Goal: Task Accomplishment & Management: Use online tool/utility

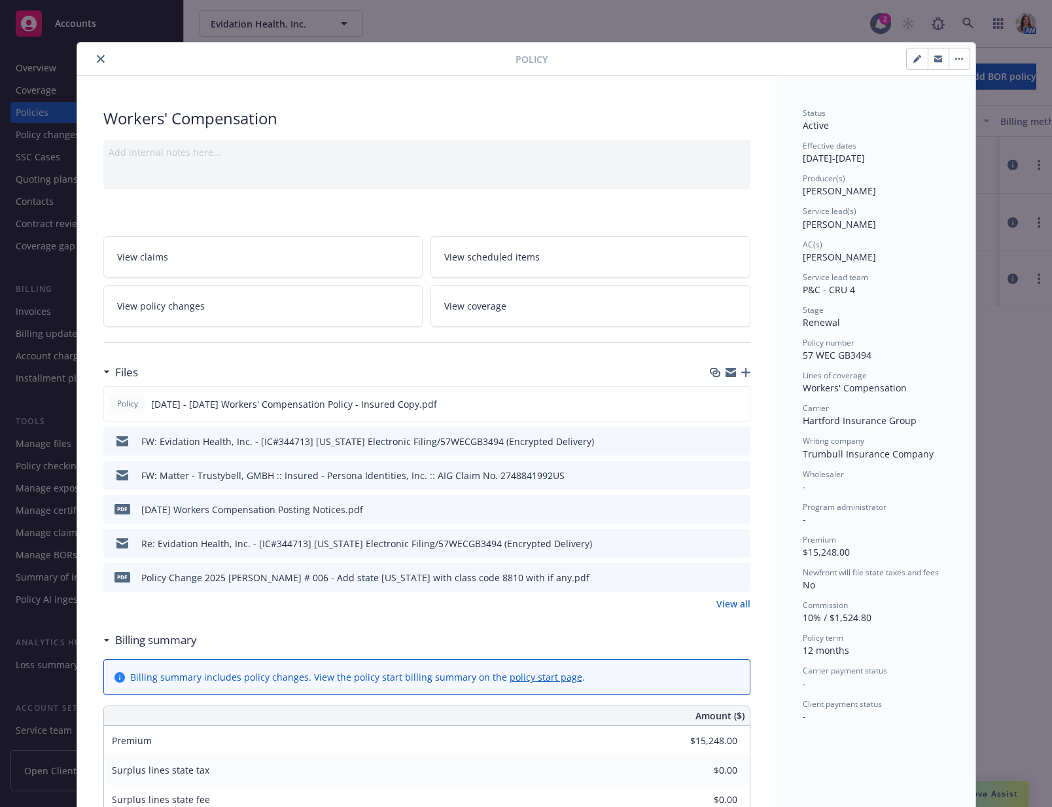
click at [96, 65] on button "close" at bounding box center [101, 59] width 16 height 16
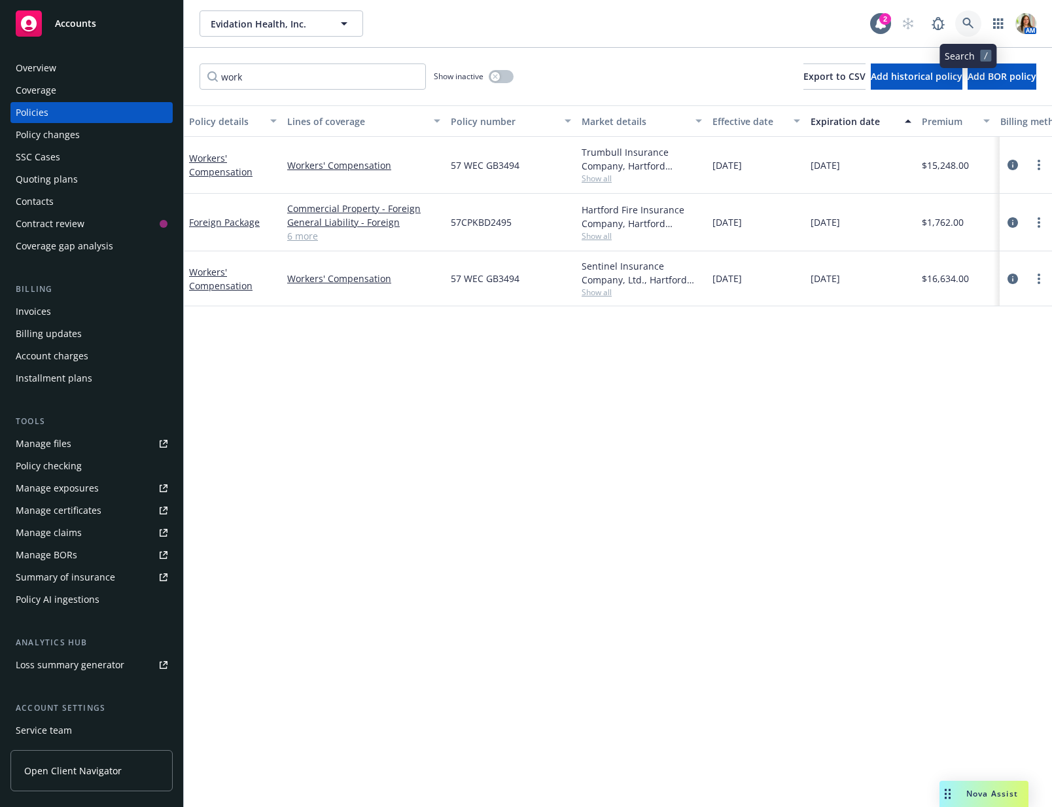
click at [970, 23] on icon at bounding box center [968, 23] width 11 height 11
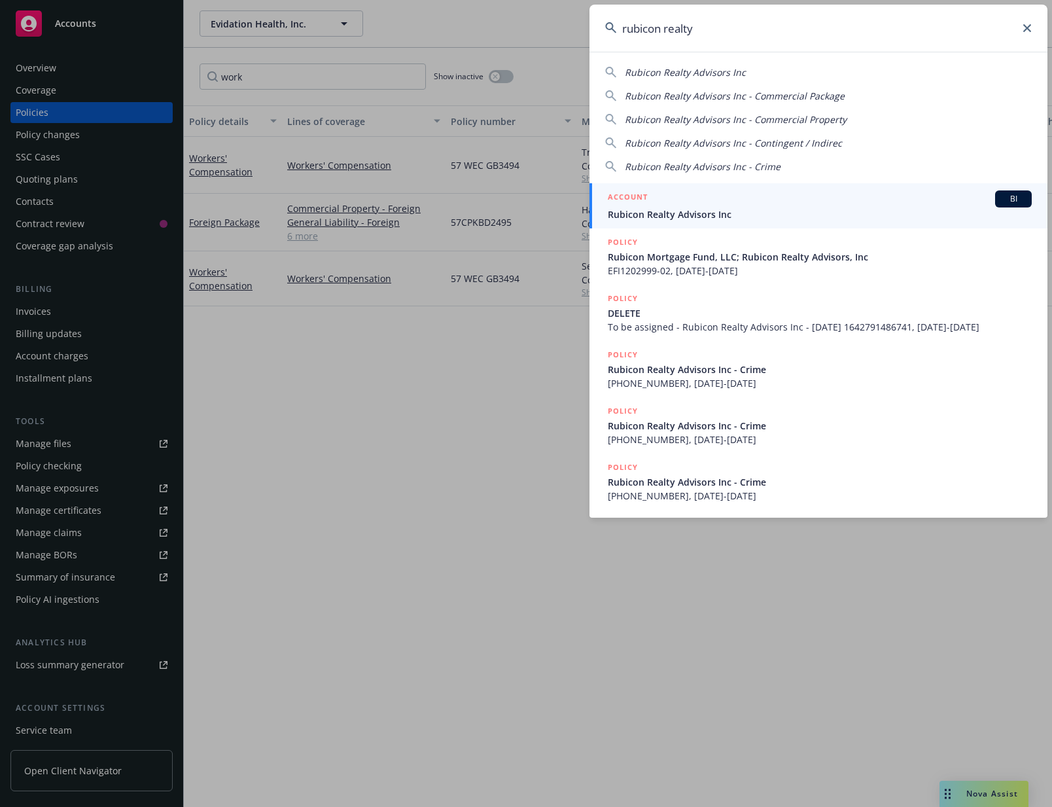
type input "rubicon realty"
click at [685, 224] on link "ACCOUNT BI Rubicon Realty Advisors Inc" at bounding box center [819, 205] width 458 height 45
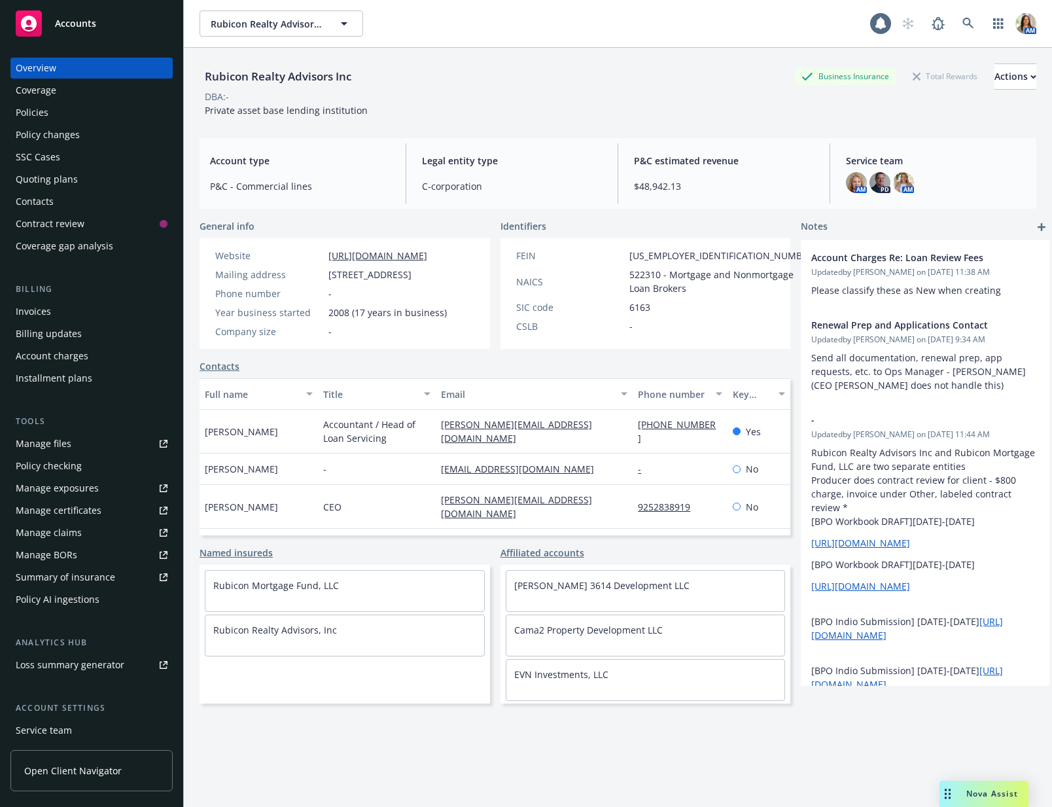
click at [52, 181] on div "Quoting plans" at bounding box center [47, 179] width 62 height 21
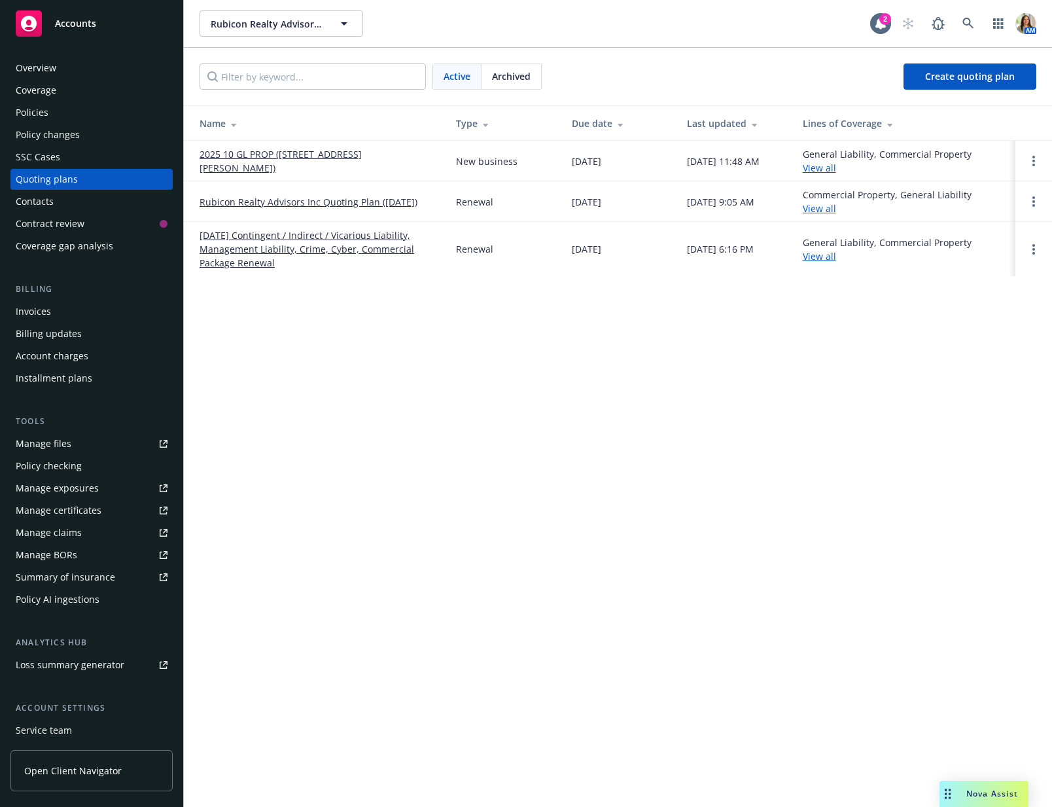
click at [295, 161] on link "2025 10 GL PROP ([STREET_ADDRESS][PERSON_NAME])" at bounding box center [318, 160] width 236 height 27
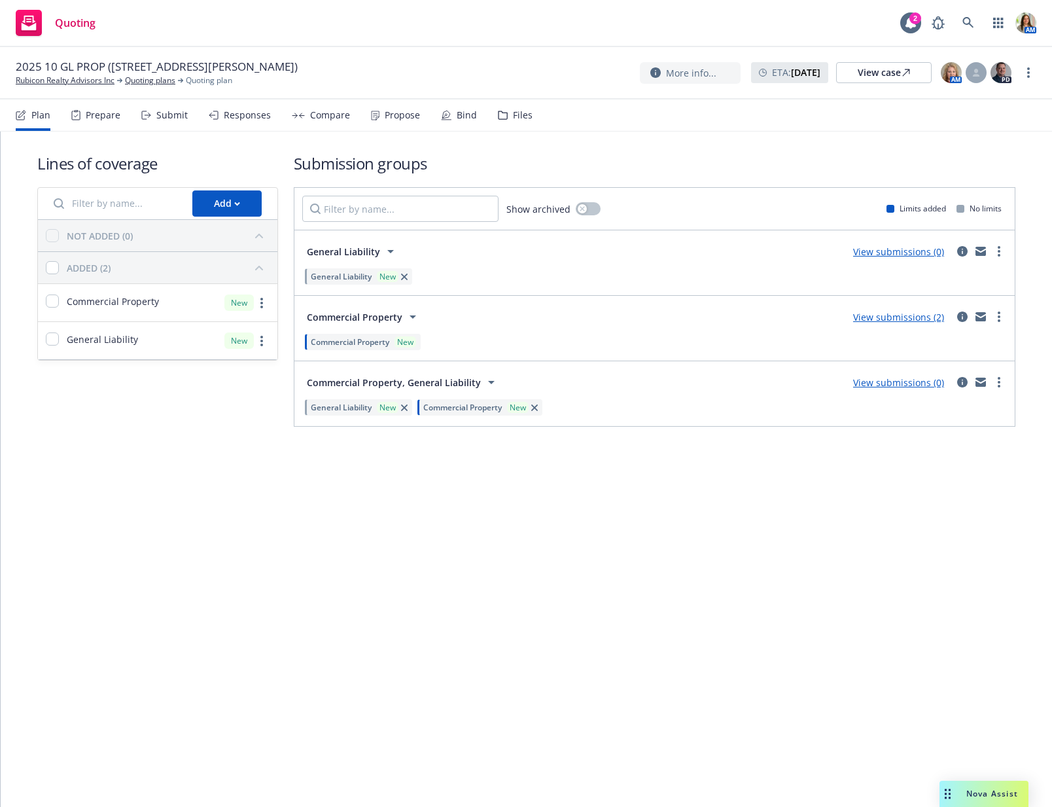
click at [328, 123] on div "Compare" at bounding box center [321, 114] width 58 height 31
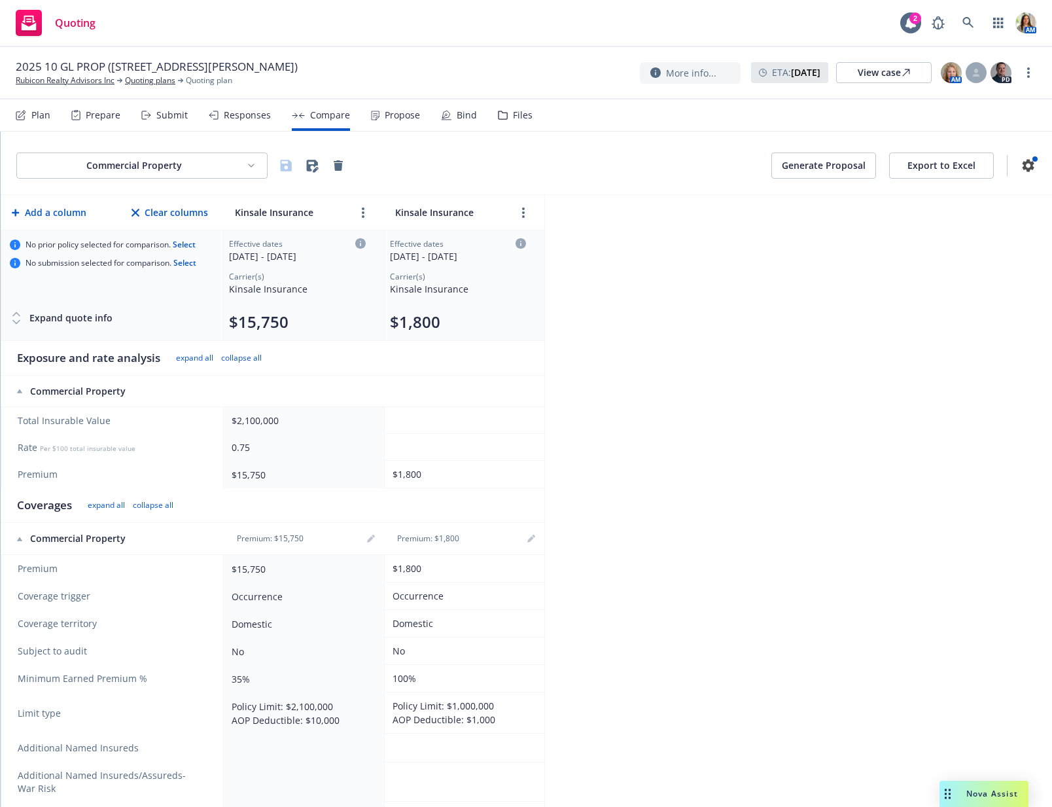
click at [398, 116] on div "Propose" at bounding box center [402, 115] width 35 height 10
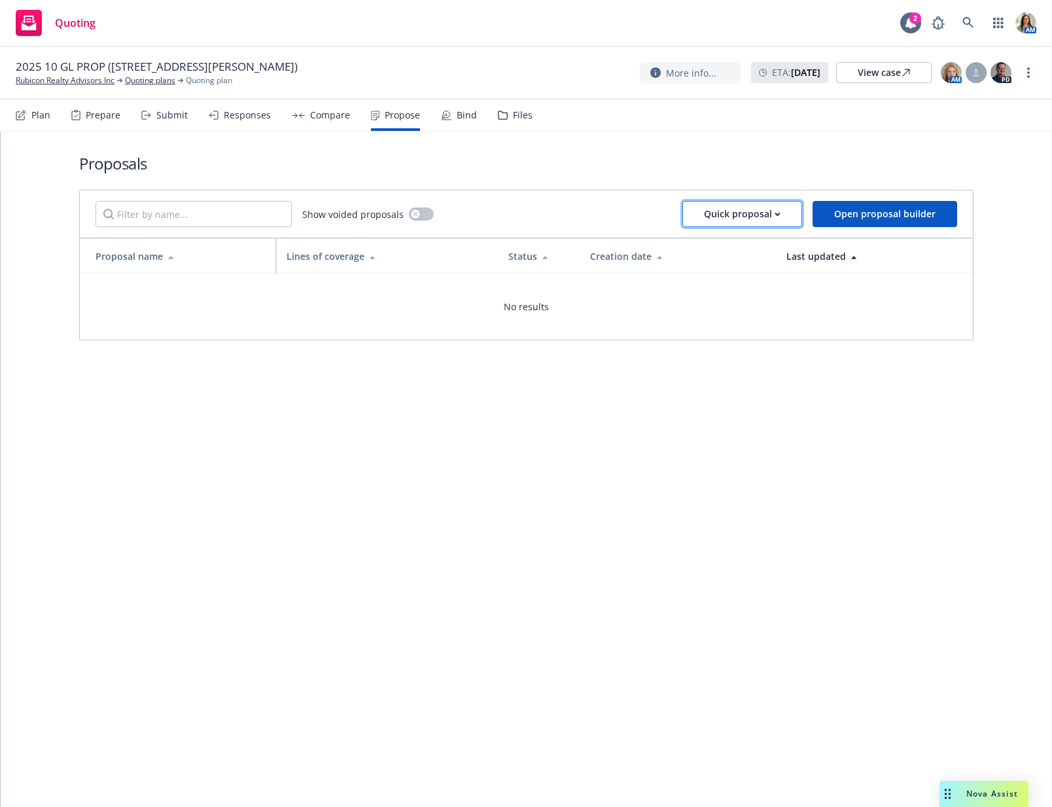
click at [736, 209] on div "Quick proposal" at bounding box center [742, 214] width 77 height 25
click at [631, 198] on div "Show voided proposals Quick proposal Open proposal builder" at bounding box center [526, 213] width 893 height 47
click at [327, 124] on div "Compare" at bounding box center [321, 114] width 58 height 31
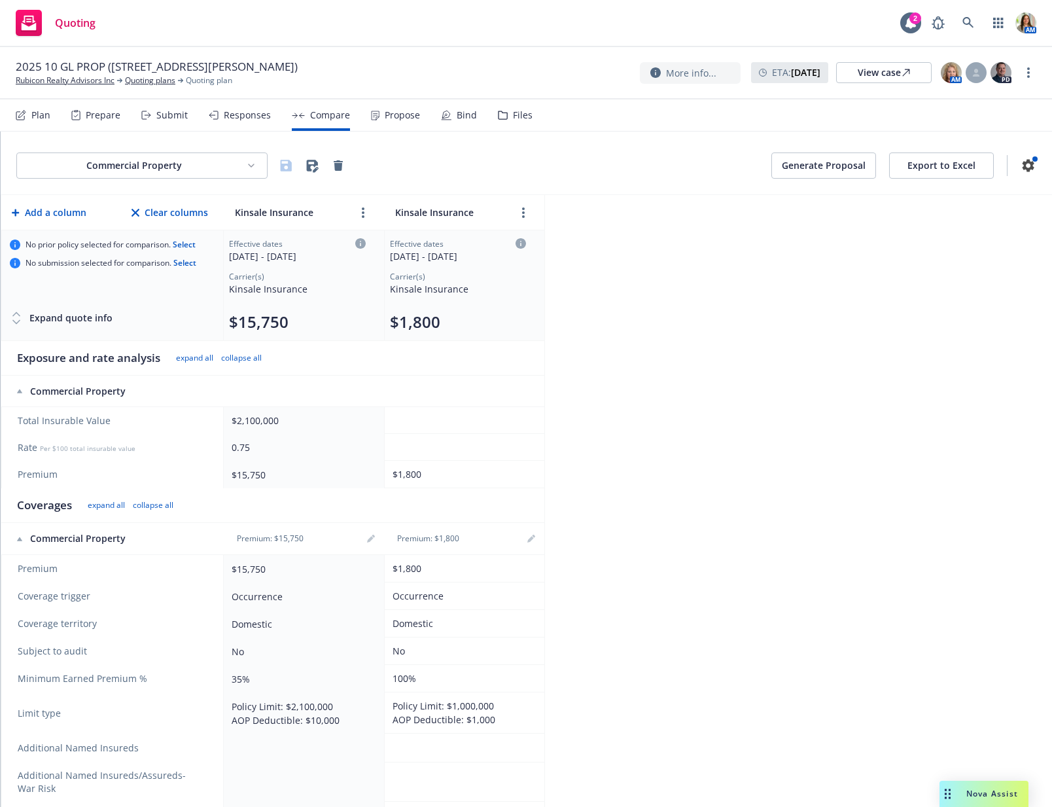
click at [221, 126] on div "Responses" at bounding box center [240, 114] width 62 height 31
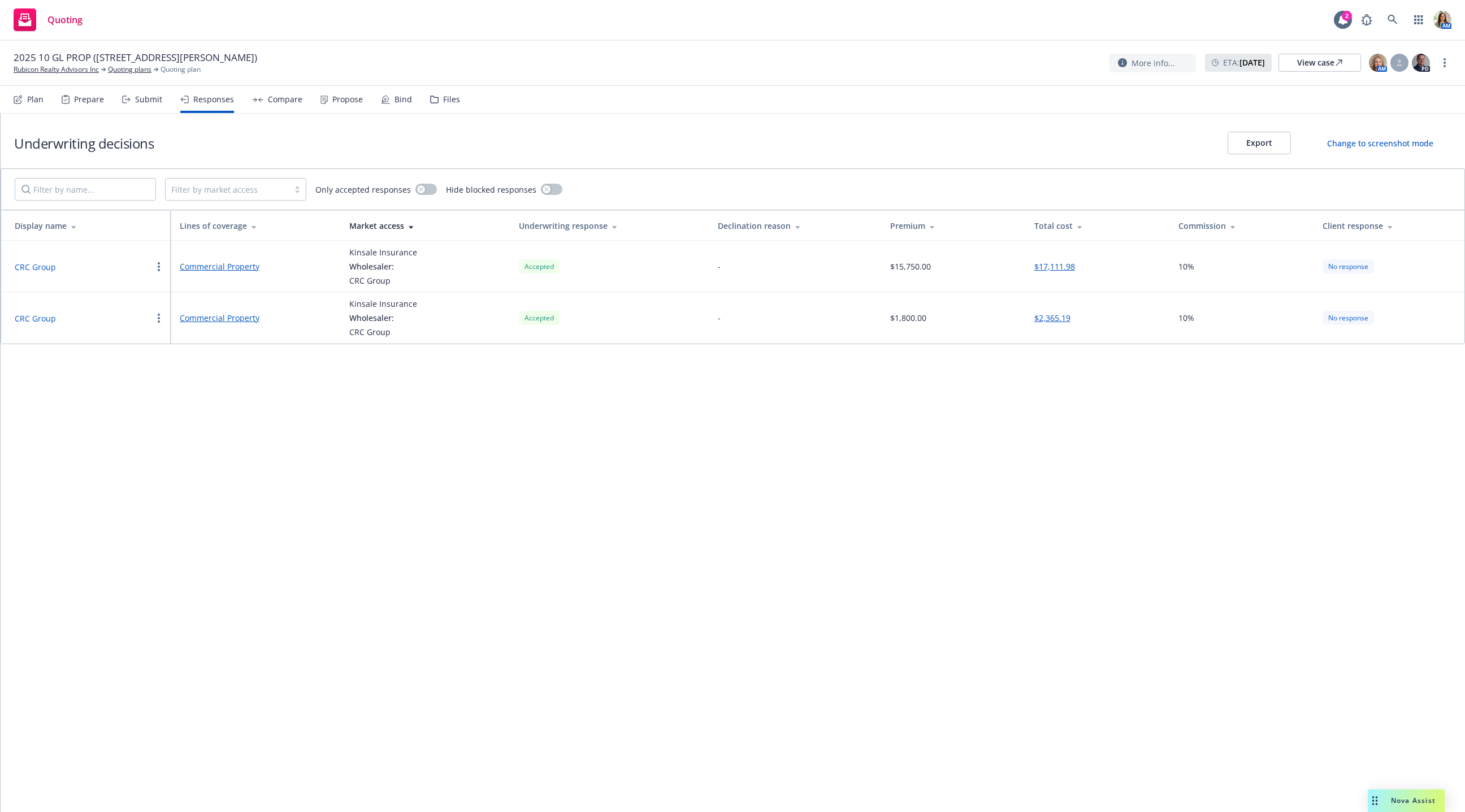
click at [327, 91] on div "Propose" at bounding box center [341, 98] width 42 height 27
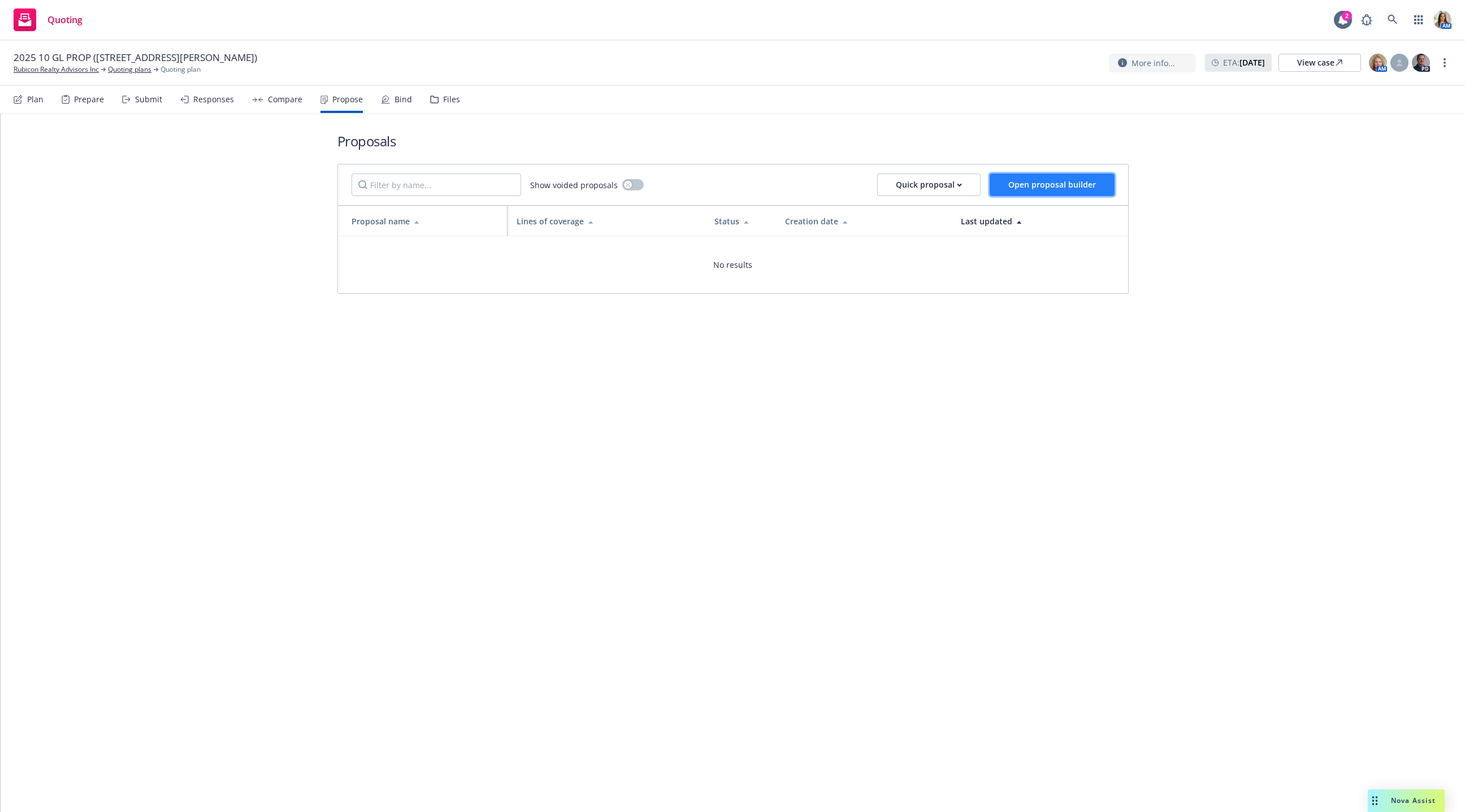
click at [909, 184] on span "Open proposal builder" at bounding box center [1052, 184] width 87 height 10
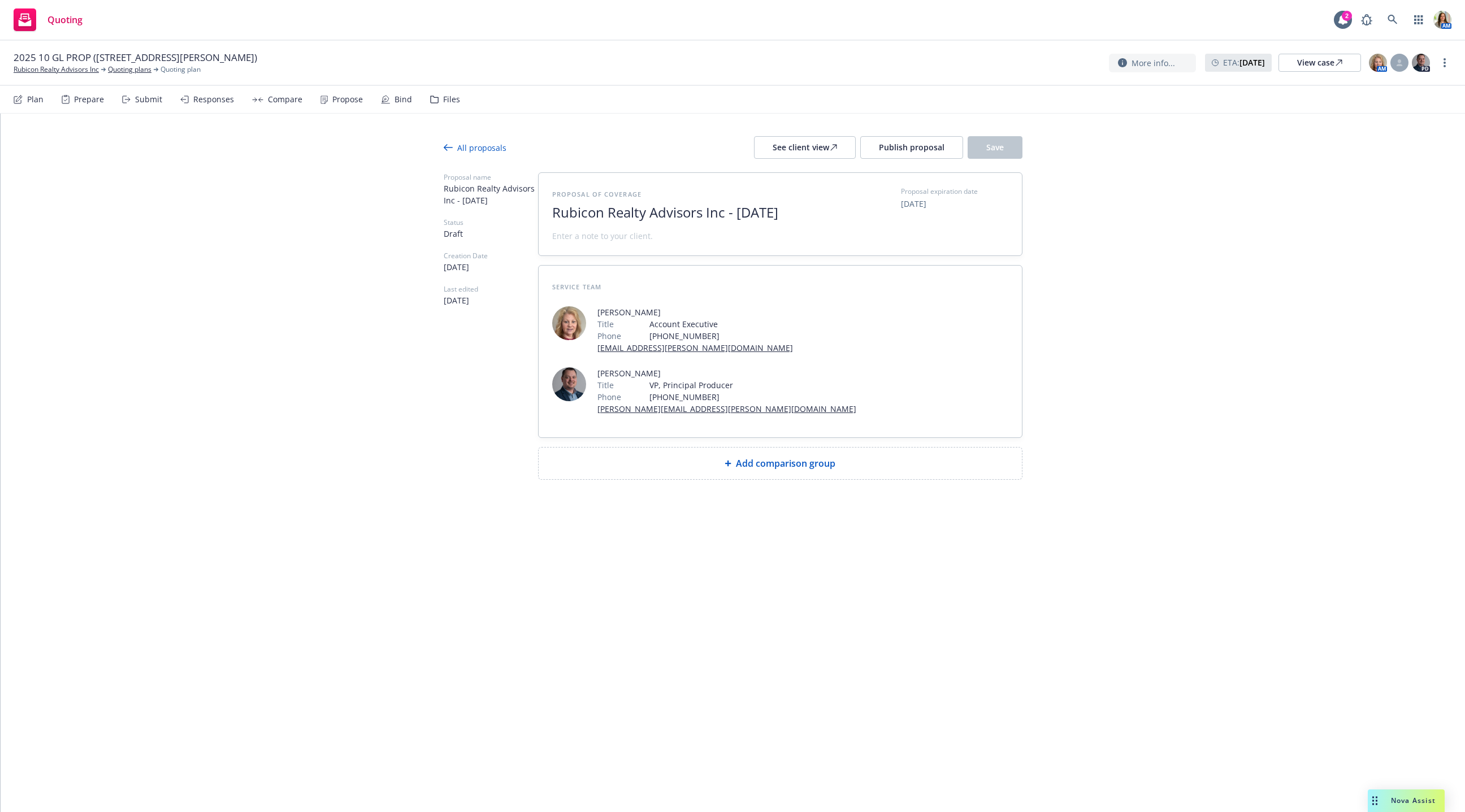
click at [757, 457] on span "Add comparison group" at bounding box center [785, 464] width 99 height 14
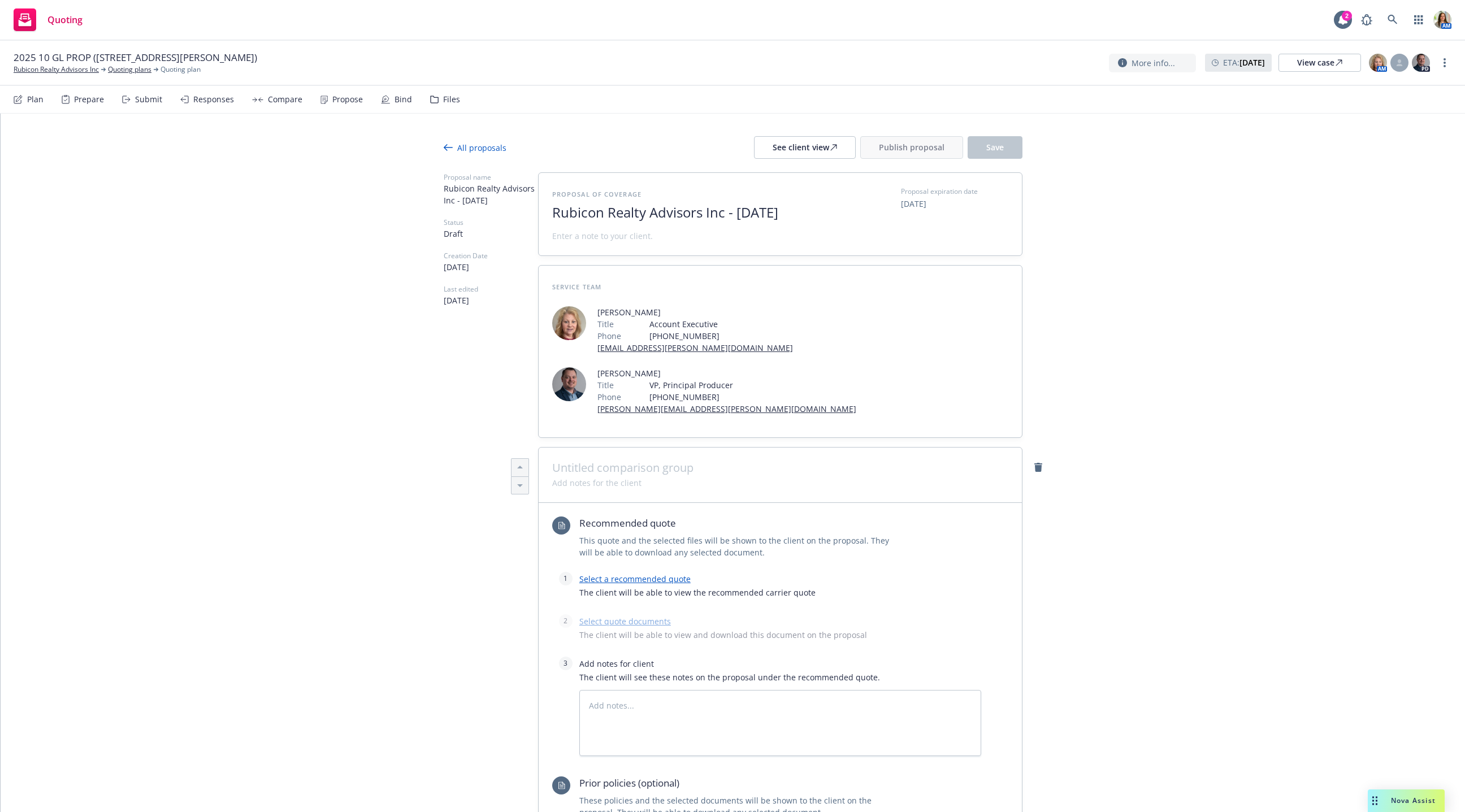
click at [650, 461] on span at bounding box center [780, 468] width 456 height 14
click at [642, 574] on link "Select a recommended quote" at bounding box center [635, 579] width 111 height 10
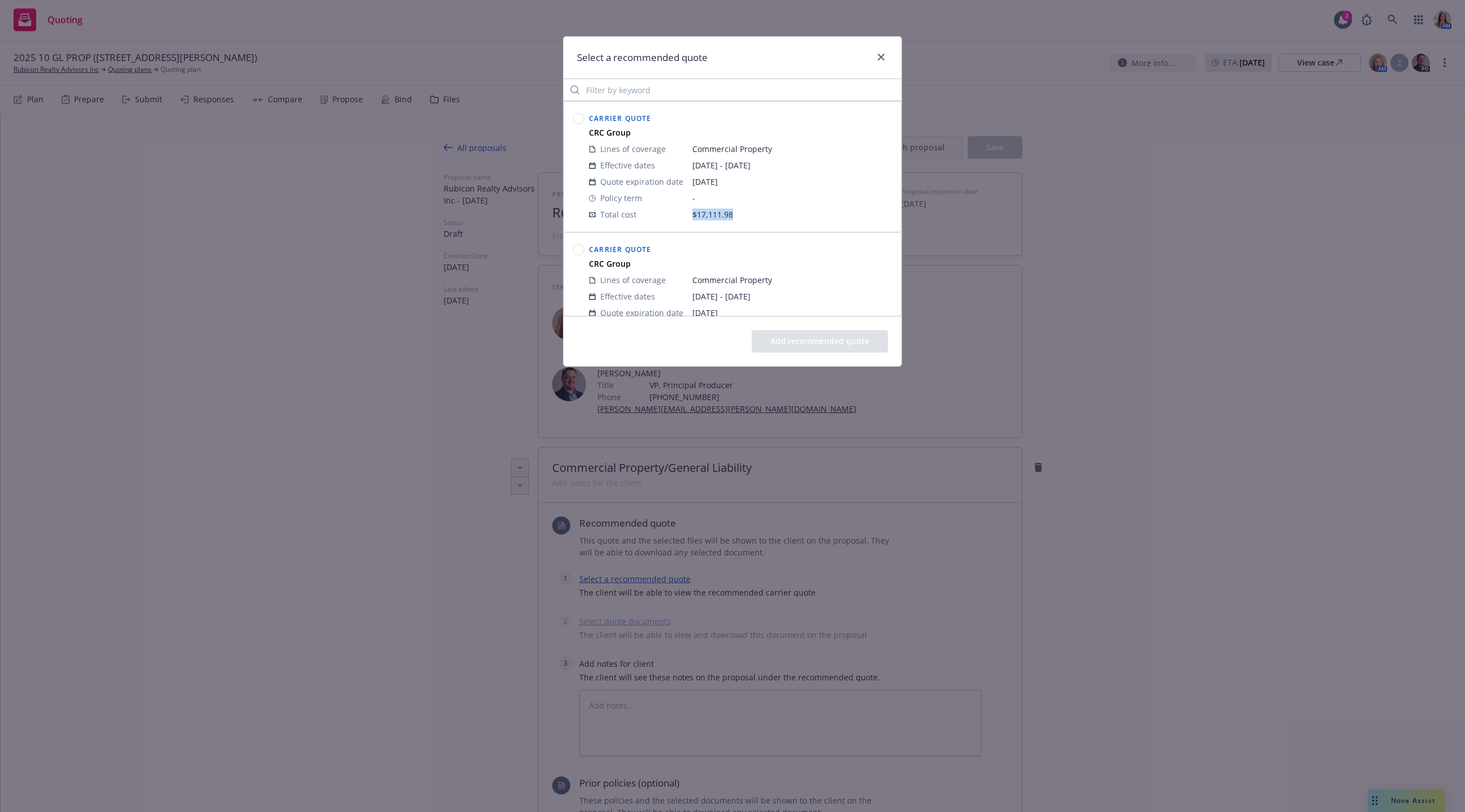
drag, startPoint x: 691, startPoint y: 219, endPoint x: 735, endPoint y: 220, distance: 44.0
click at [735, 220] on td "$17,111.98" at bounding box center [792, 214] width 200 height 16
click at [580, 118] on circle at bounding box center [579, 119] width 10 height 10
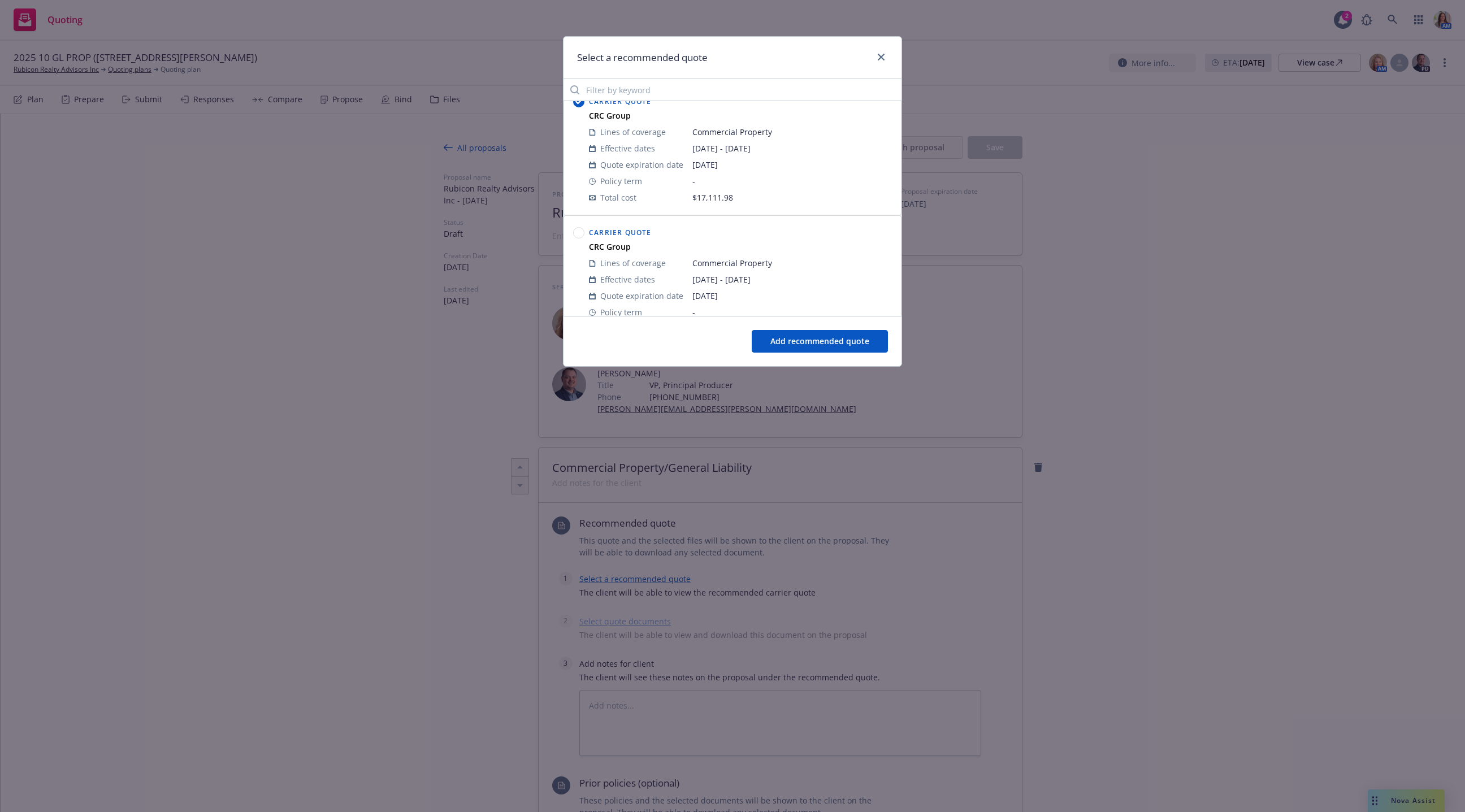
scroll to position [4, 0]
click at [879, 56] on icon "close" at bounding box center [881, 57] width 7 height 7
type textarea "x"
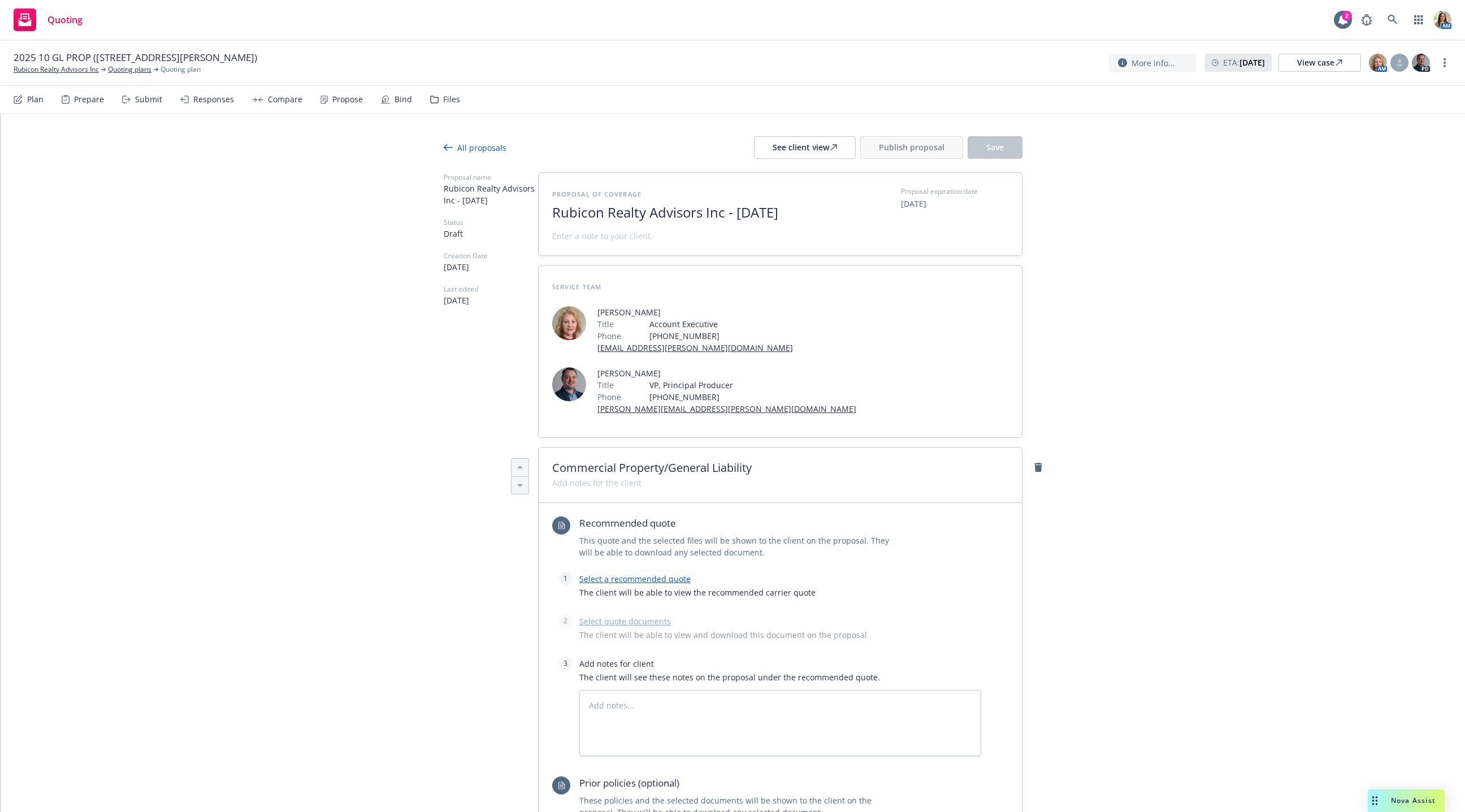
click at [226, 104] on div "Responses" at bounding box center [213, 99] width 41 height 9
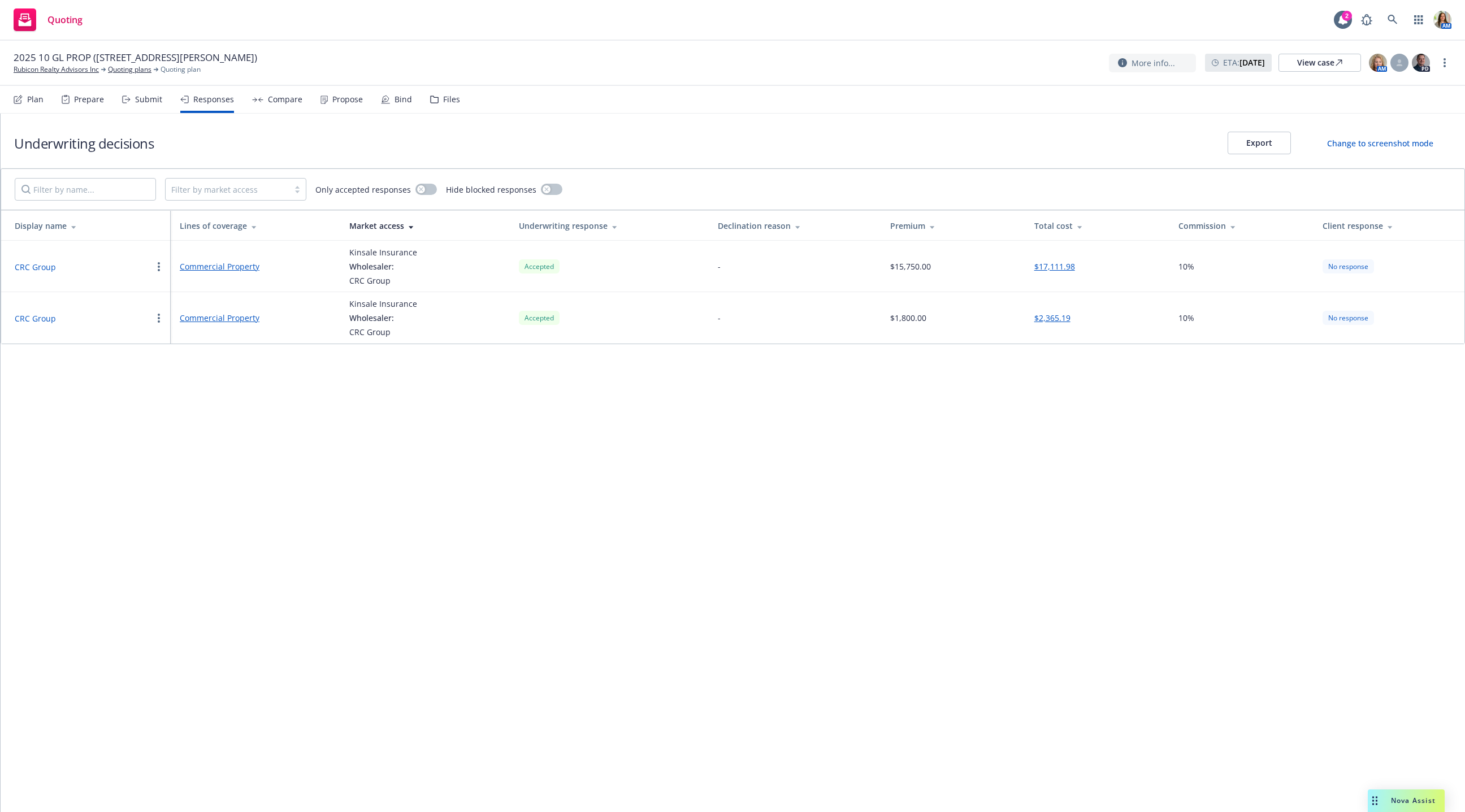
click at [33, 314] on button "CRC Group" at bounding box center [35, 319] width 41 height 12
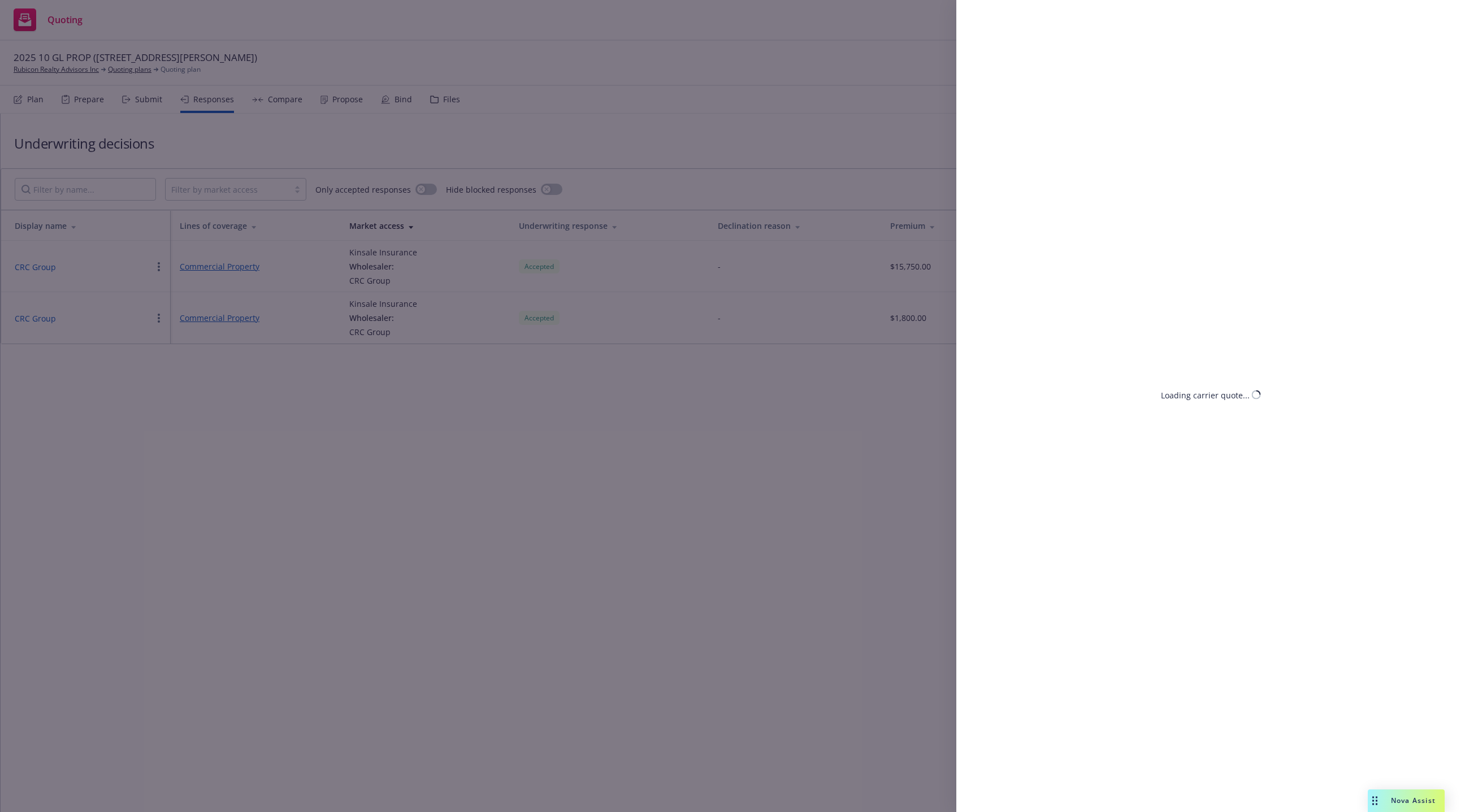
select select "CA"
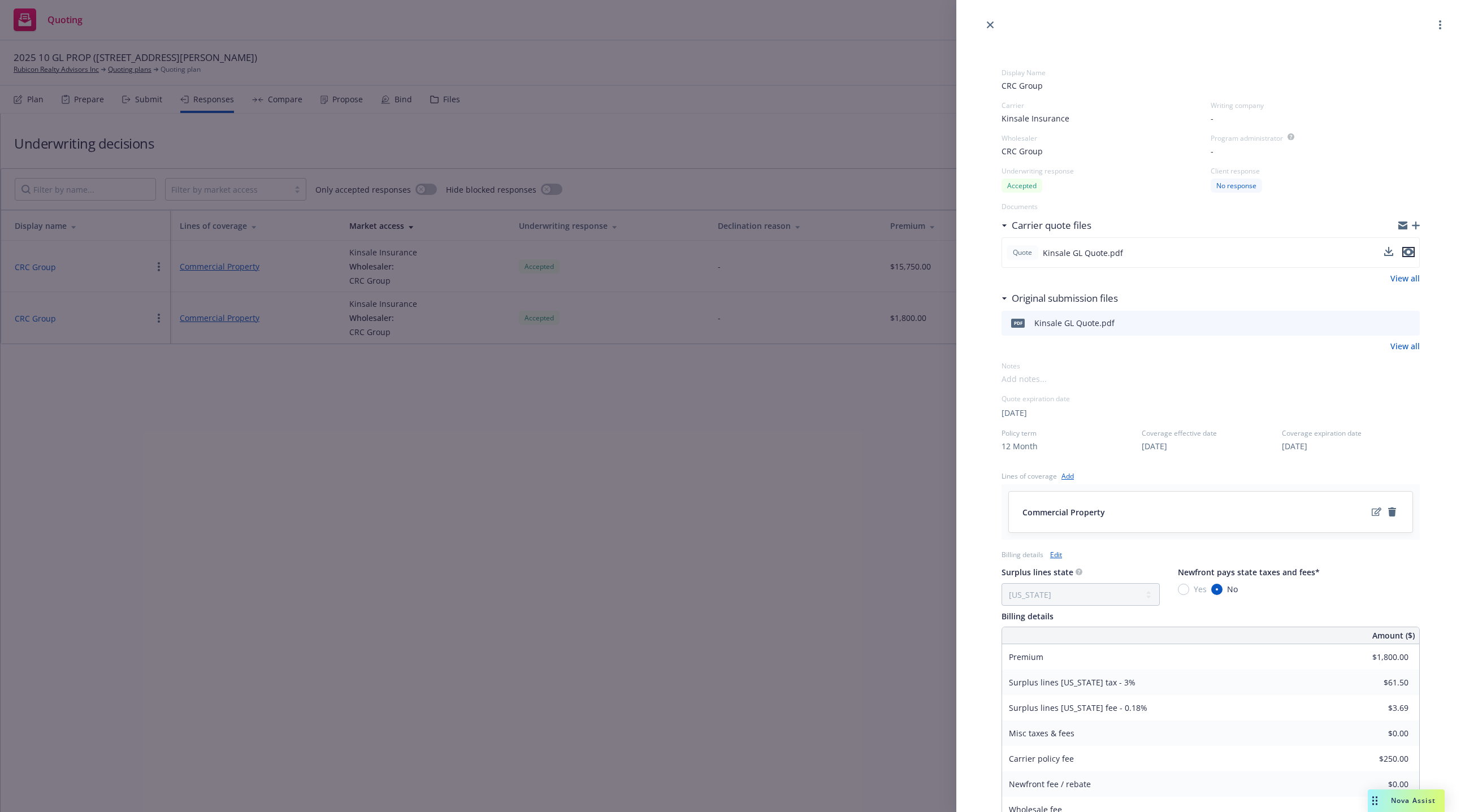
click at [909, 250] on icon "preview file" at bounding box center [1409, 252] width 10 height 8
click at [909, 511] on link "edit" at bounding box center [1377, 512] width 14 height 14
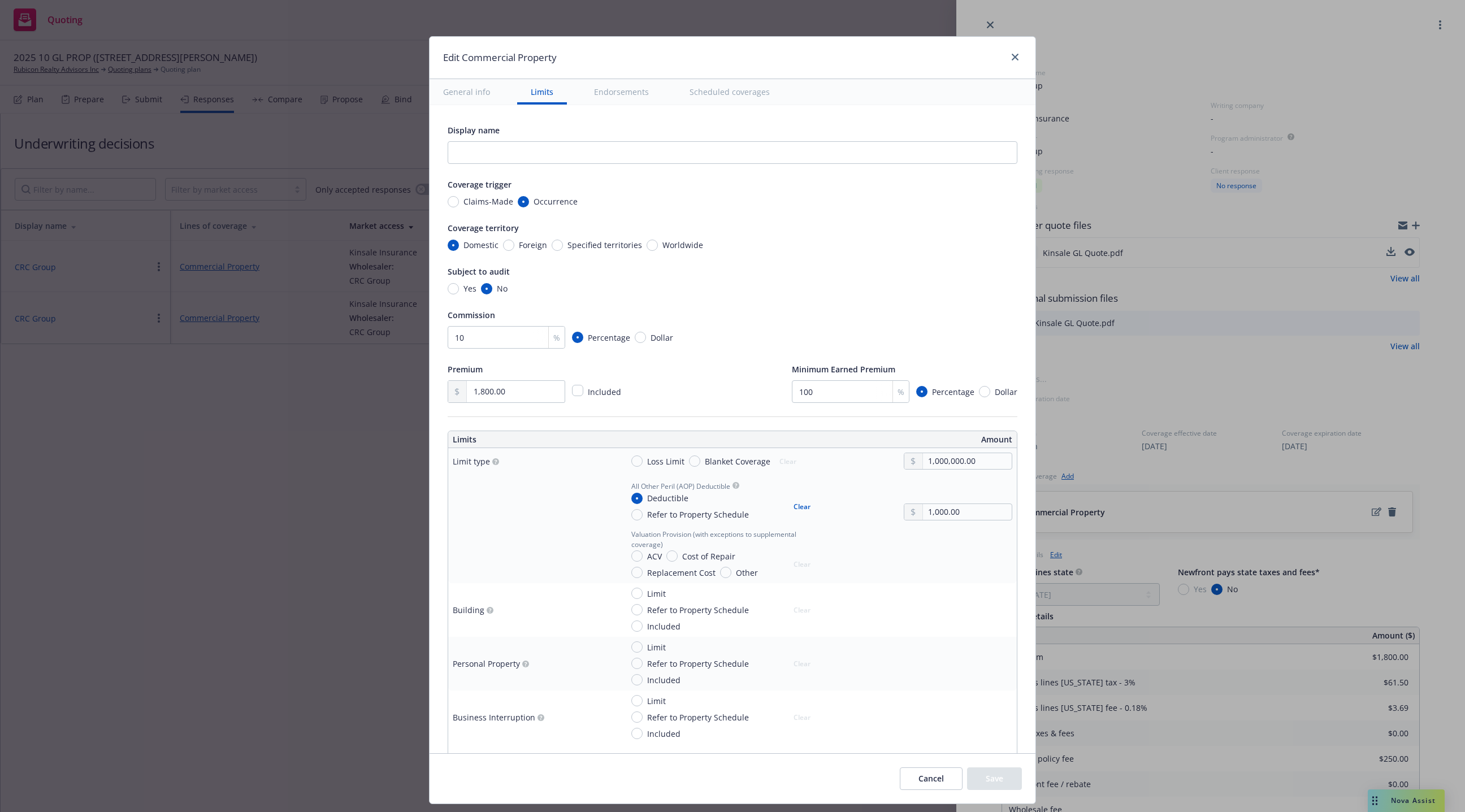
click at [466, 96] on button "General info" at bounding box center [466, 92] width 74 height 25
click at [493, 94] on button "General info" at bounding box center [466, 92] width 74 height 25
click at [909, 57] on icon "close" at bounding box center [1015, 57] width 7 height 7
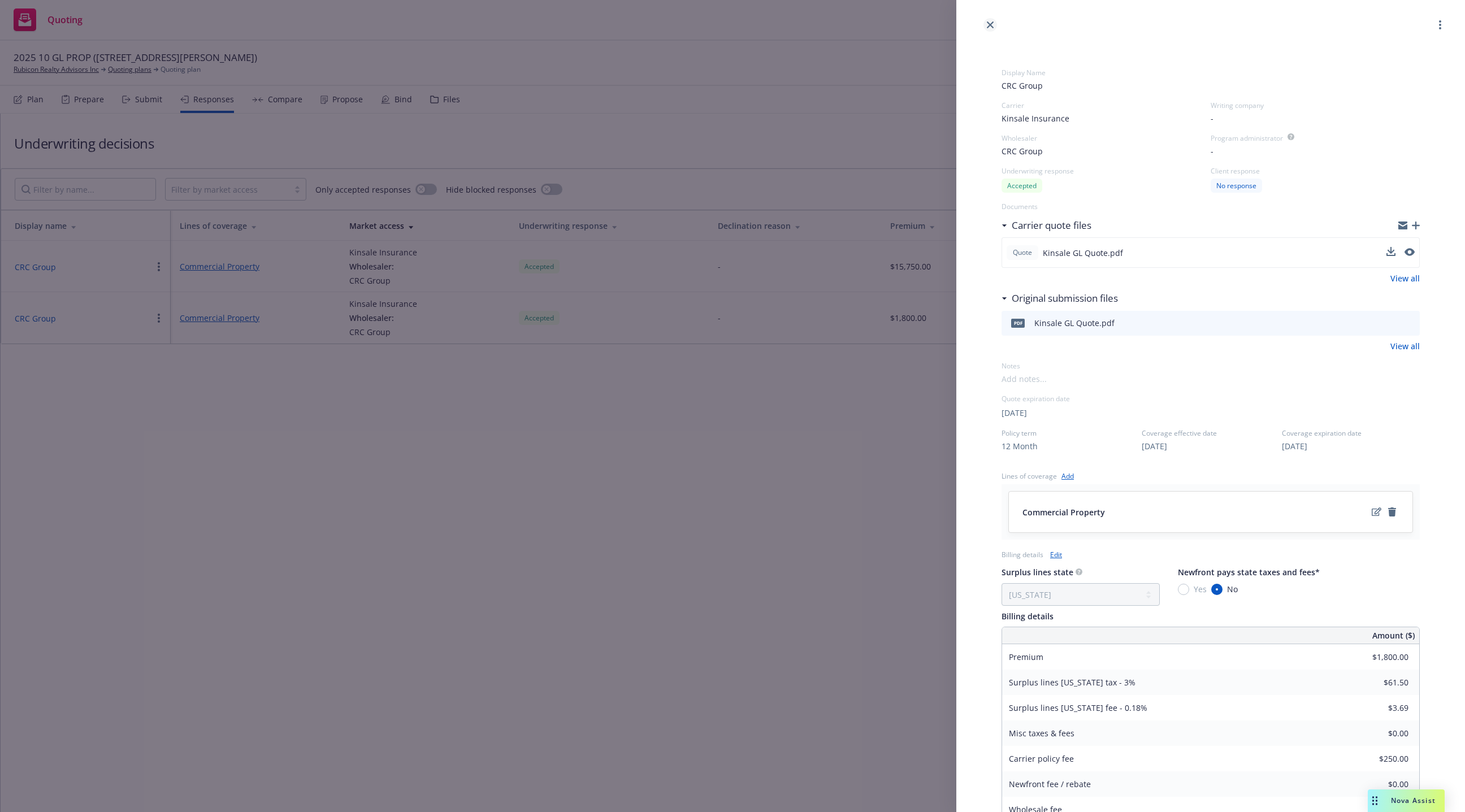
click at [909, 24] on icon "close" at bounding box center [991, 25] width 7 height 7
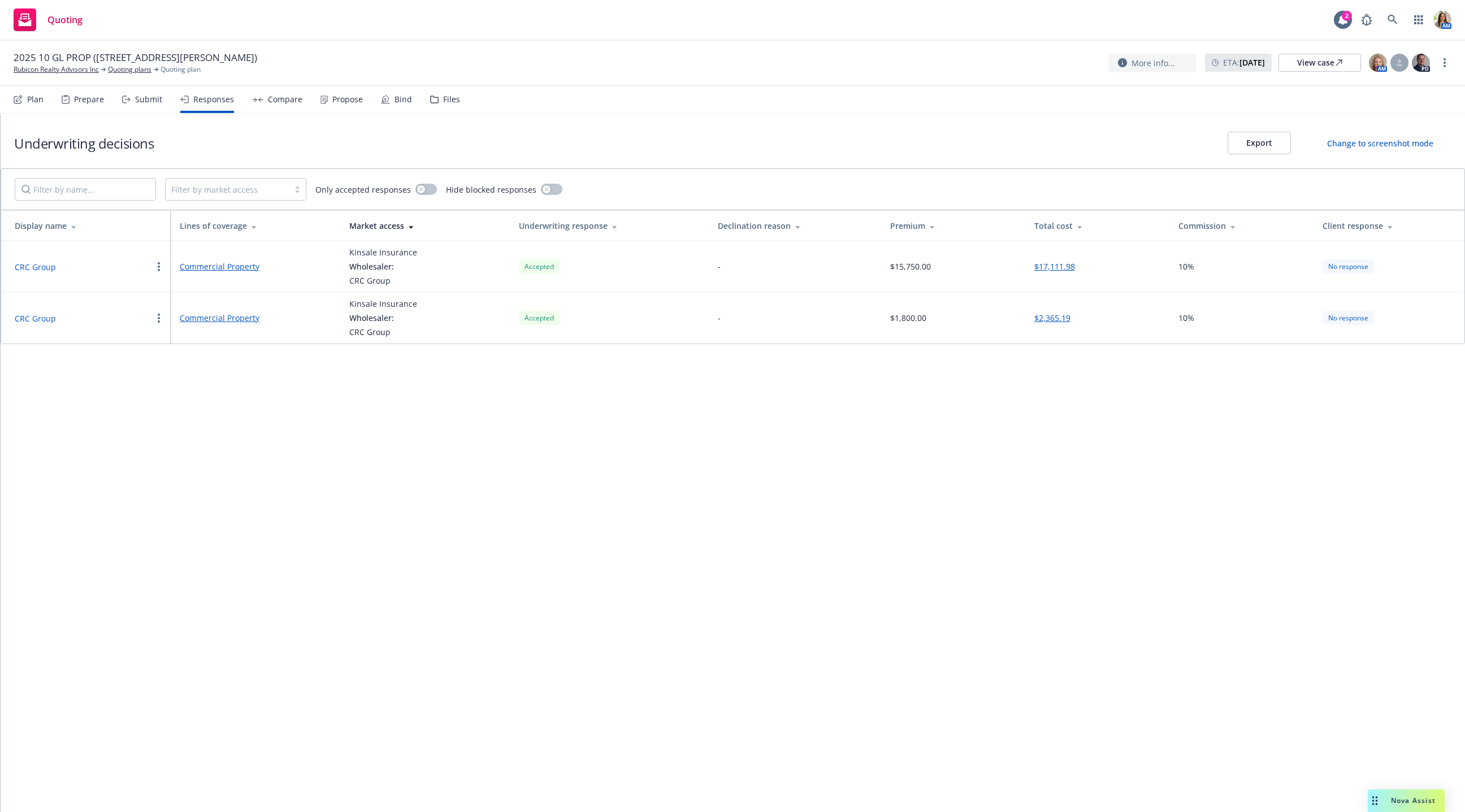
click at [36, 101] on div "Plan" at bounding box center [35, 99] width 16 height 9
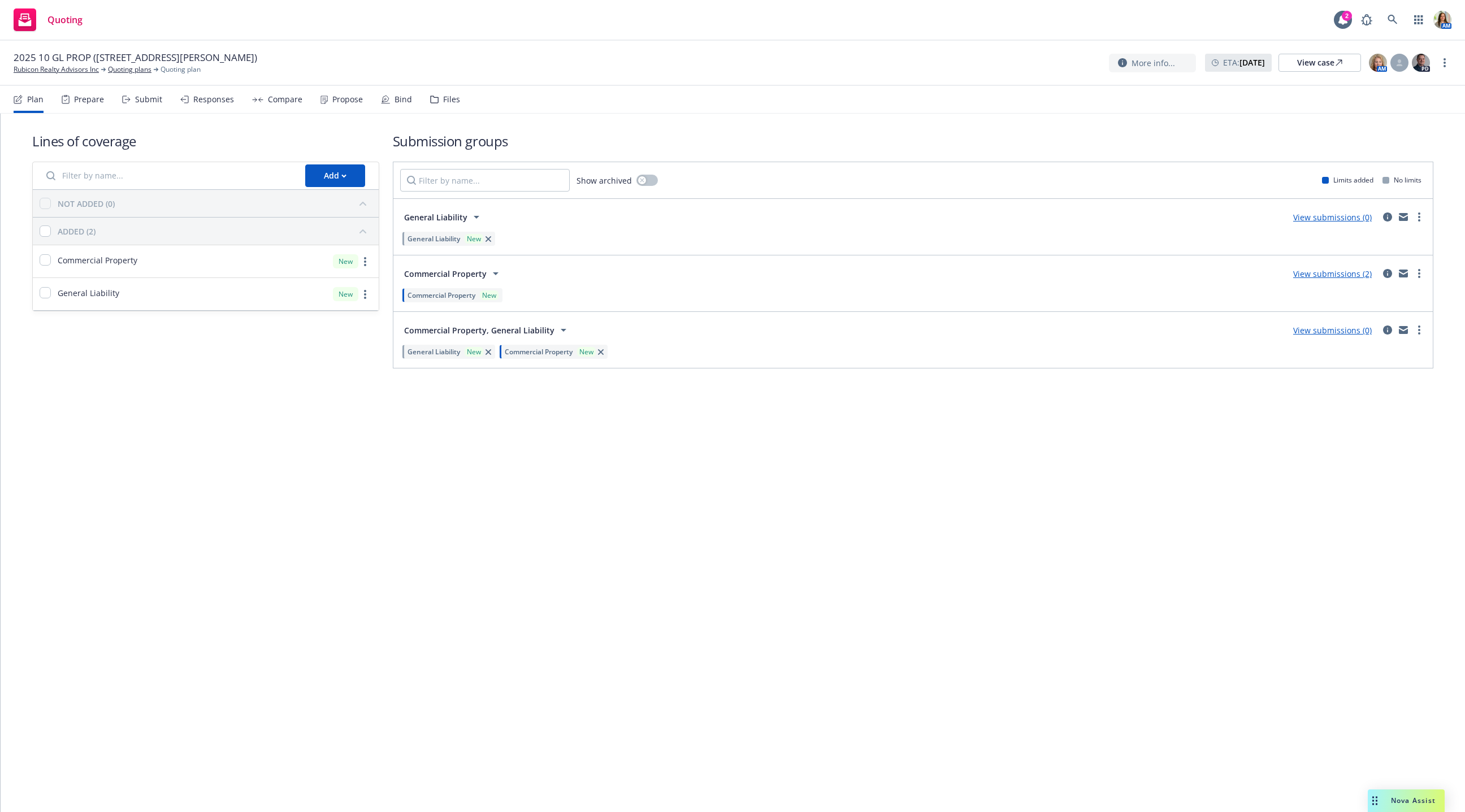
click at [153, 105] on div "Submit" at bounding box center [142, 98] width 40 height 27
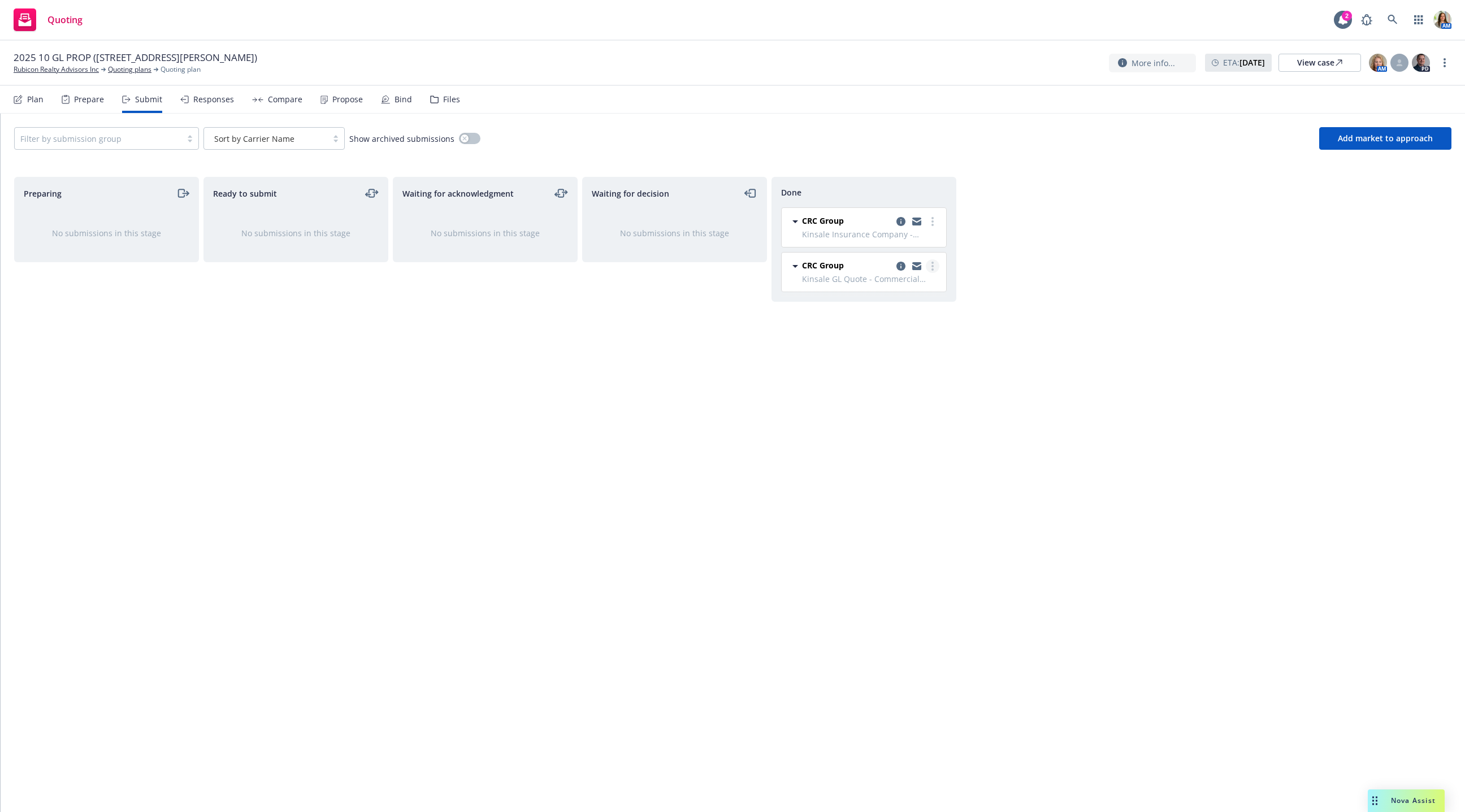
click at [909, 267] on link "more" at bounding box center [933, 266] width 14 height 14
click at [212, 109] on div "Responses" at bounding box center [207, 98] width 54 height 27
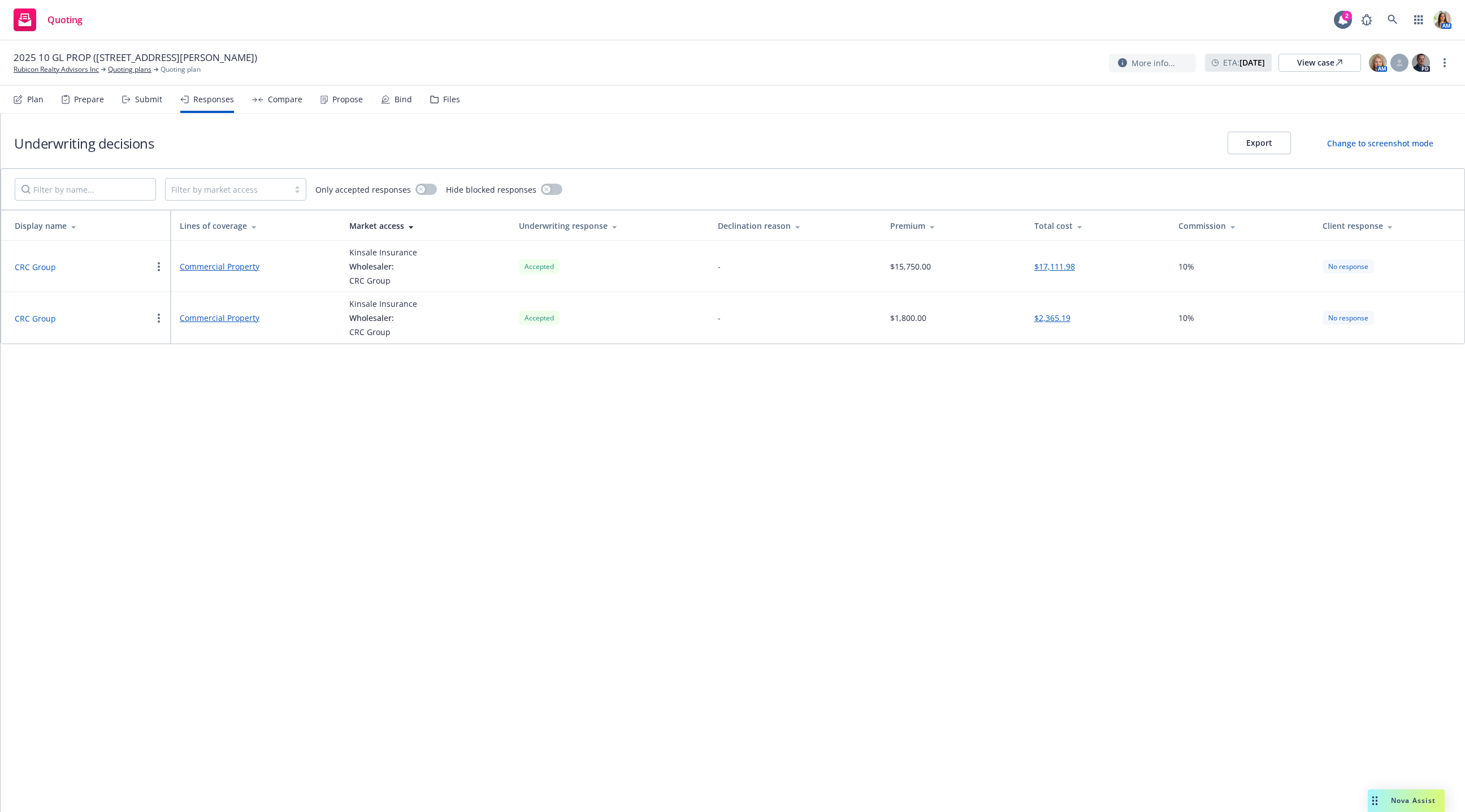
click at [205, 316] on link "Commercial Property" at bounding box center [255, 318] width 151 height 12
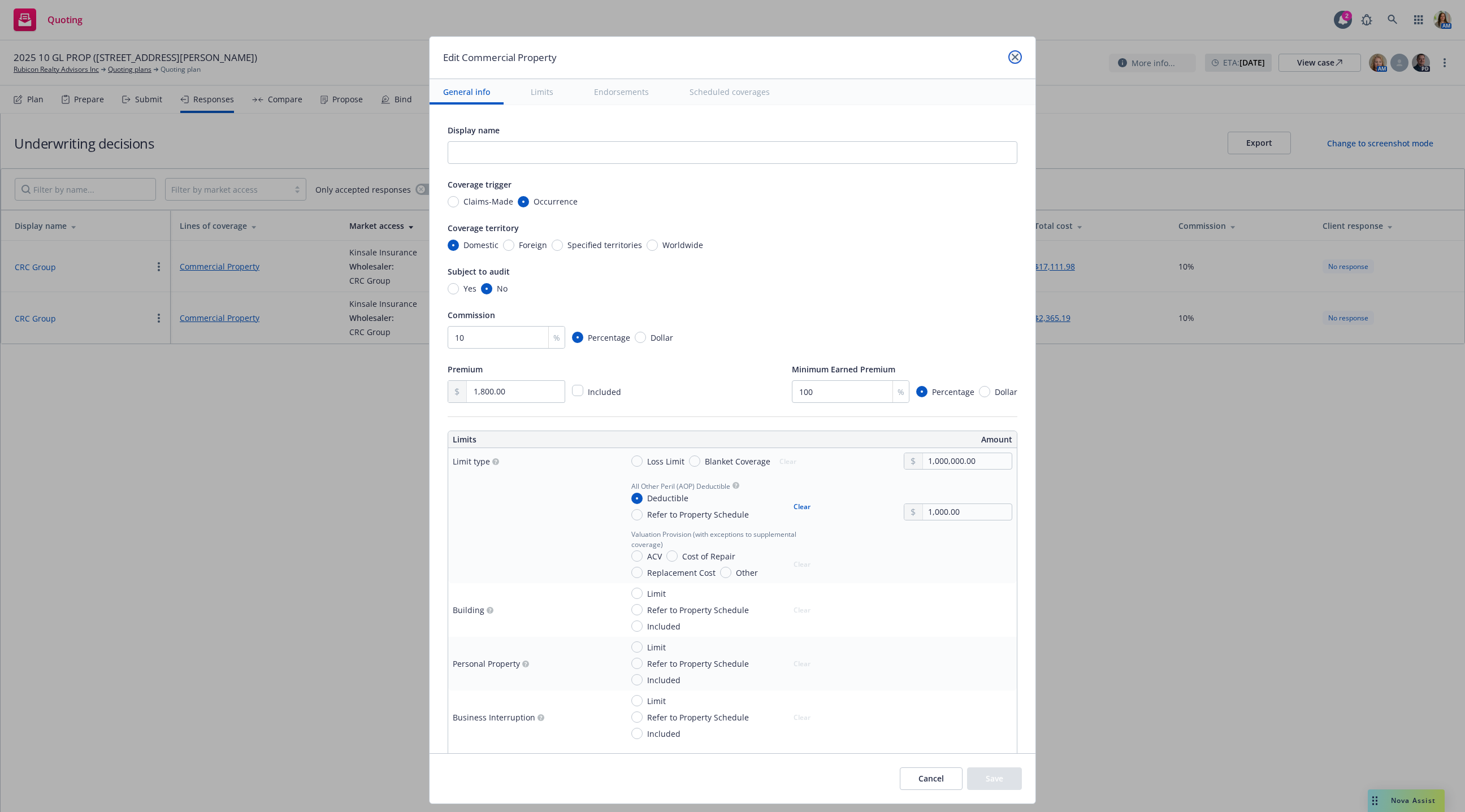
click at [909, 59] on link "close" at bounding box center [1016, 57] width 14 height 14
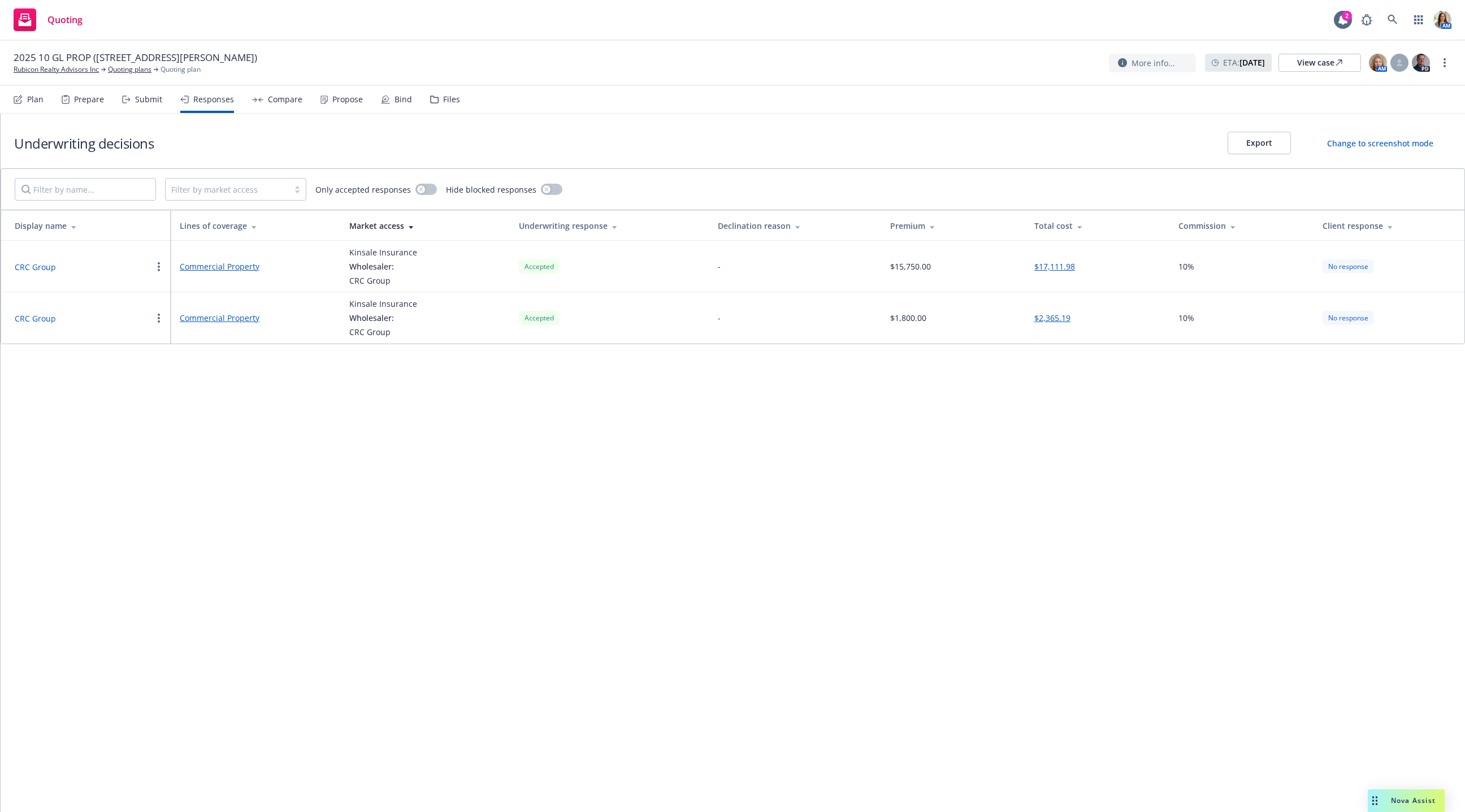
click at [37, 320] on button "CRC Group" at bounding box center [35, 319] width 41 height 12
select select "CA"
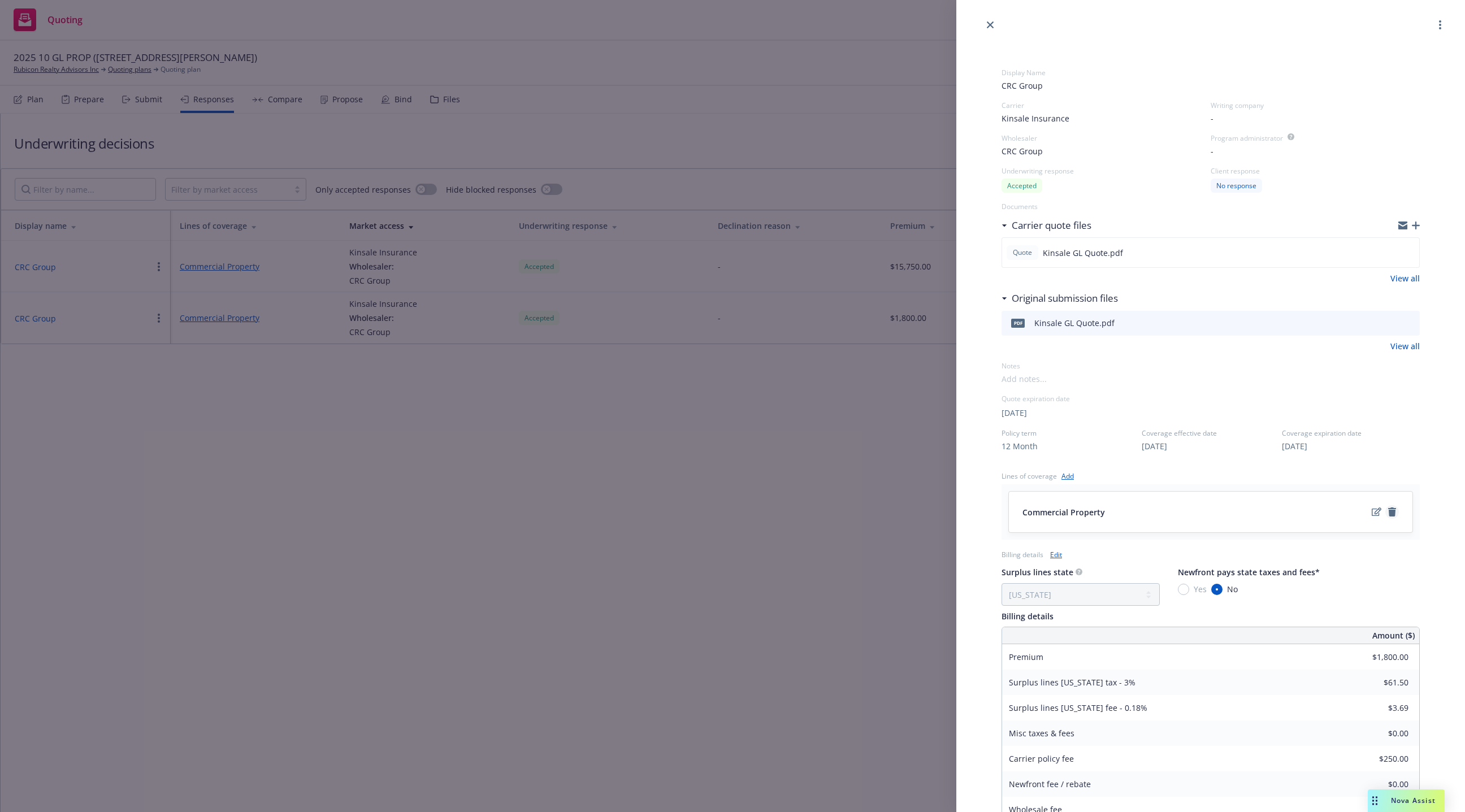
click at [909, 515] on icon "remove" at bounding box center [1392, 512] width 9 height 9
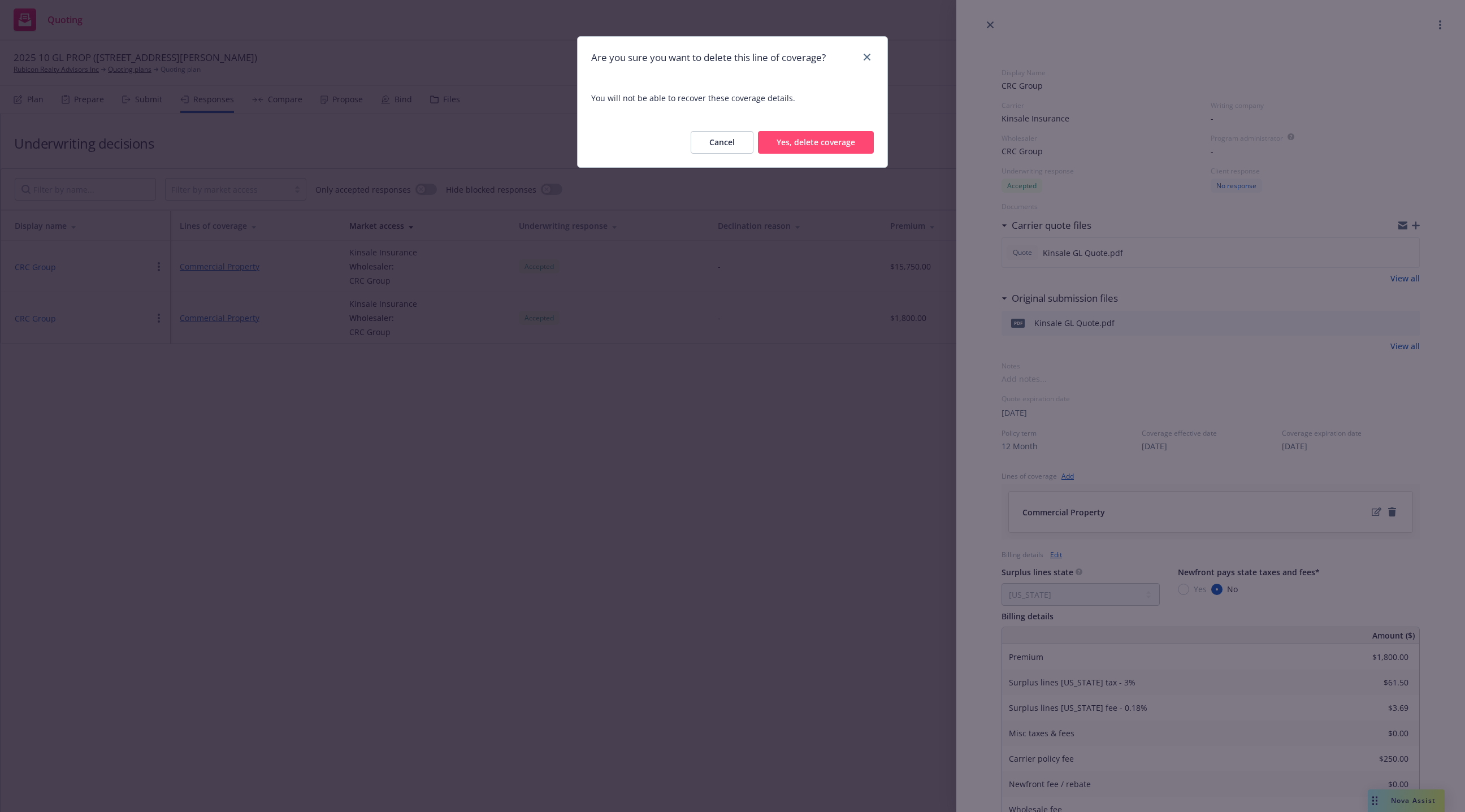
click at [810, 142] on button "Yes, delete coverage" at bounding box center [816, 143] width 116 height 22
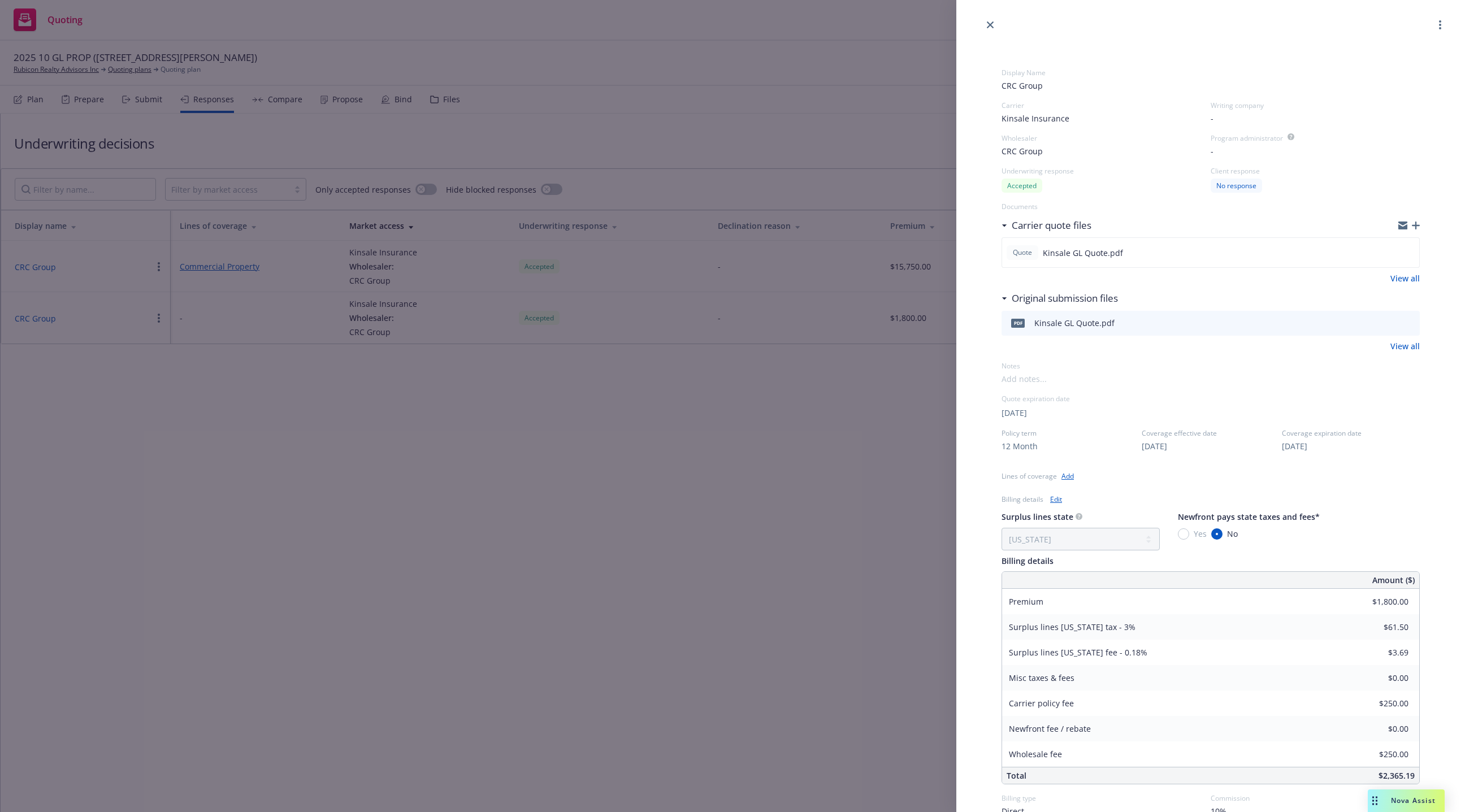
click at [909, 479] on link "Add" at bounding box center [1068, 477] width 12 height 12
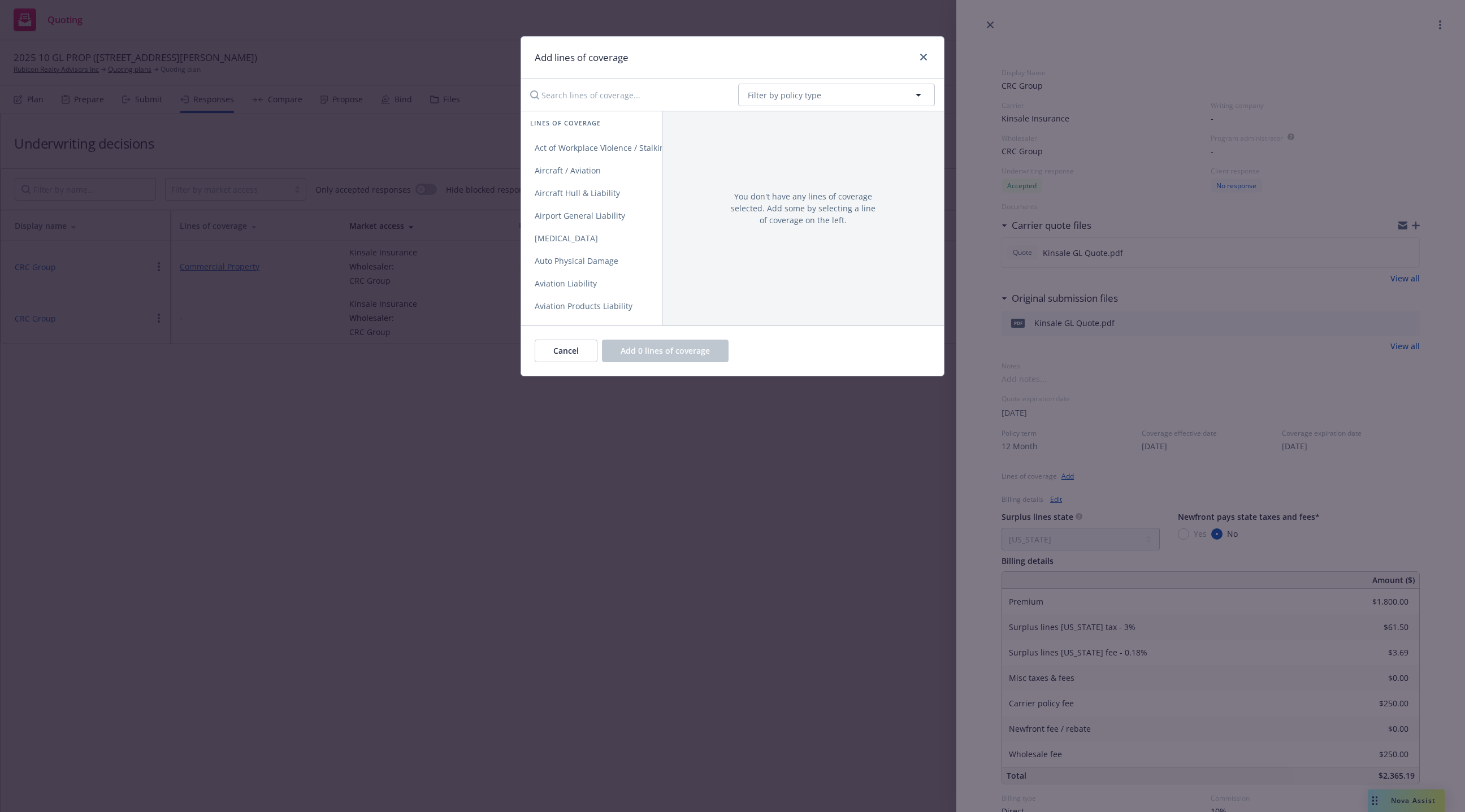
click at [676, 86] on input "Search lines of coverage..." at bounding box center [626, 95] width 206 height 22
type input "general"
click at [544, 155] on link "General Liability" at bounding box center [591, 148] width 141 height 22
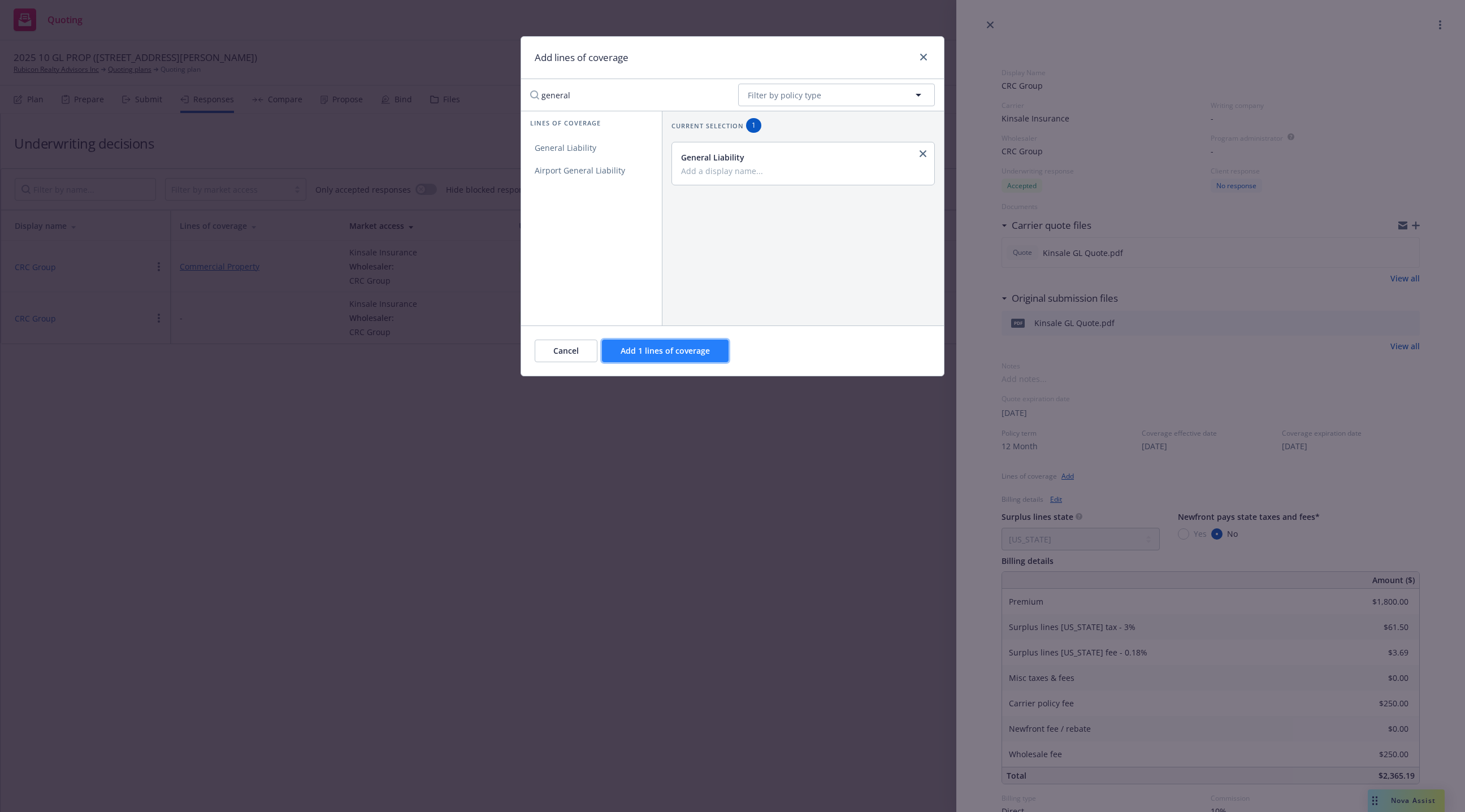
click at [669, 352] on span "Add 1 lines of coverage" at bounding box center [665, 351] width 89 height 10
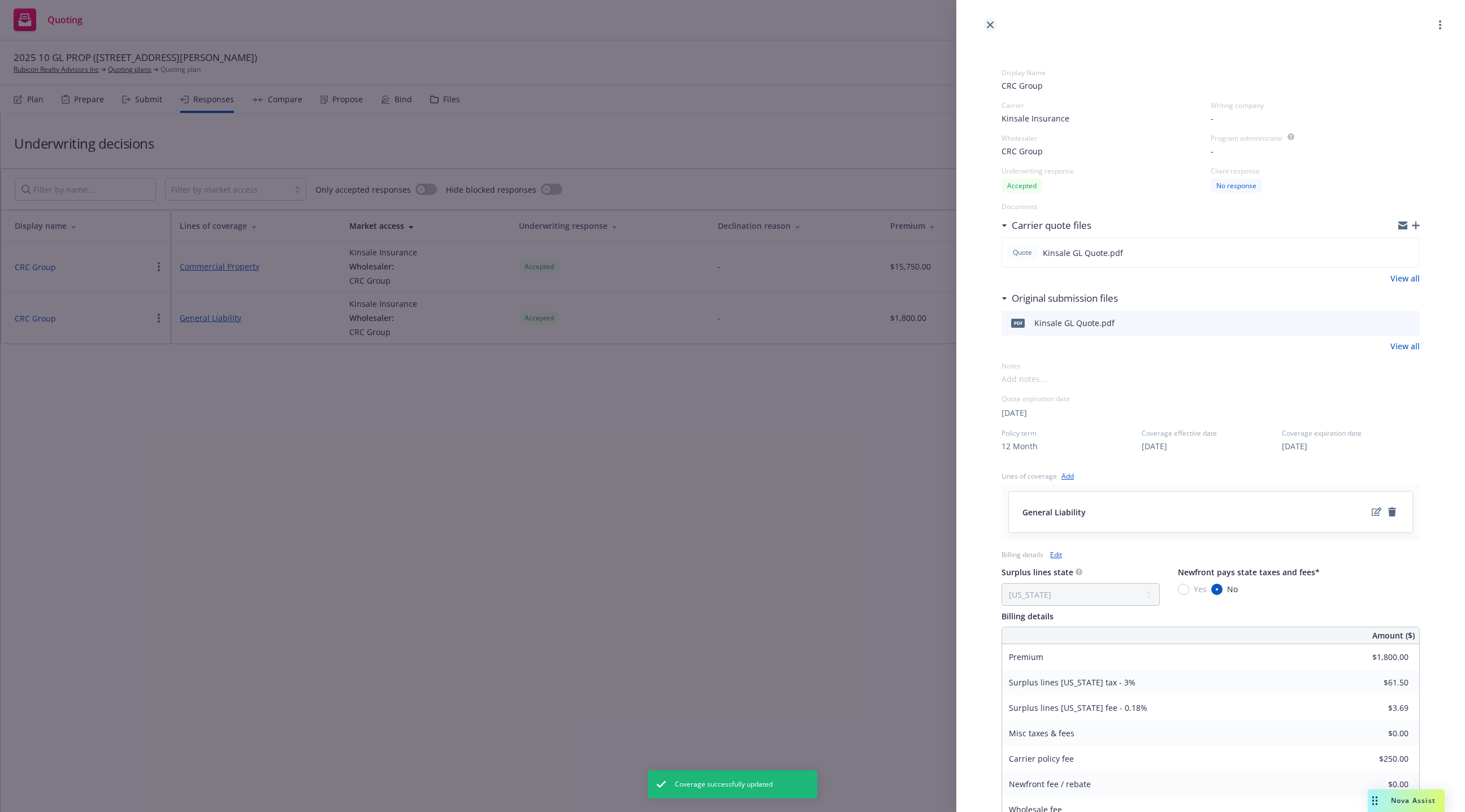
click at [909, 27] on icon "close" at bounding box center [991, 25] width 7 height 7
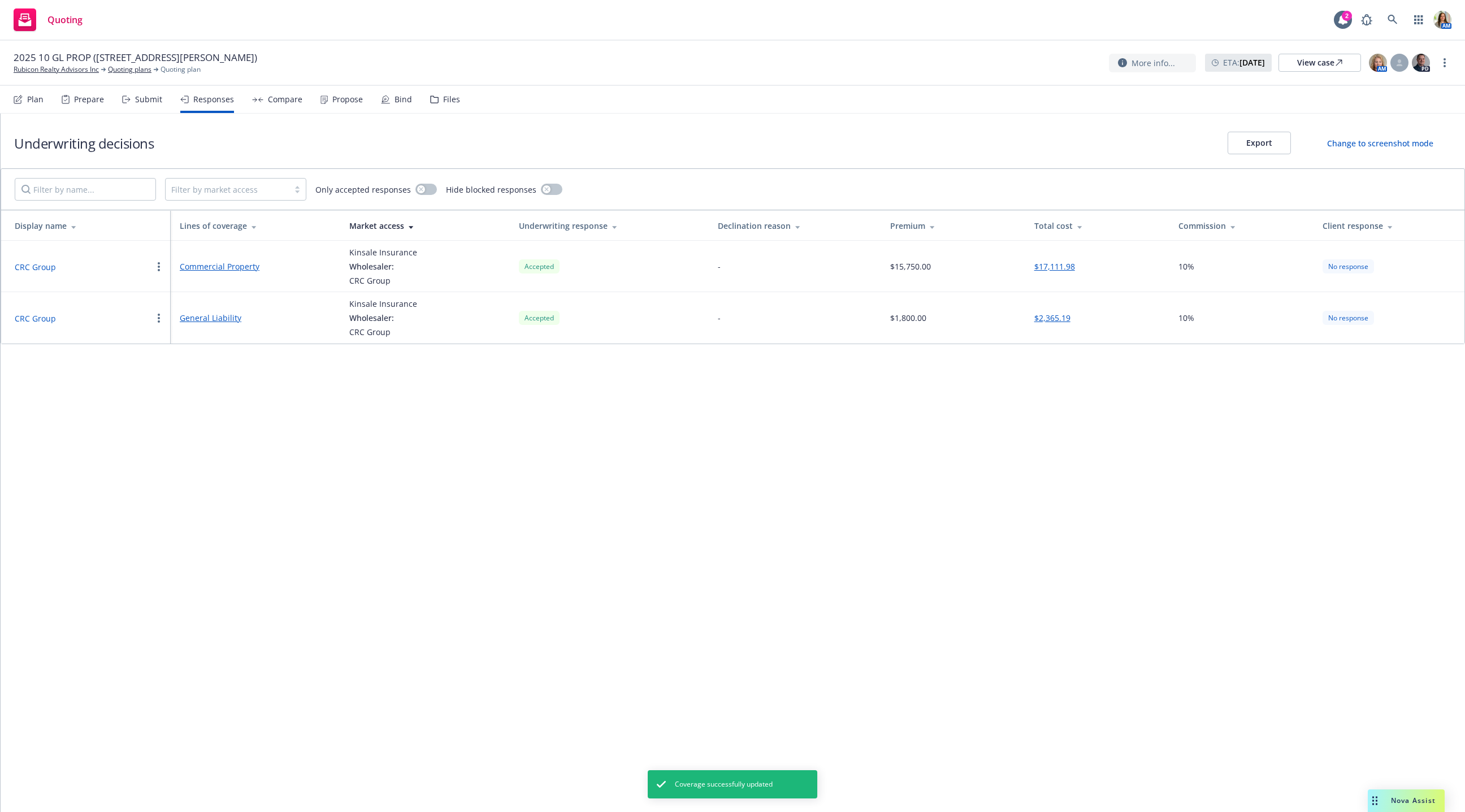
click at [332, 105] on div "Propose" at bounding box center [341, 98] width 42 height 27
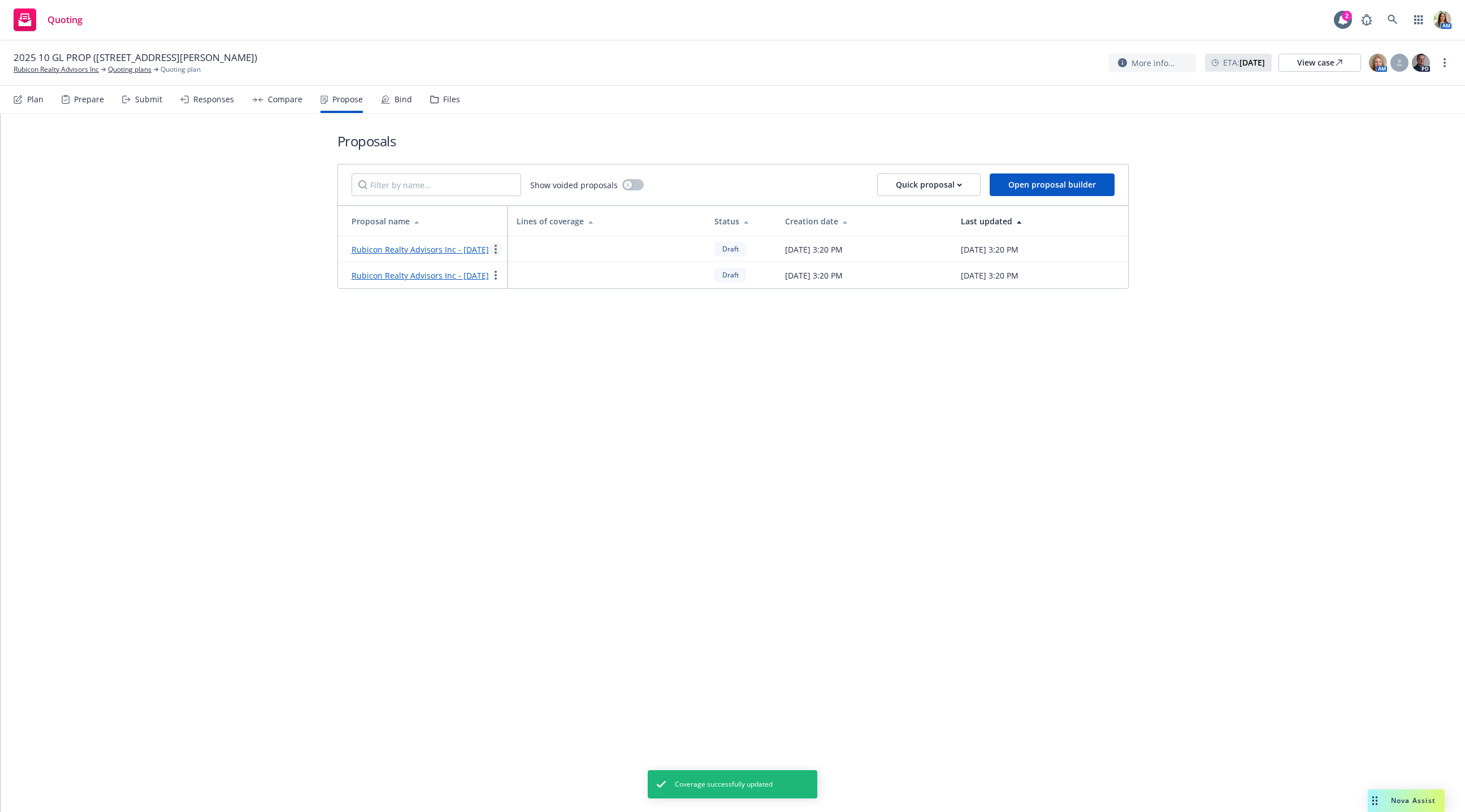
click at [497, 256] on link "more" at bounding box center [496, 250] width 14 height 14
click at [516, 348] on span "Void" at bounding box center [511, 350] width 43 height 10
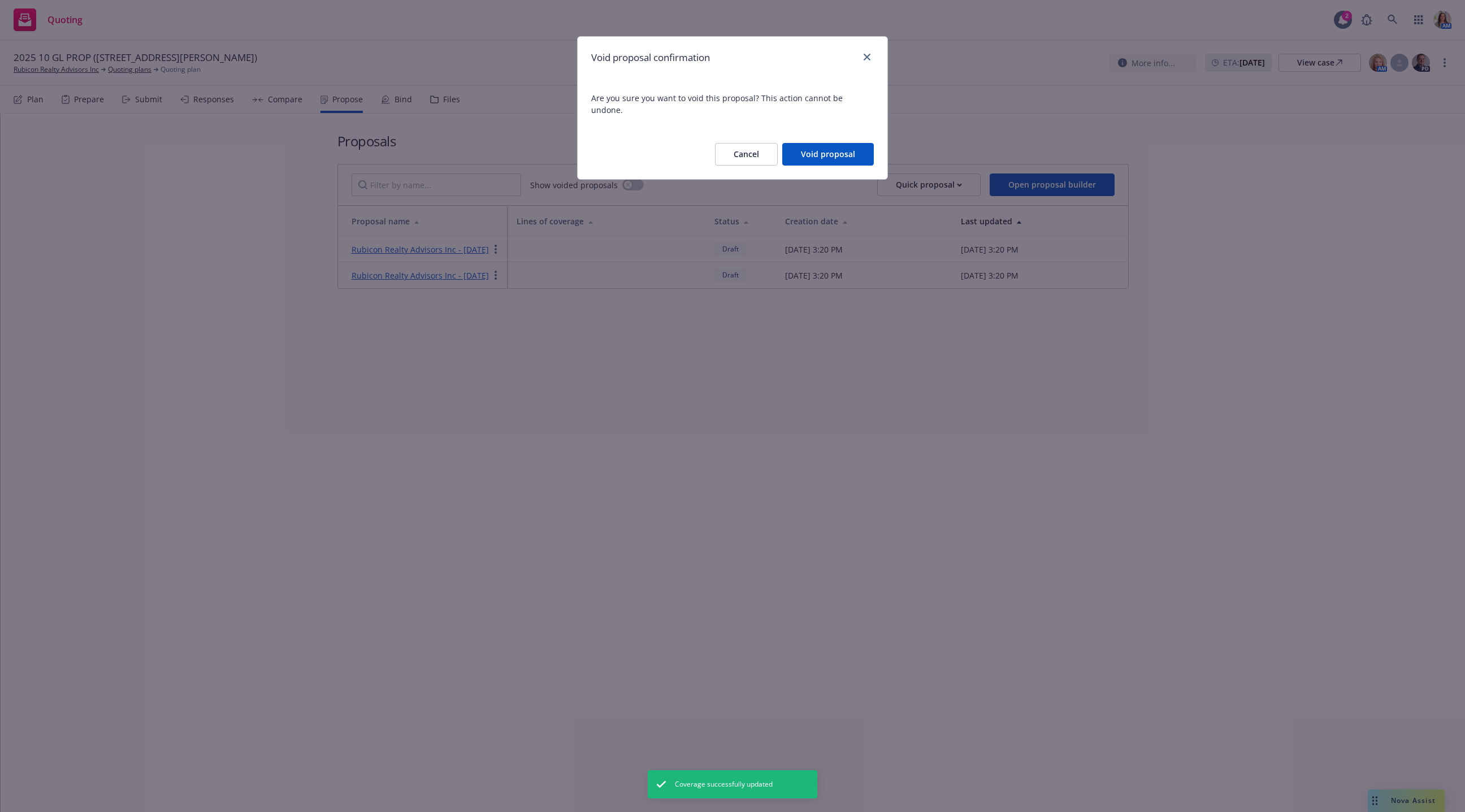
click at [847, 143] on button "Void proposal" at bounding box center [828, 155] width 92 height 22
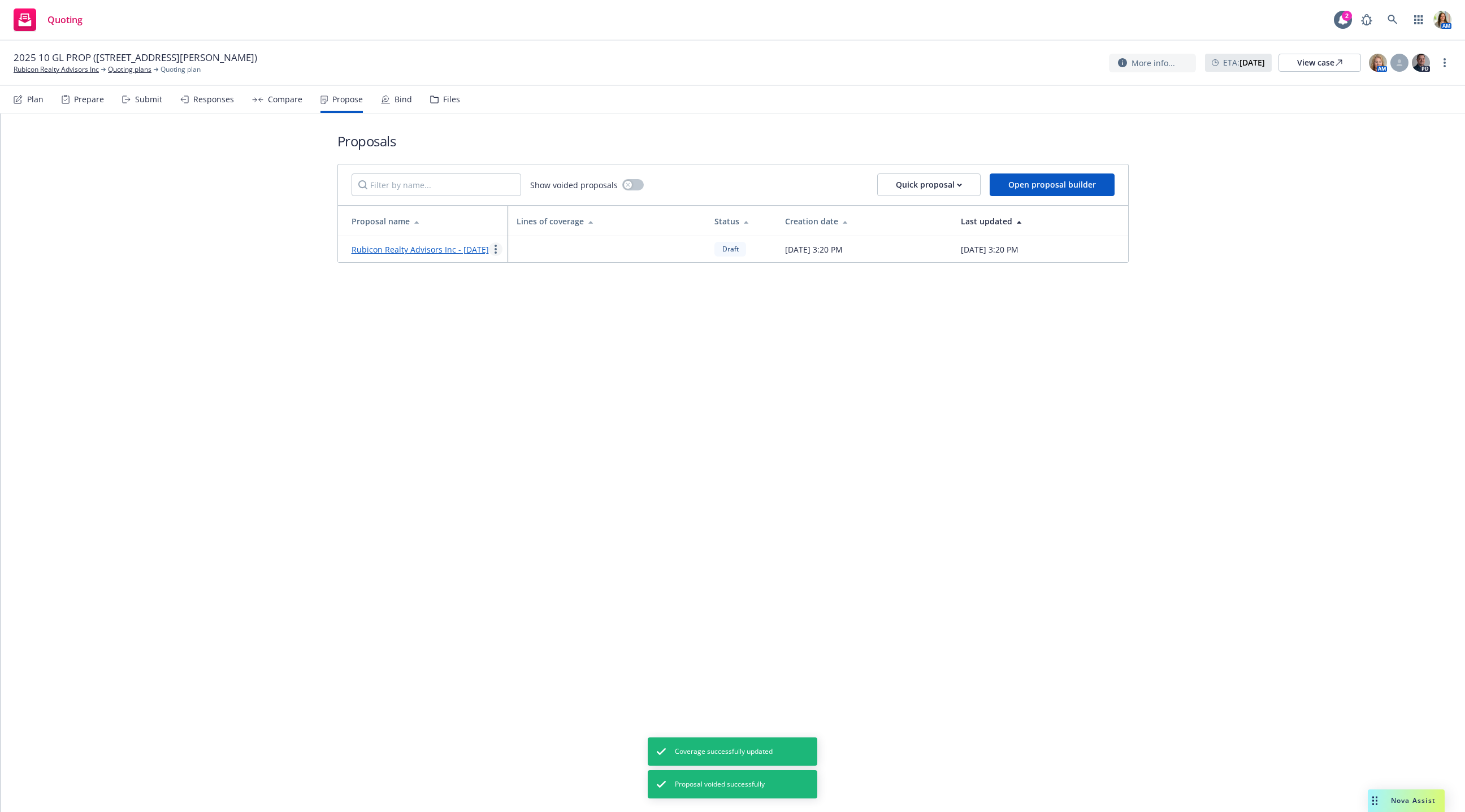
click at [495, 247] on circle "more" at bounding box center [496, 245] width 3 height 3
click at [507, 350] on span "Void" at bounding box center [511, 350] width 43 height 10
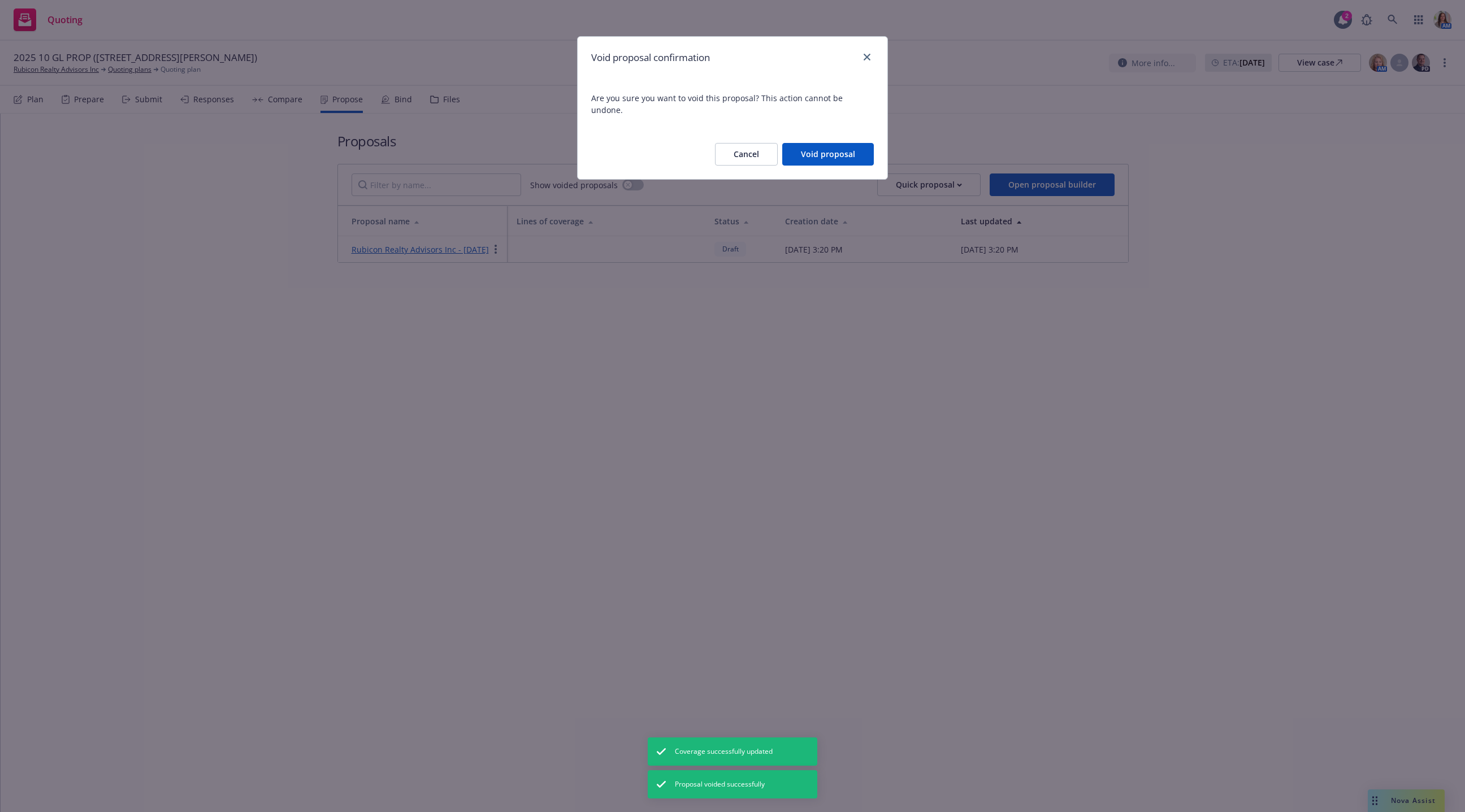
click at [860, 151] on button "Void proposal" at bounding box center [828, 155] width 92 height 22
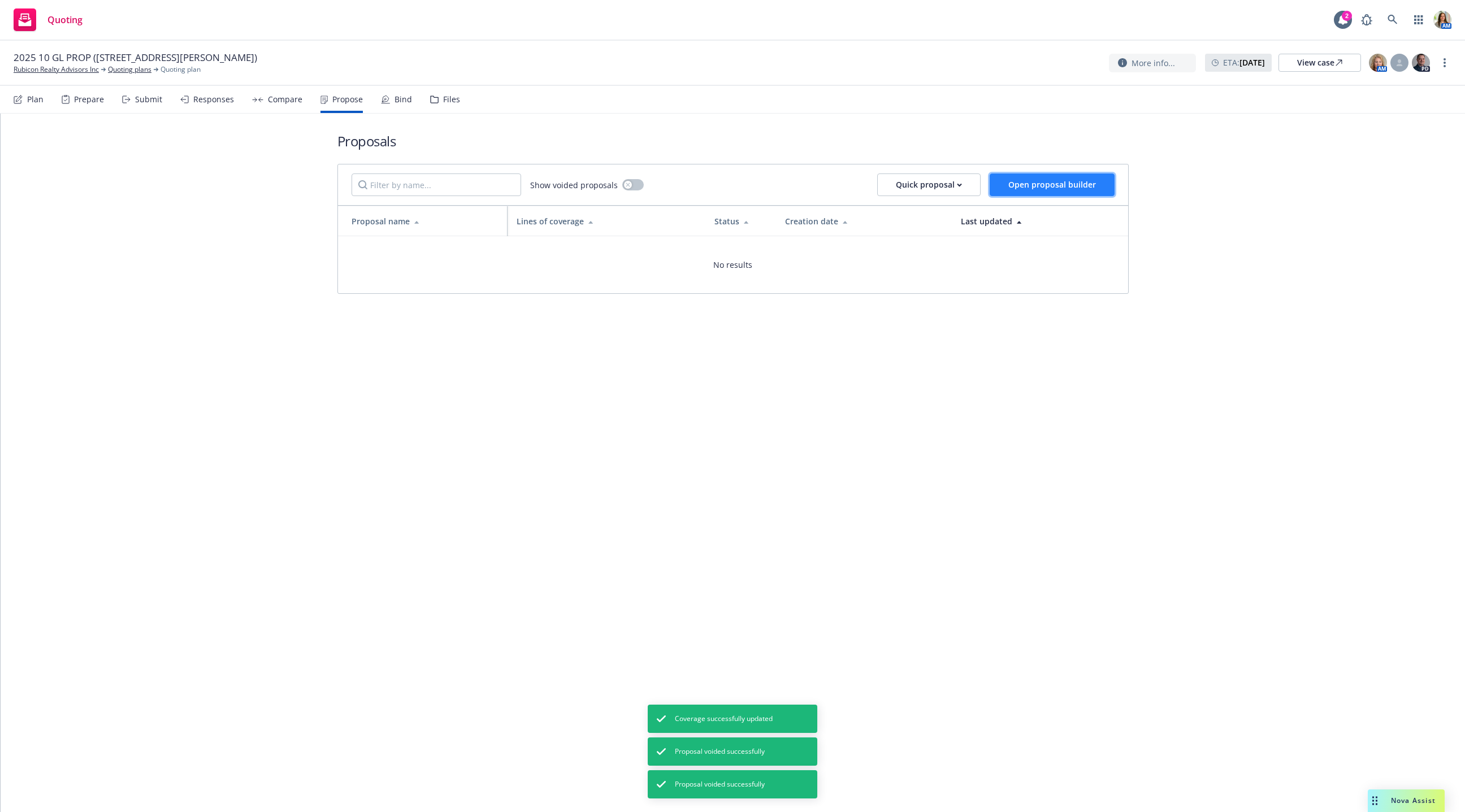
click at [909, 191] on button "Open proposal builder" at bounding box center [1052, 185] width 125 height 22
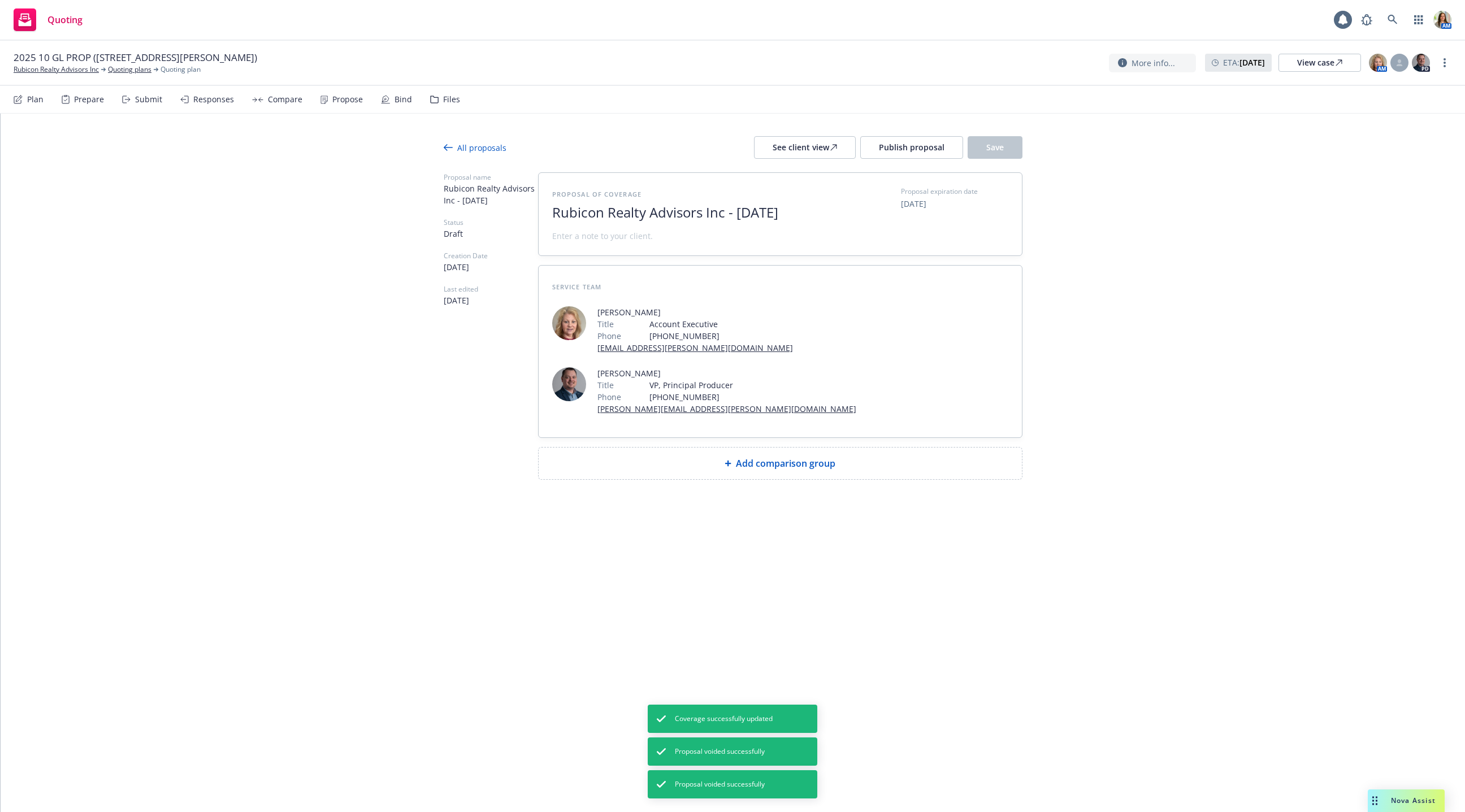
click at [718, 457] on div "Add comparison group" at bounding box center [780, 464] width 466 height 14
type textarea "x"
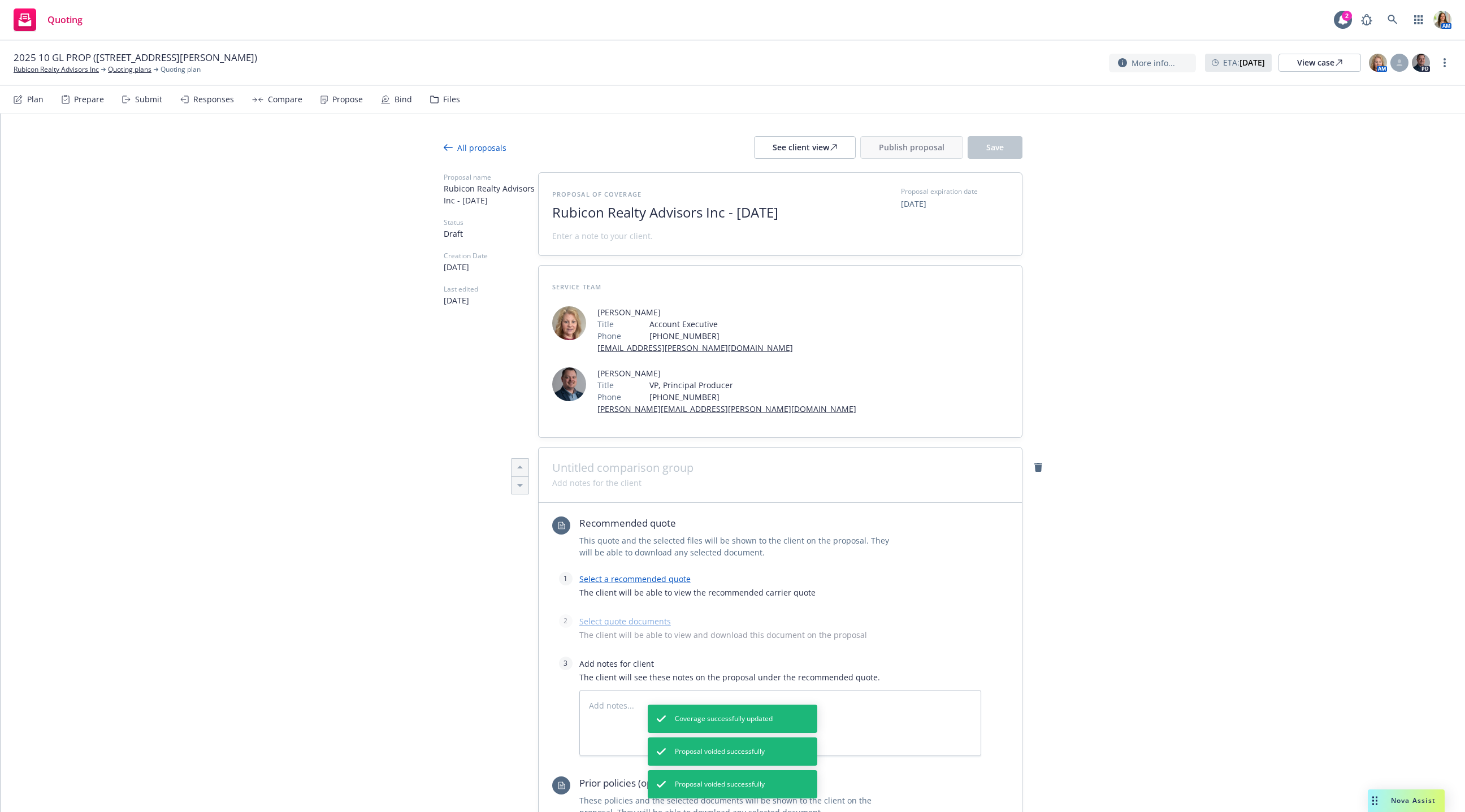
click at [653, 461] on span at bounding box center [780, 468] width 456 height 14
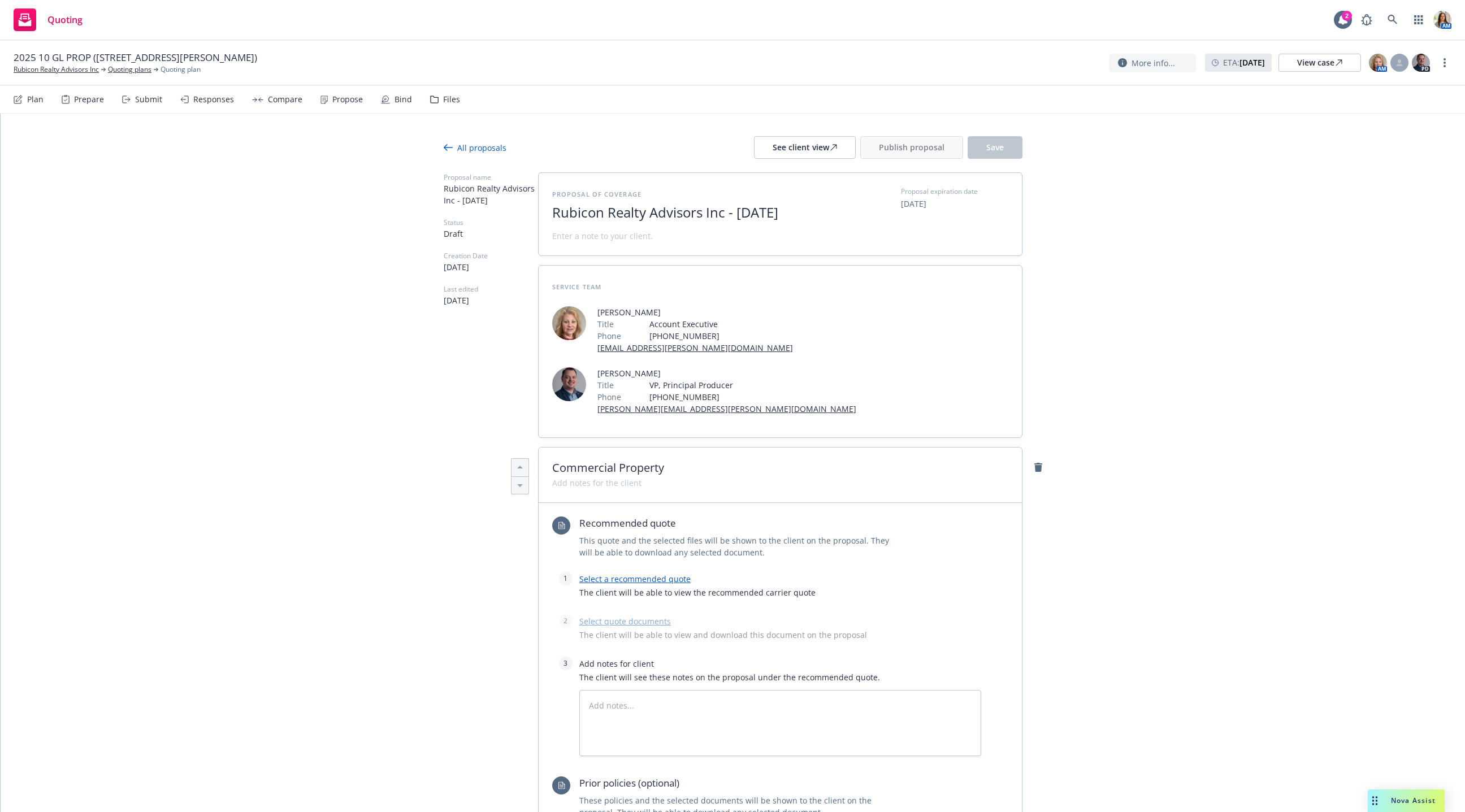
click at [605, 574] on link "Select a recommended quote" at bounding box center [635, 579] width 111 height 10
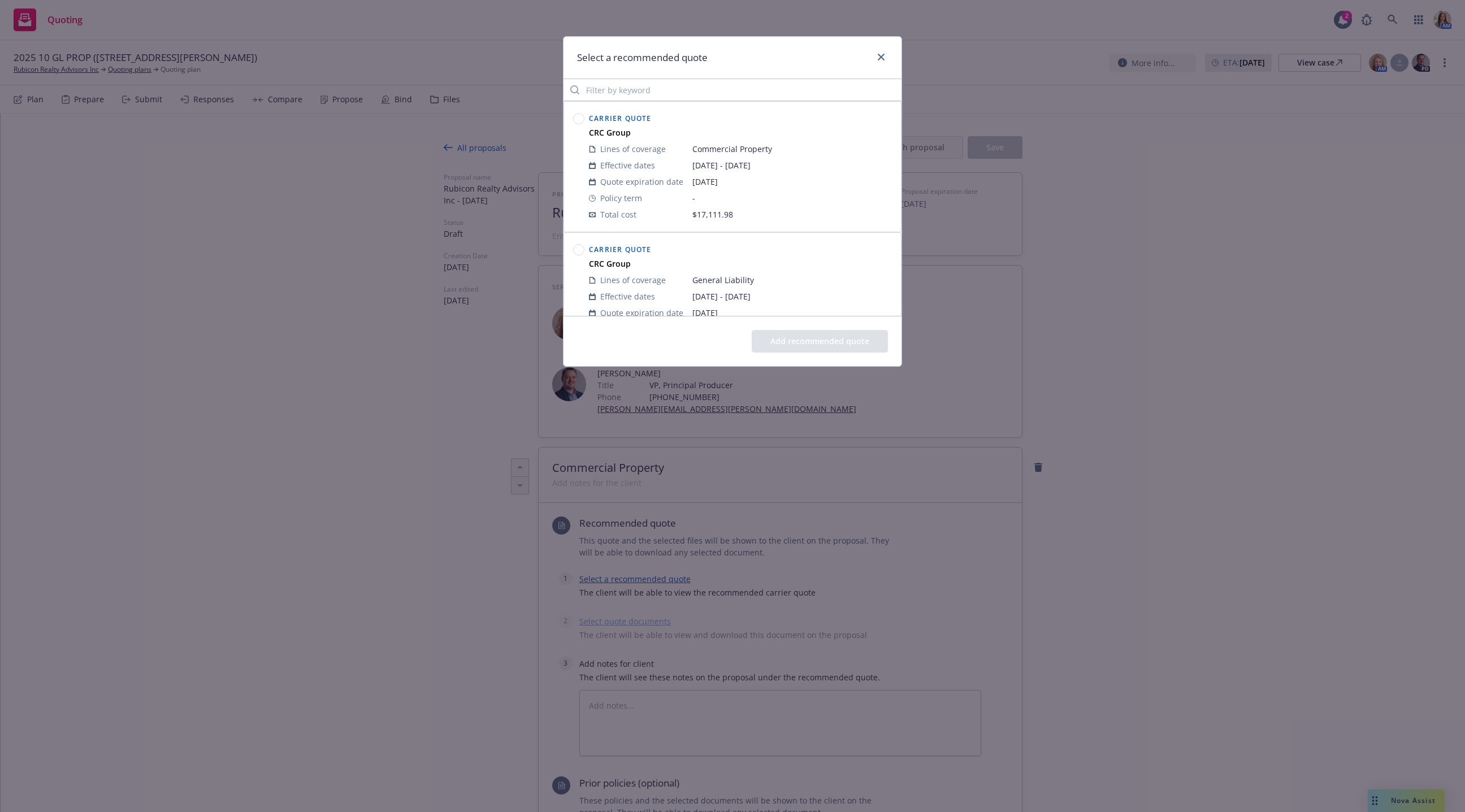
scroll to position [3, 0]
click at [576, 113] on circle at bounding box center [579, 116] width 10 height 10
click at [802, 343] on button "Add recommended quote" at bounding box center [820, 341] width 136 height 22
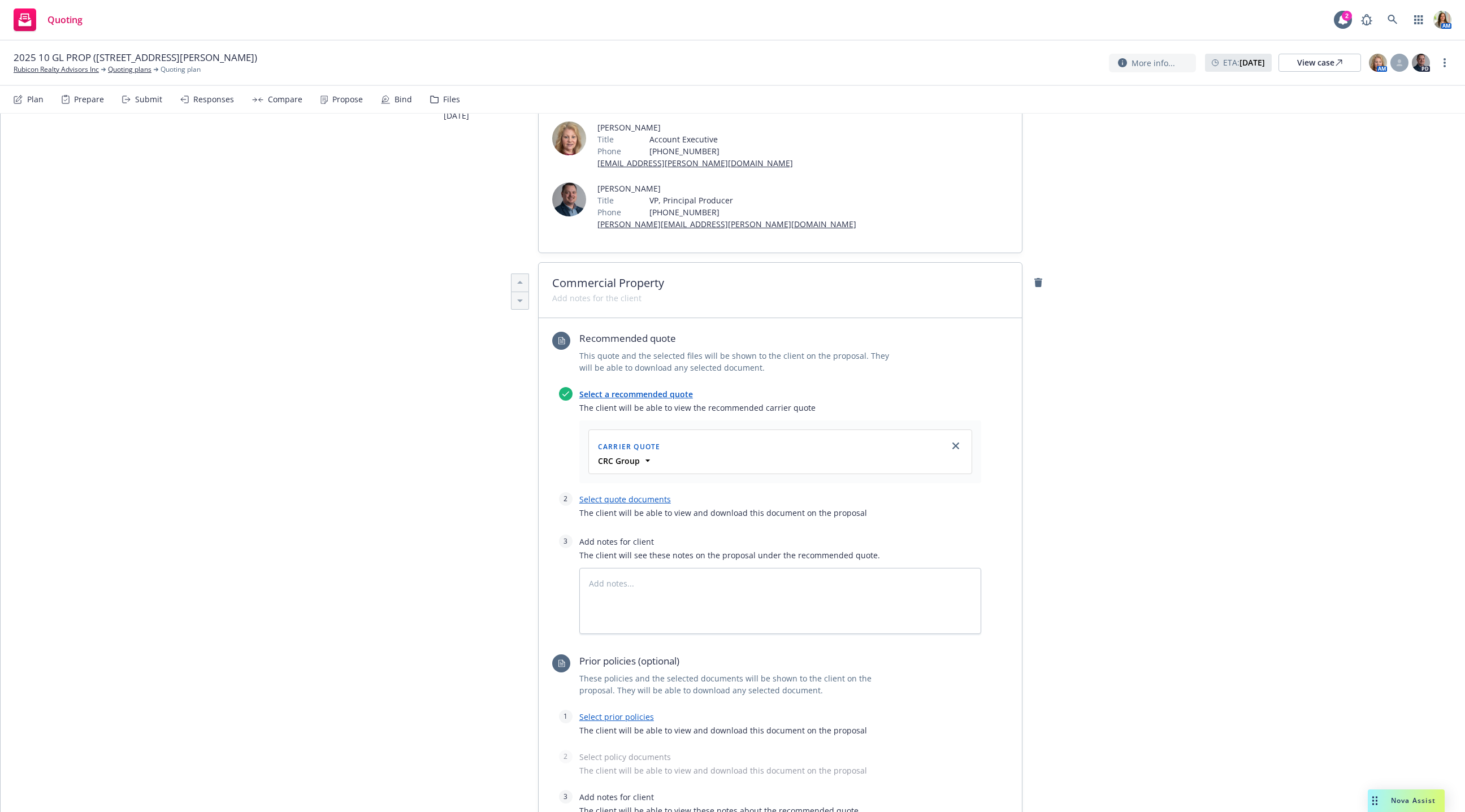
scroll to position [323, 0]
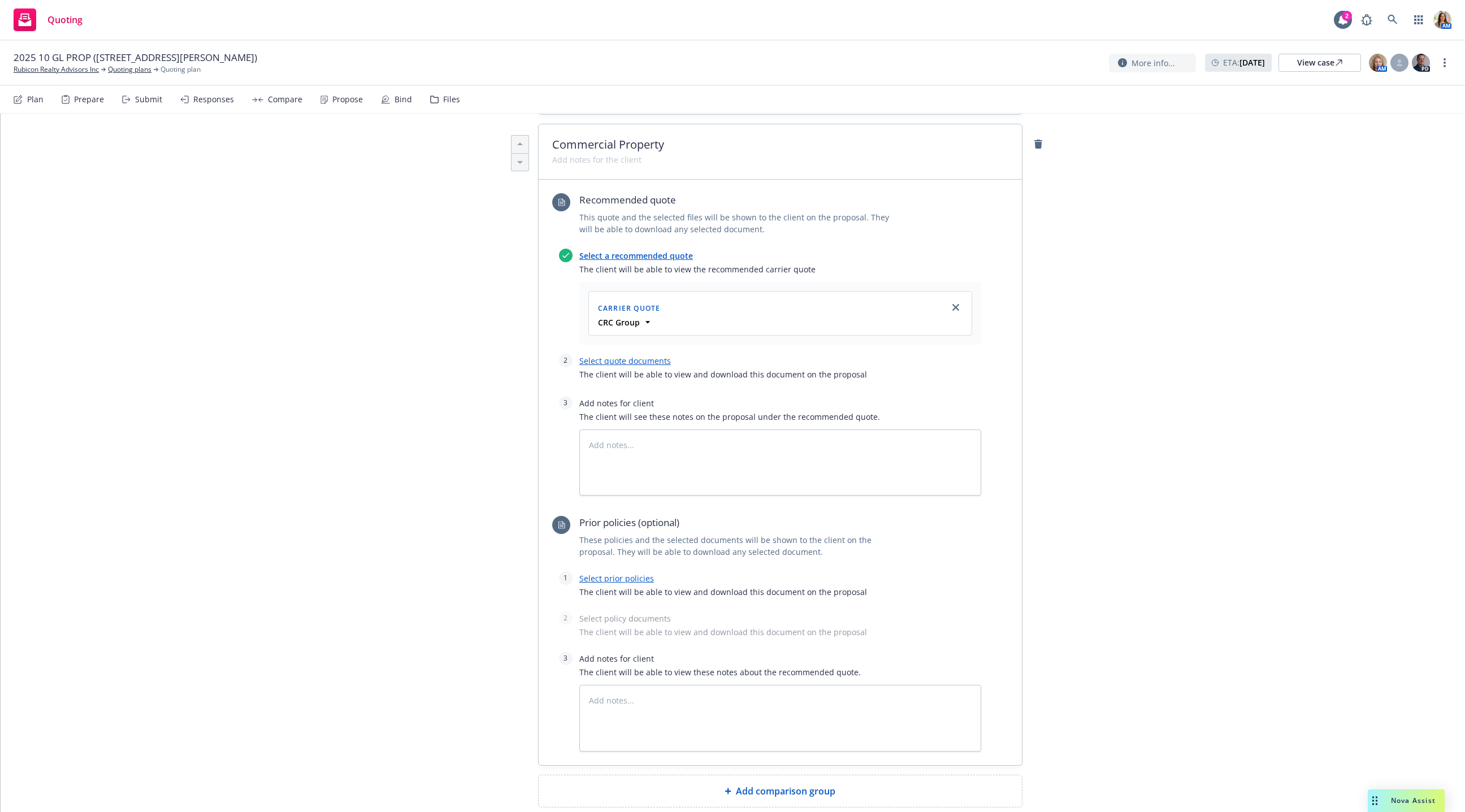
click at [620, 356] on link "Select quote documents" at bounding box center [625, 361] width 92 height 10
type textarea "x"
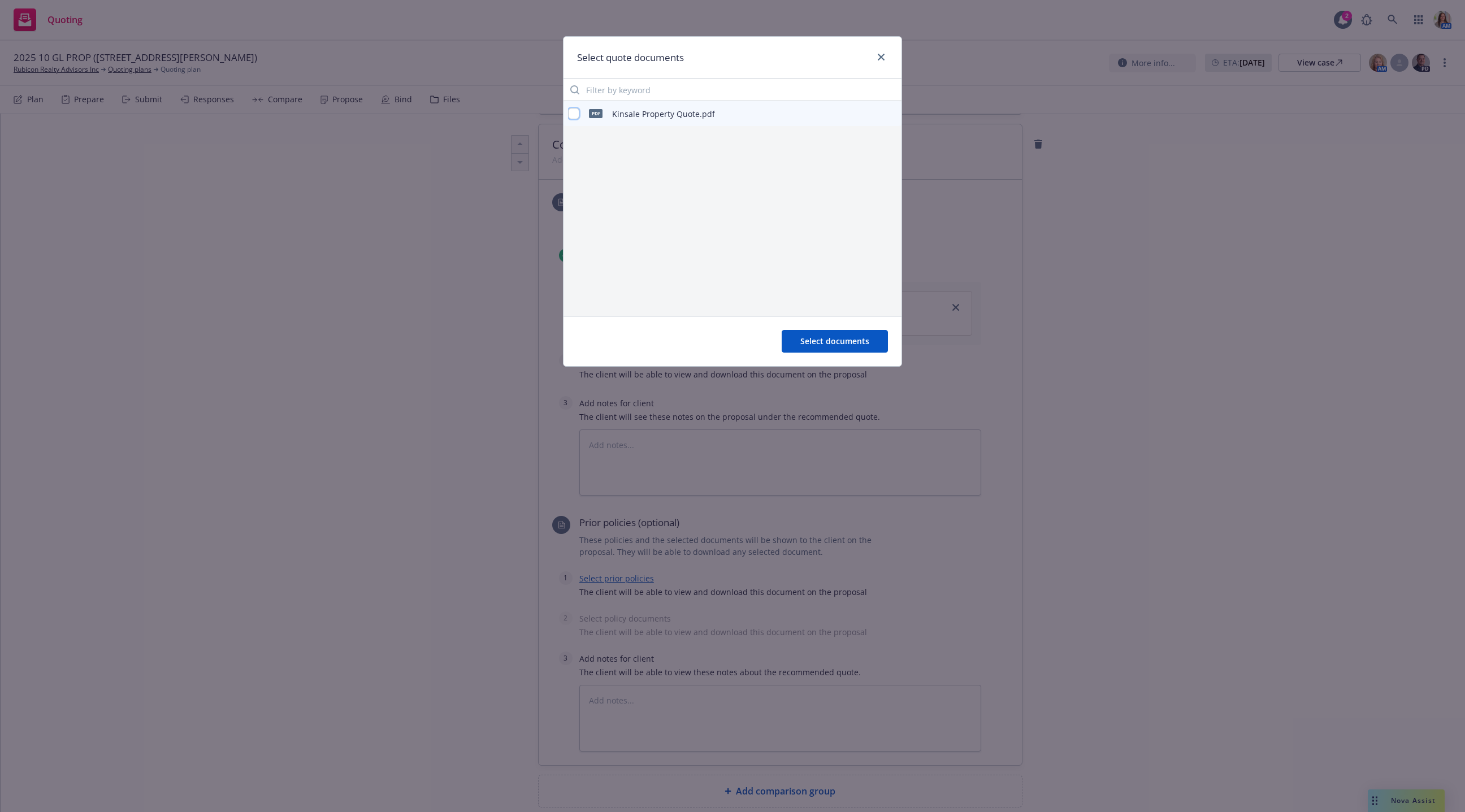
click at [574, 116] on input "checkbox" at bounding box center [574, 113] width 11 height 11
checkbox input "true"
click at [829, 336] on span "Select documents" at bounding box center [835, 341] width 69 height 10
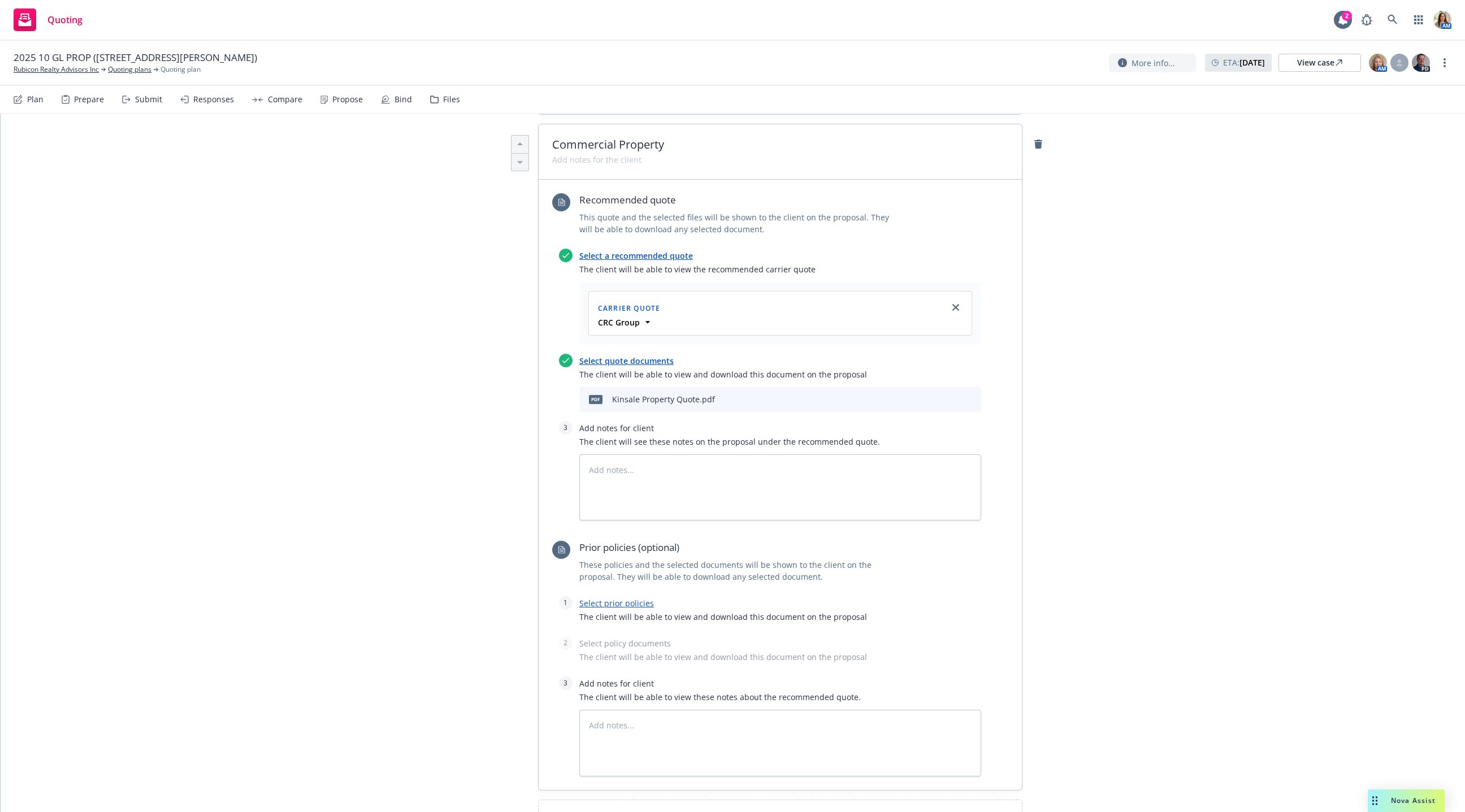
scroll to position [348, 0]
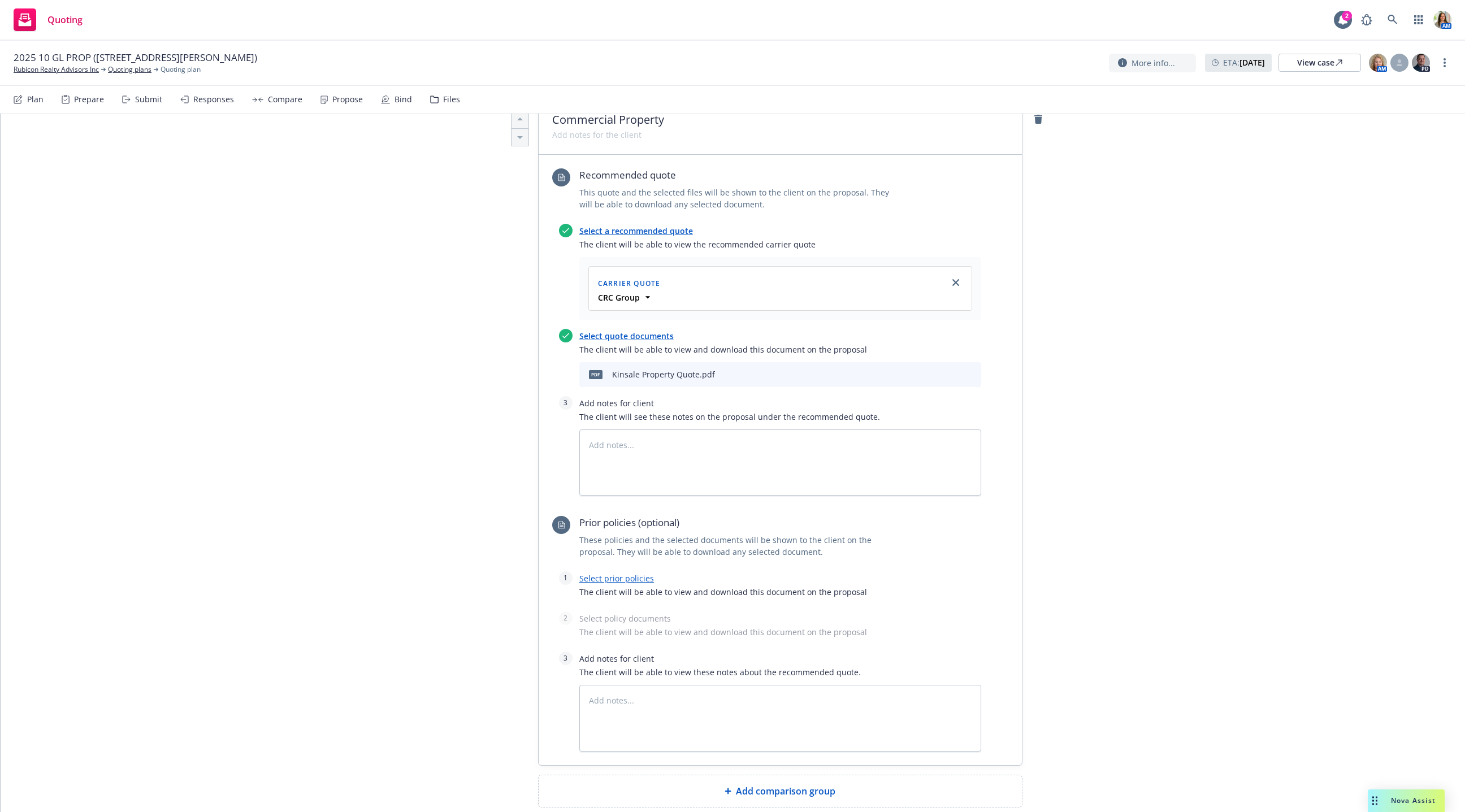
click at [620, 574] on link "Select prior policies" at bounding box center [617, 579] width 74 height 10
type textarea "x"
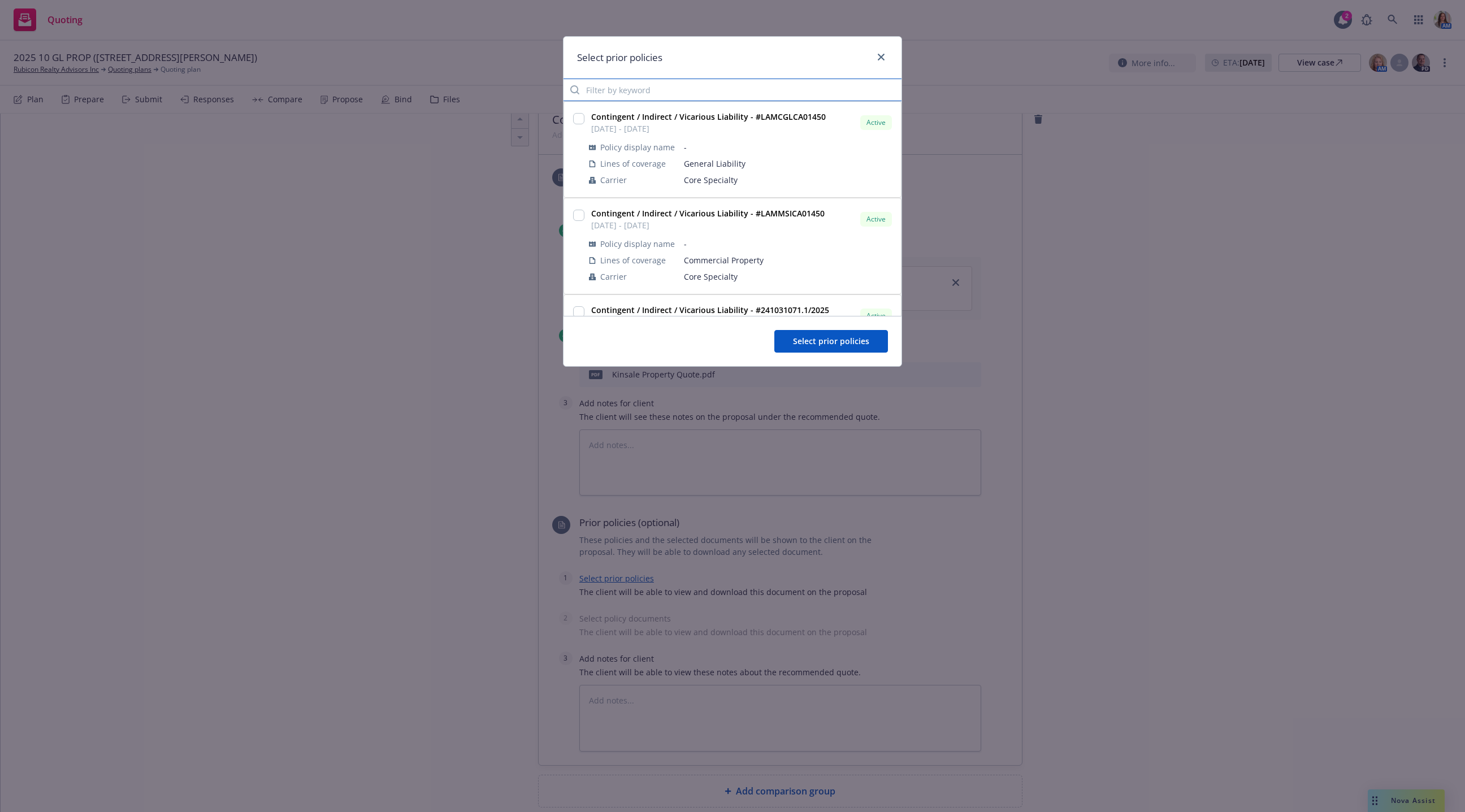
click at [635, 88] on input "Filter by keyword" at bounding box center [732, 90] width 338 height 22
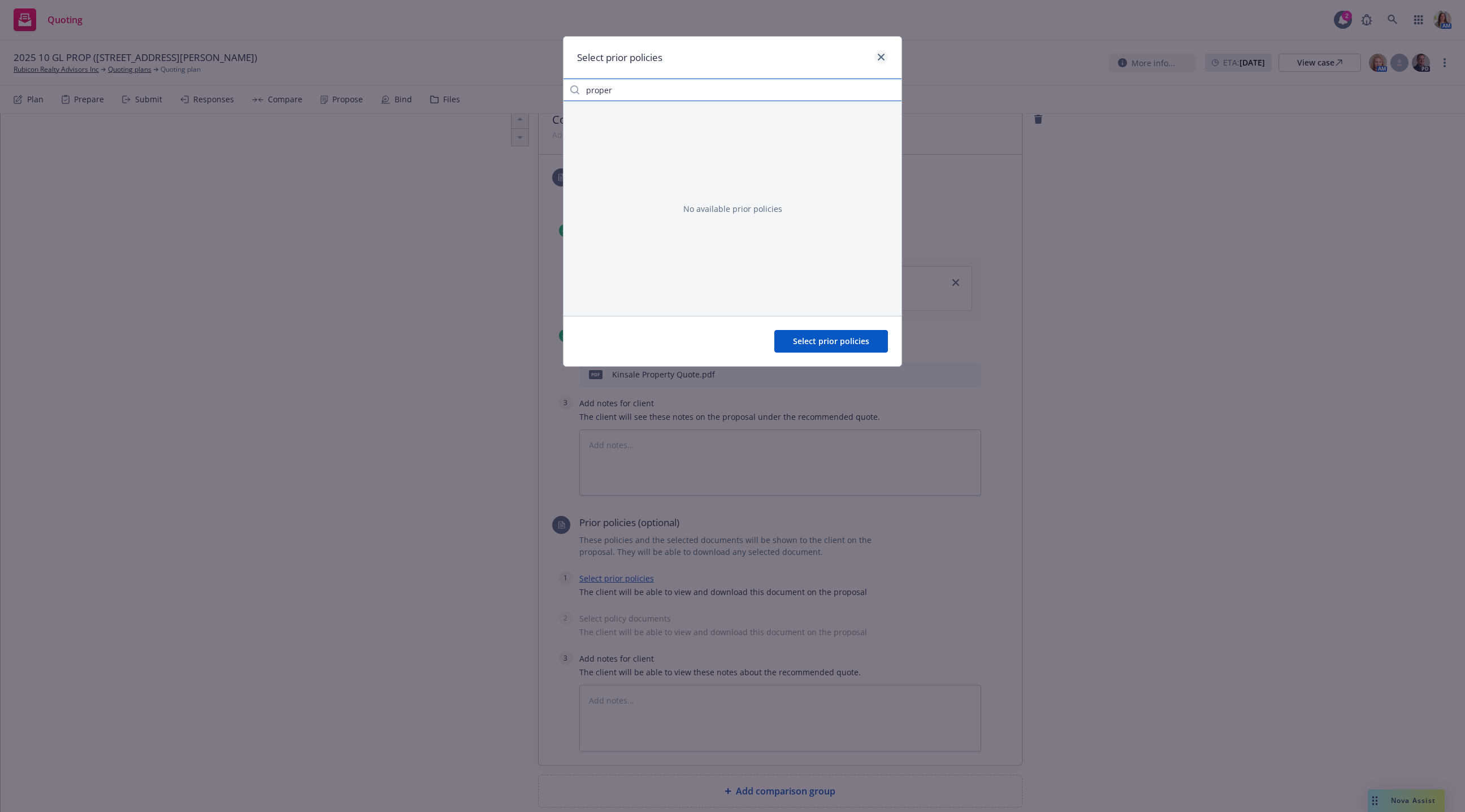
type input "proper"
click at [885, 56] on icon "close" at bounding box center [881, 57] width 7 height 7
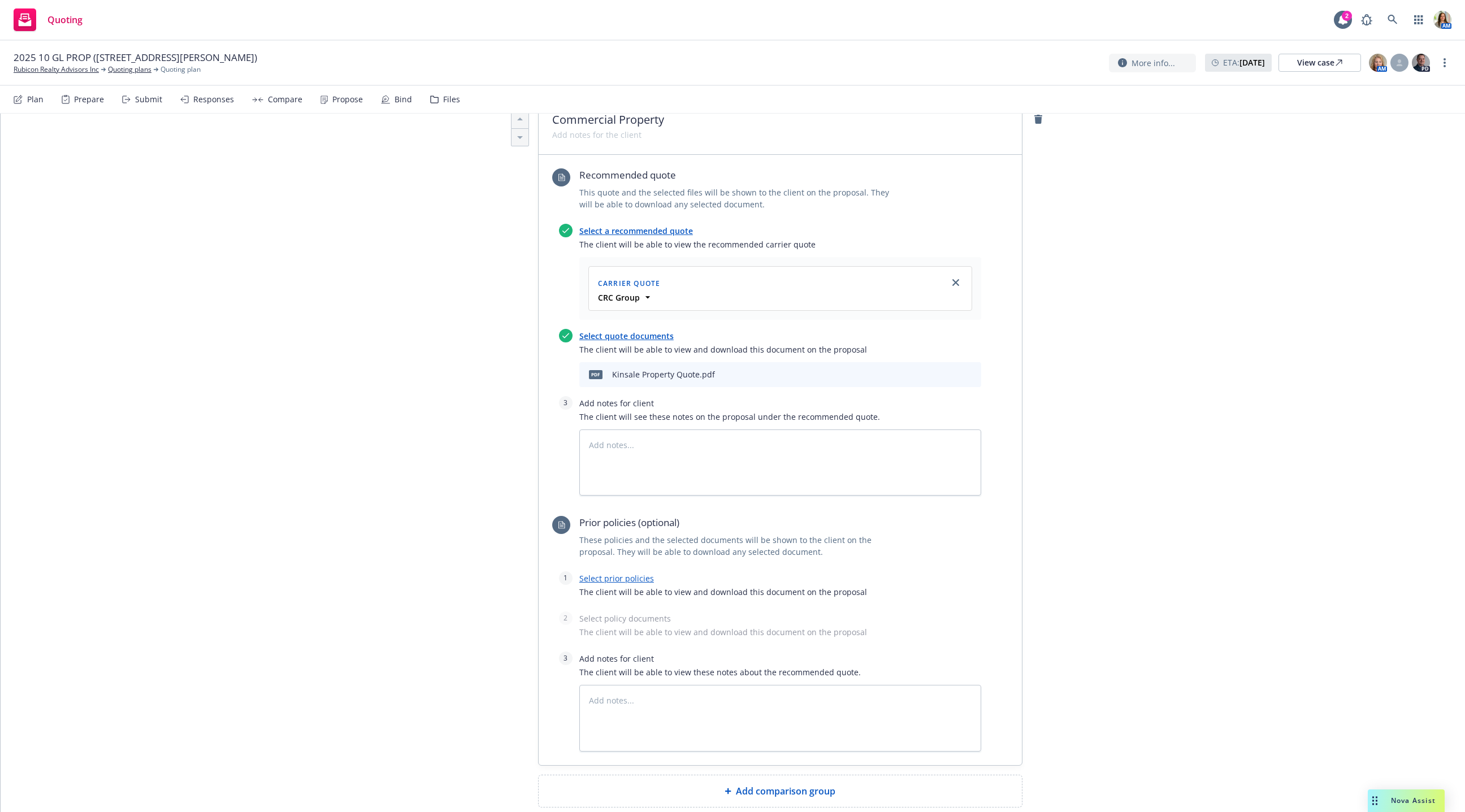
click at [790, 696] on span "Add comparison group" at bounding box center [785, 791] width 99 height 14
type textarea "x"
click at [675, 696] on span at bounding box center [780, 796] width 456 height 14
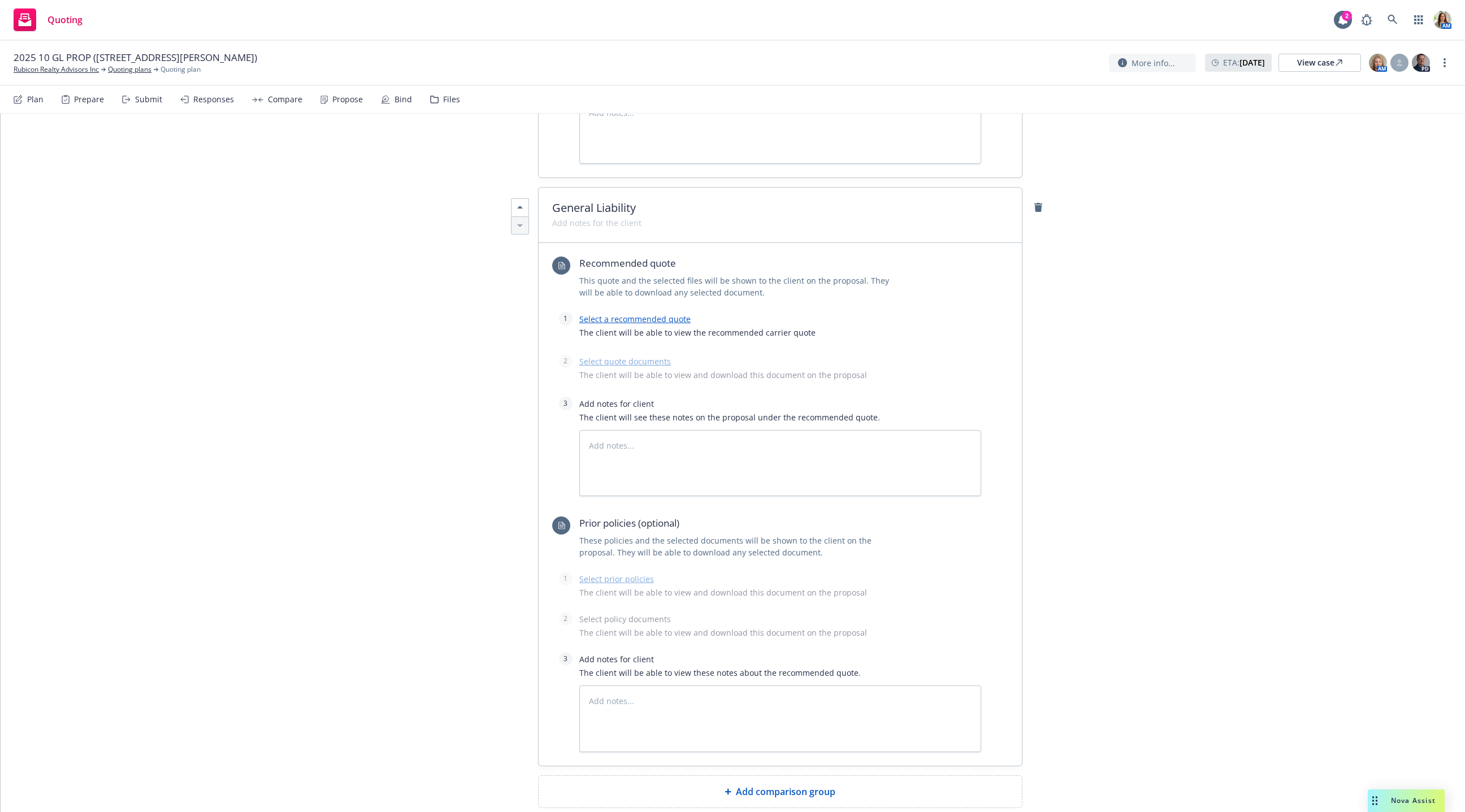
click at [642, 314] on link "Select a recommended quote" at bounding box center [635, 319] width 111 height 10
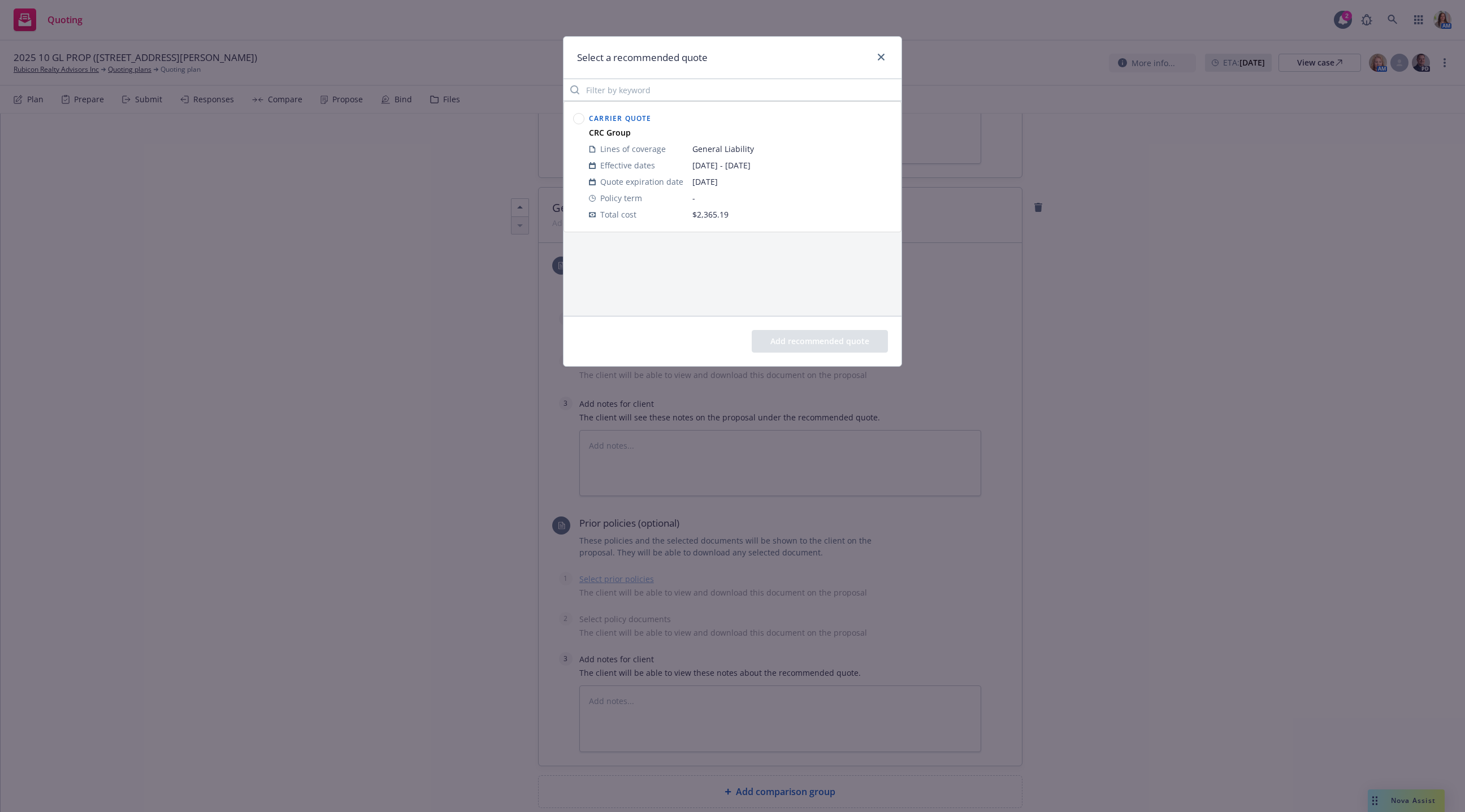
click at [576, 117] on circle at bounding box center [579, 119] width 10 height 10
click at [798, 341] on button "Add recommended quote" at bounding box center [820, 341] width 136 height 22
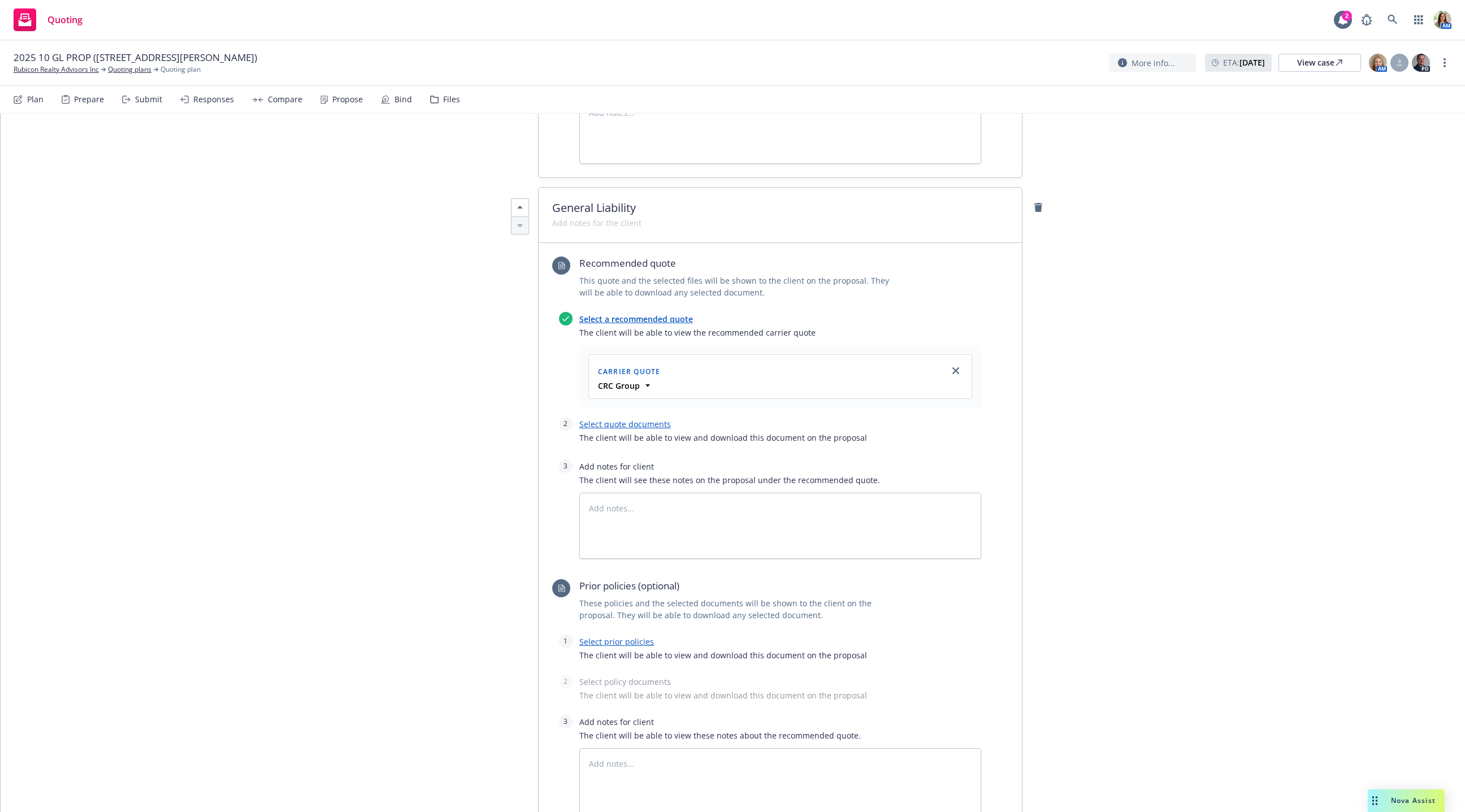
click at [592, 637] on link "Select prior policies" at bounding box center [617, 642] width 74 height 10
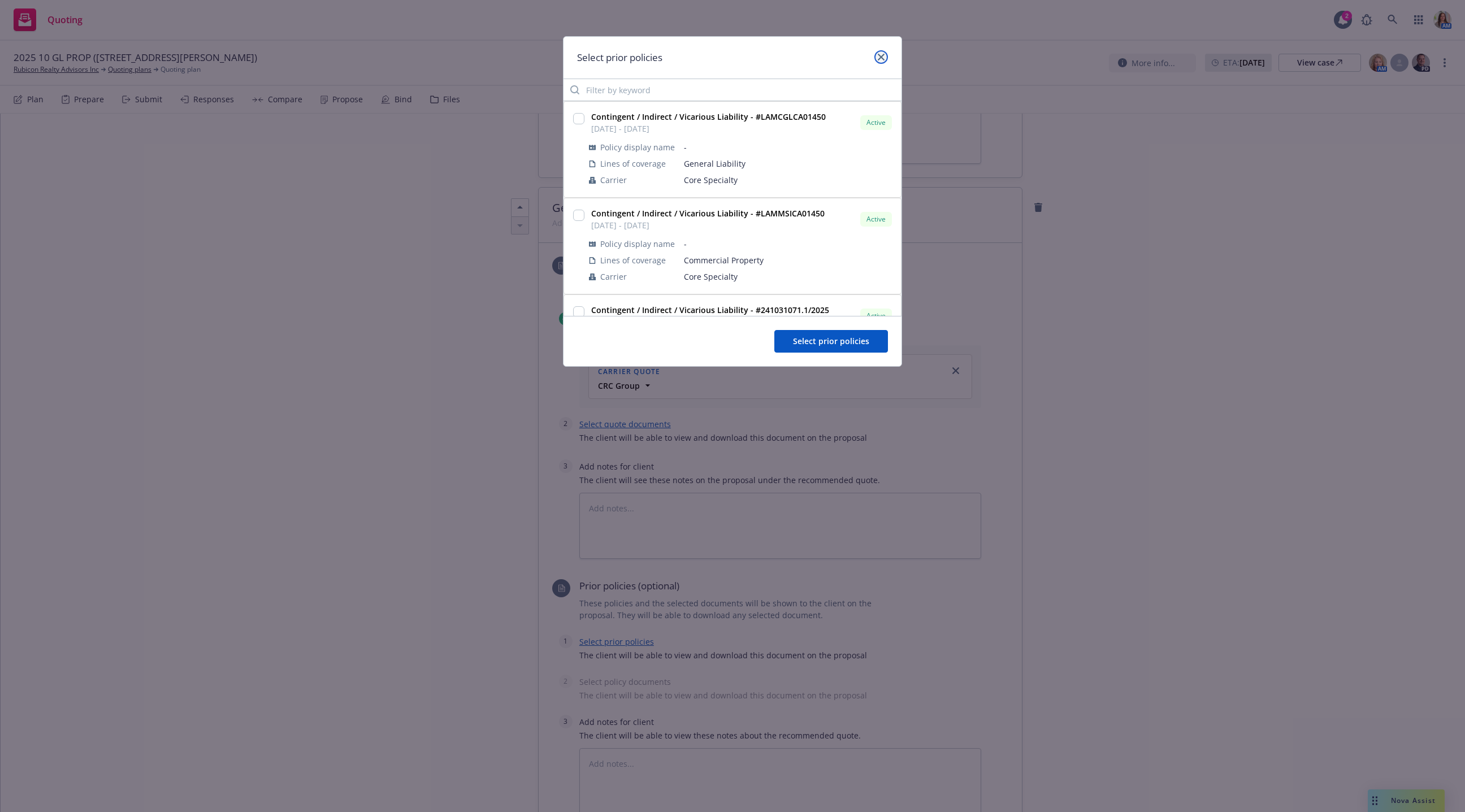
click at [878, 56] on icon "close" at bounding box center [881, 57] width 7 height 7
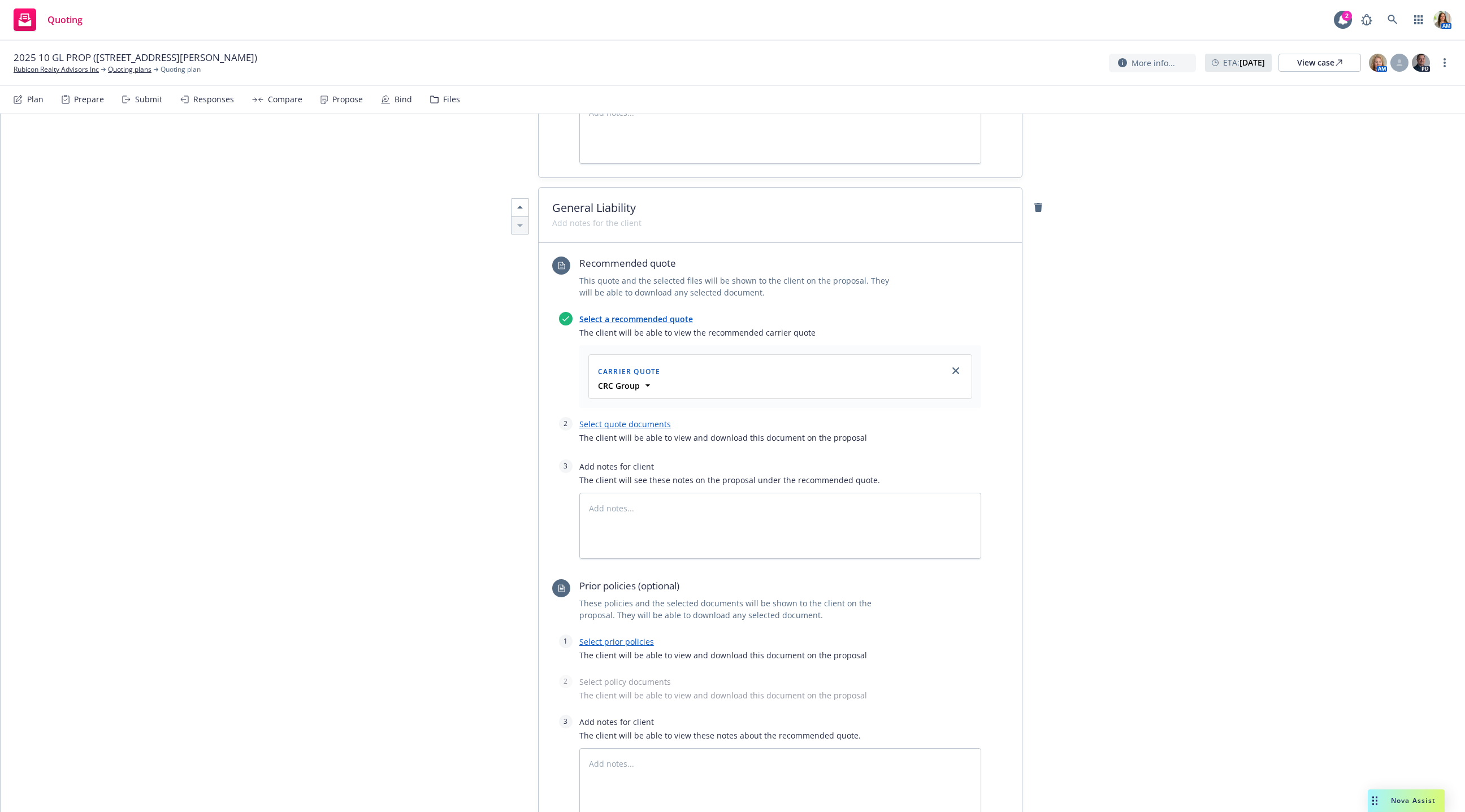
click at [608, 419] on link "Select quote documents" at bounding box center [625, 424] width 92 height 10
type textarea "x"
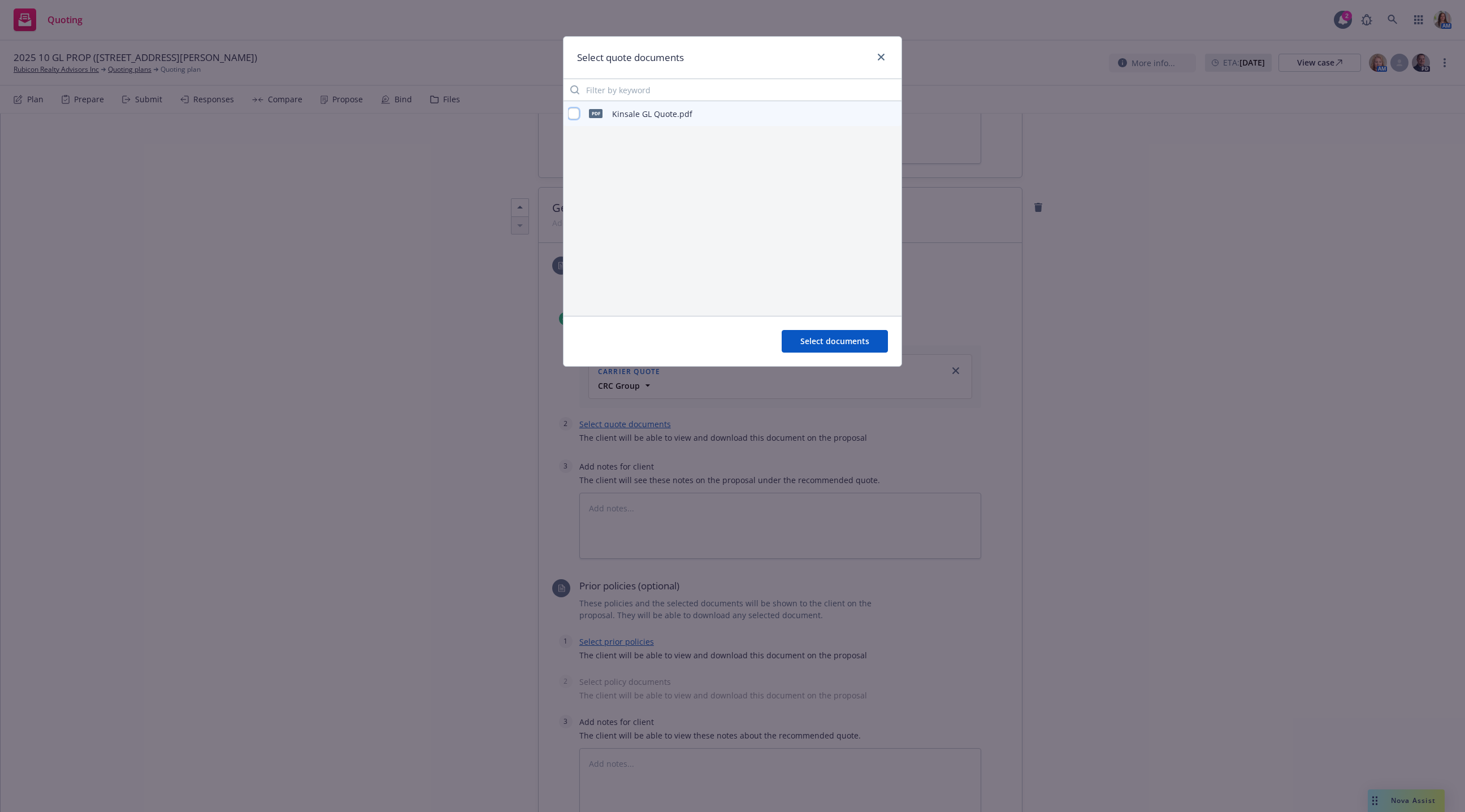
click at [575, 110] on input "checkbox" at bounding box center [574, 113] width 11 height 11
checkbox input "true"
click at [822, 343] on span "Select documents" at bounding box center [835, 341] width 69 height 10
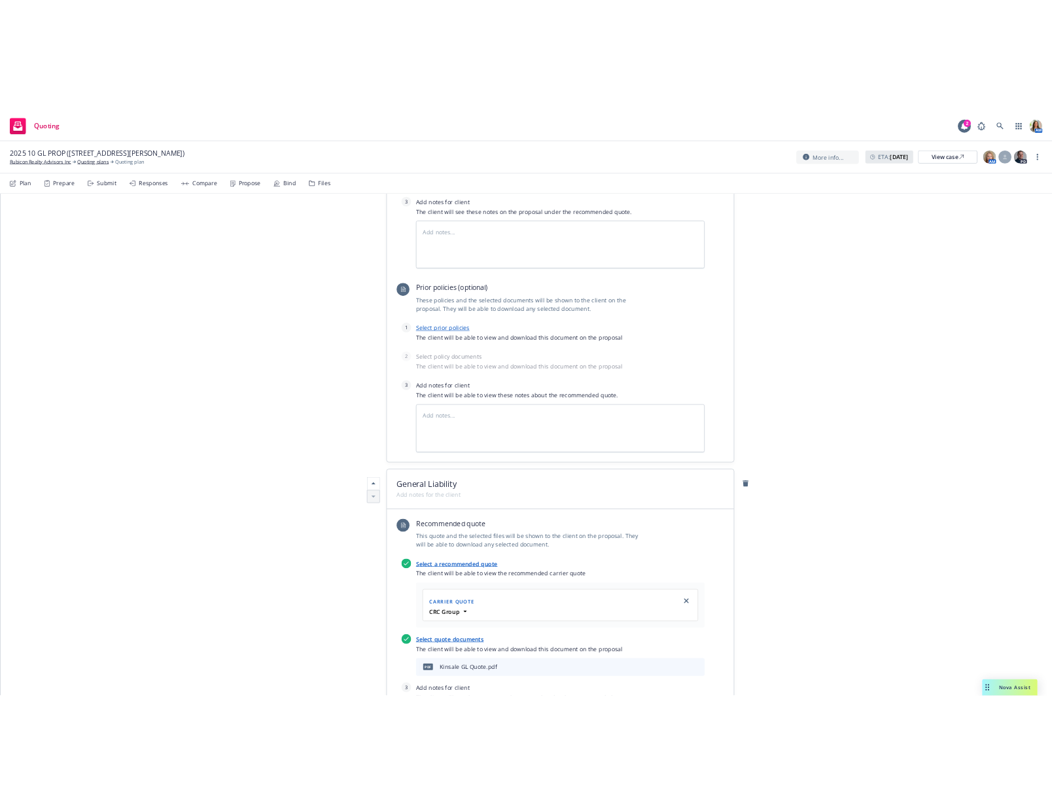
scroll to position [0, 0]
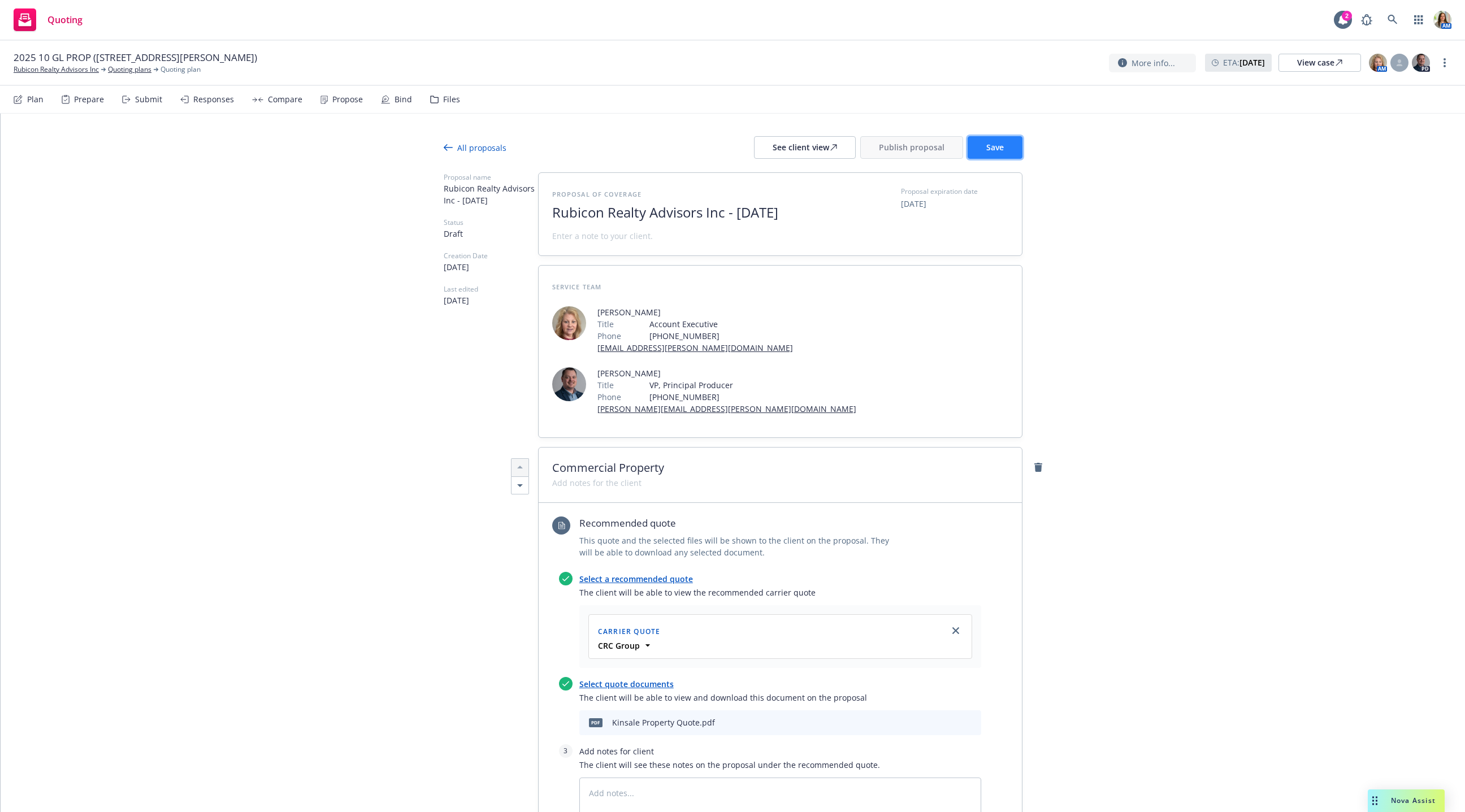
click at [909, 145] on span "Save" at bounding box center [995, 147] width 17 height 10
click at [783, 150] on div "See client view" at bounding box center [805, 147] width 65 height 22
click at [904, 140] on button "Publish proposal" at bounding box center [911, 148] width 103 height 22
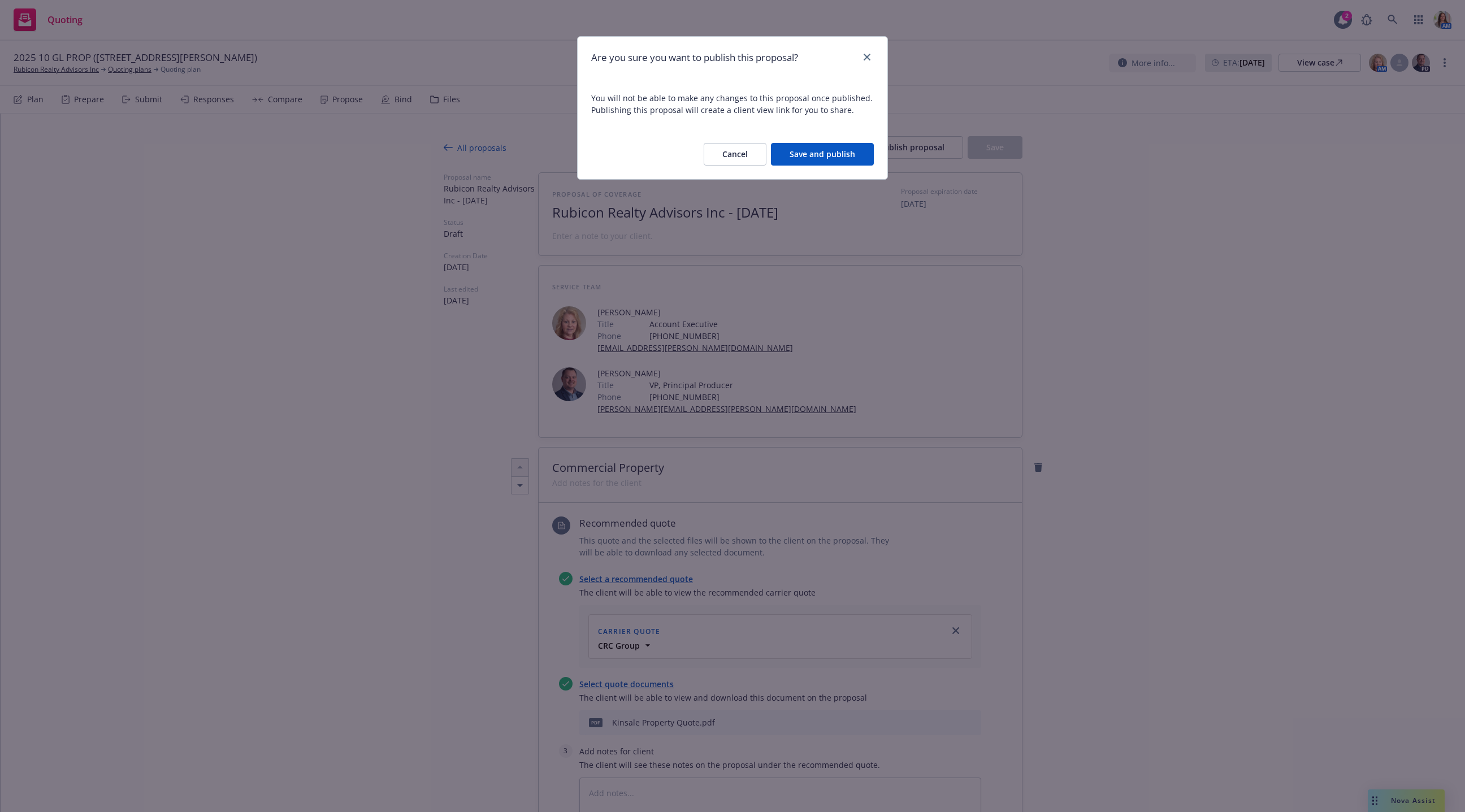
click at [839, 151] on button "Save and publish" at bounding box center [822, 155] width 103 height 22
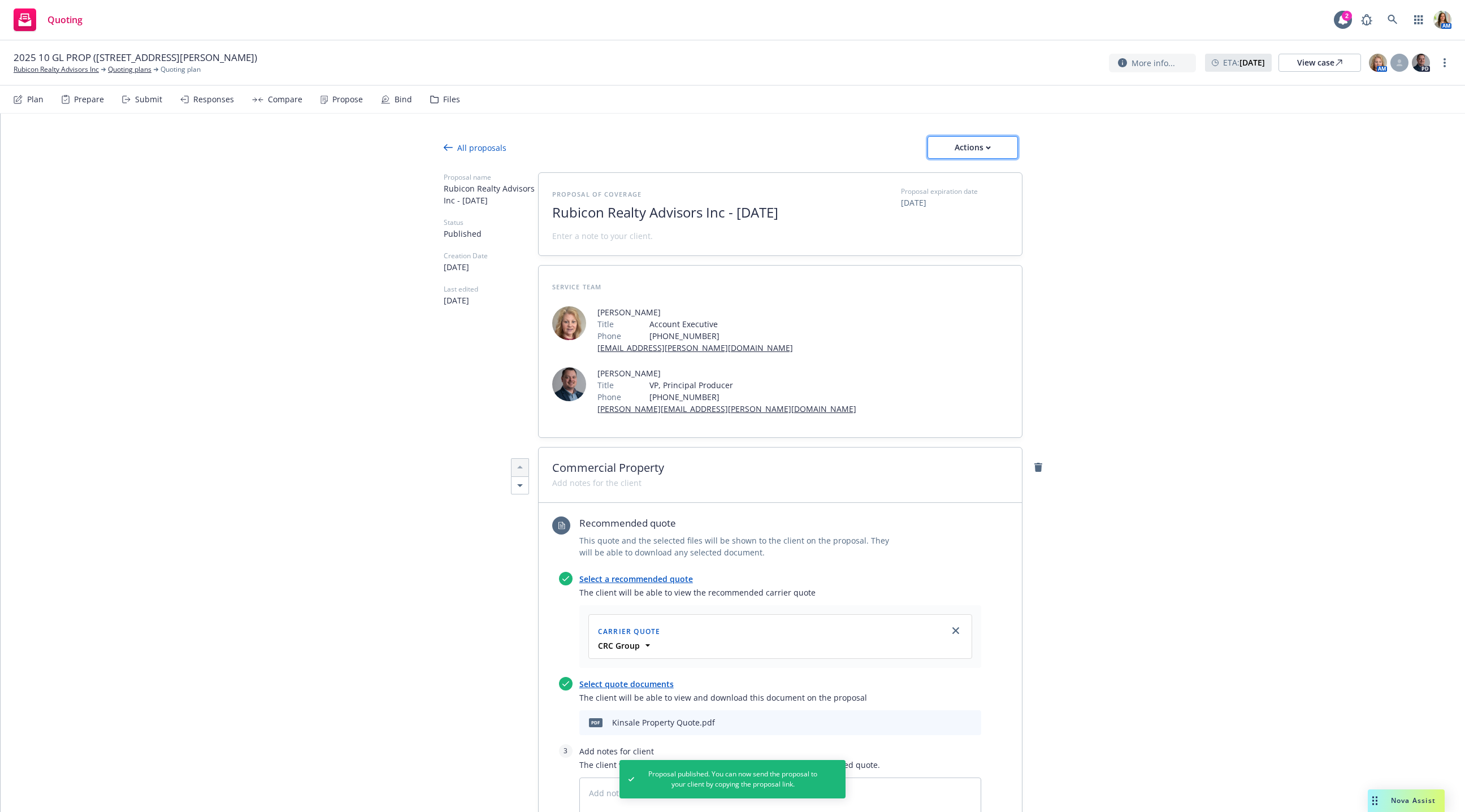
click at [909, 150] on div "Actions" at bounding box center [973, 147] width 54 height 22
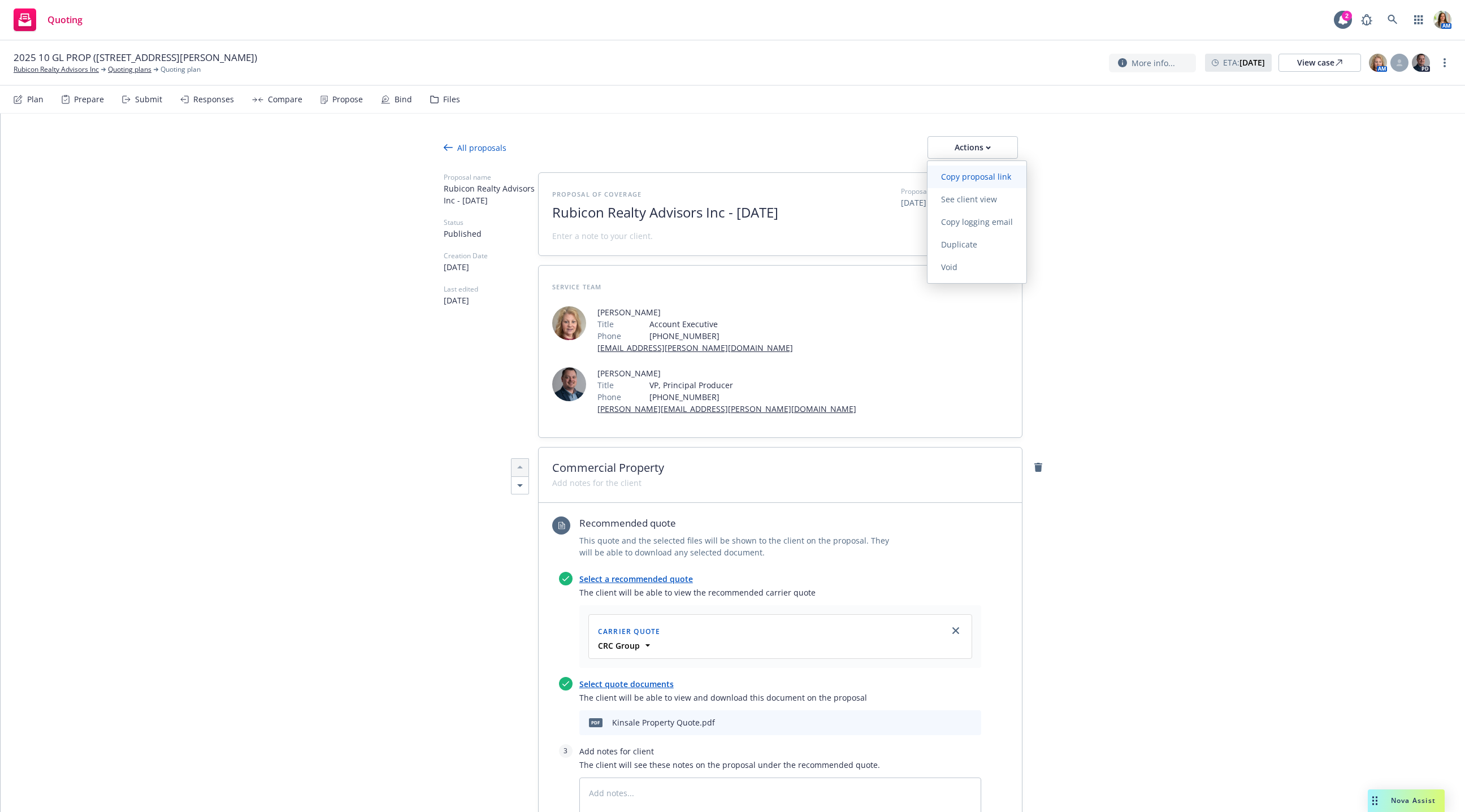
click at [909, 179] on span "Copy proposal link" at bounding box center [976, 176] width 98 height 10
type textarea "x"
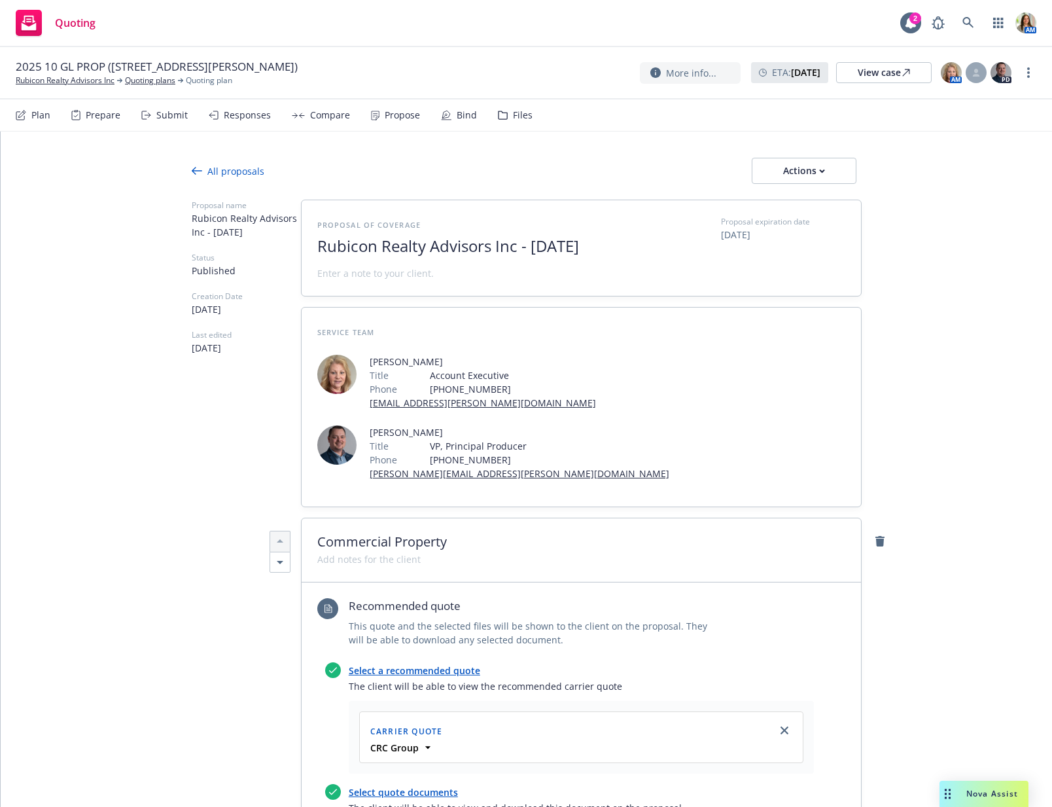
click at [371, 113] on icon at bounding box center [375, 116] width 9 height 10
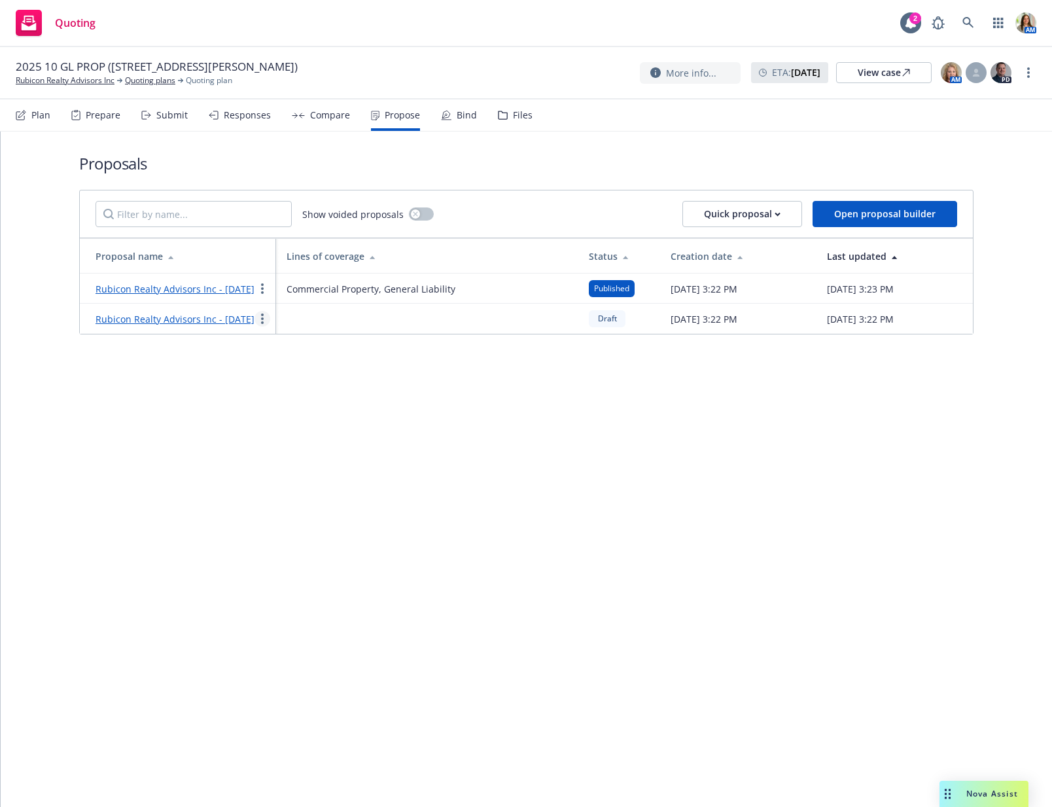
click at [262, 320] on circle "more" at bounding box center [262, 318] width 3 height 3
click at [294, 455] on span "Void" at bounding box center [280, 450] width 50 height 12
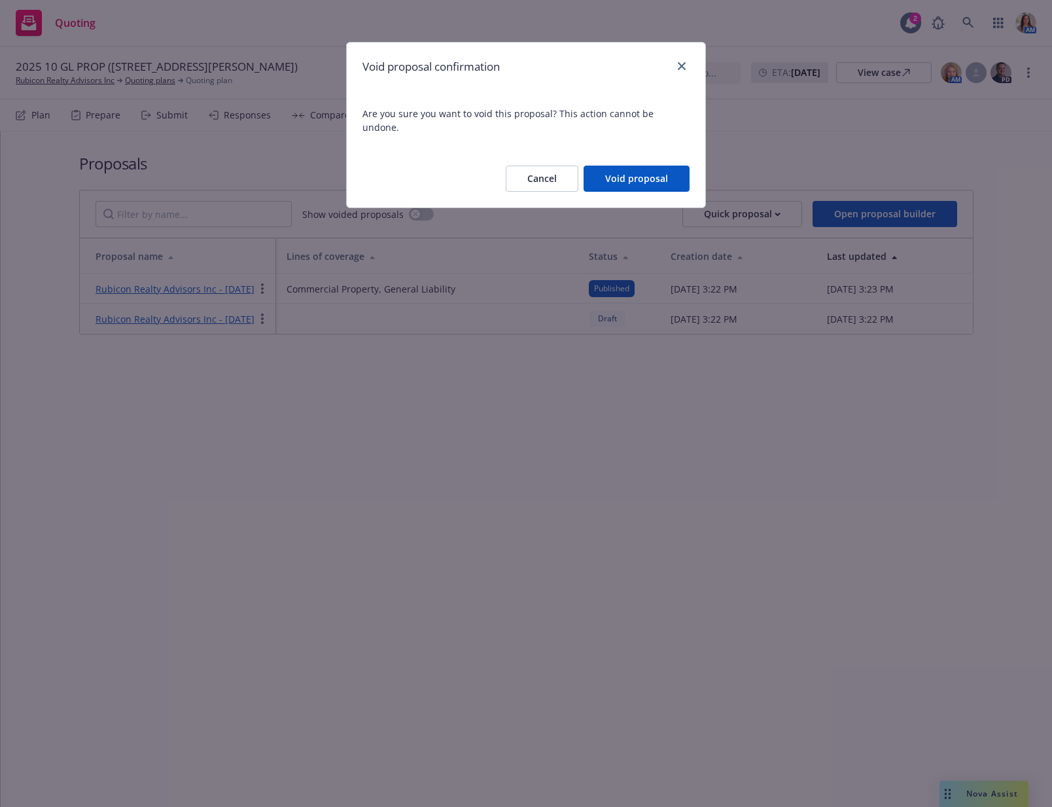
click at [647, 168] on button "Void proposal" at bounding box center [637, 179] width 106 height 26
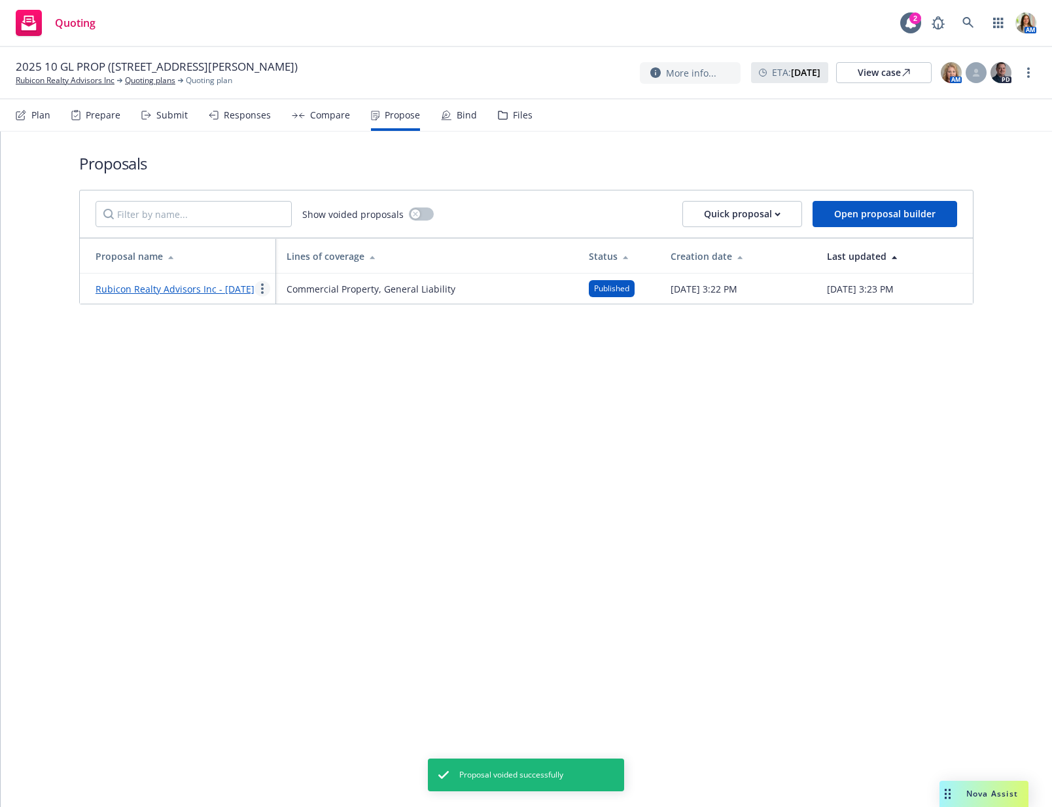
click at [261, 294] on icon "more" at bounding box center [262, 288] width 3 height 10
